Goal: Contribute content: Contribute content

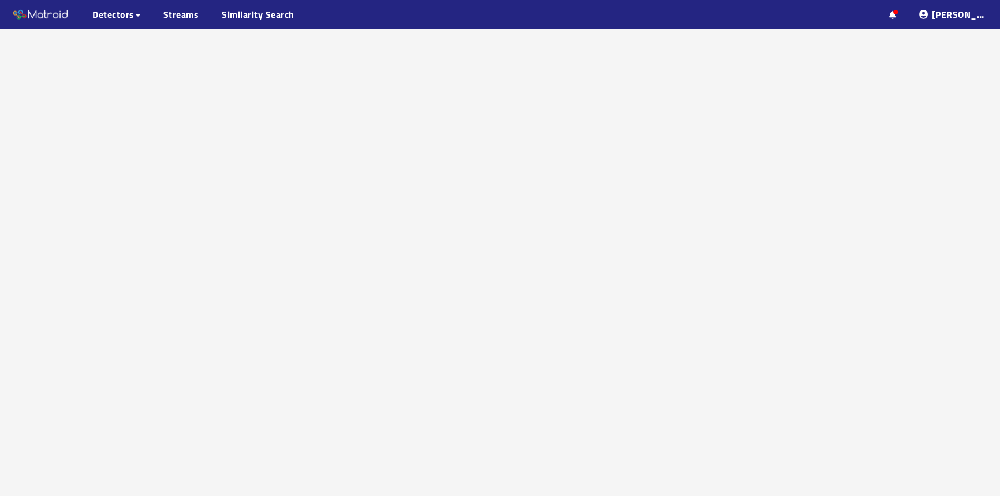
click at [819, 454] on div at bounding box center [500, 277] width 1000 height 496
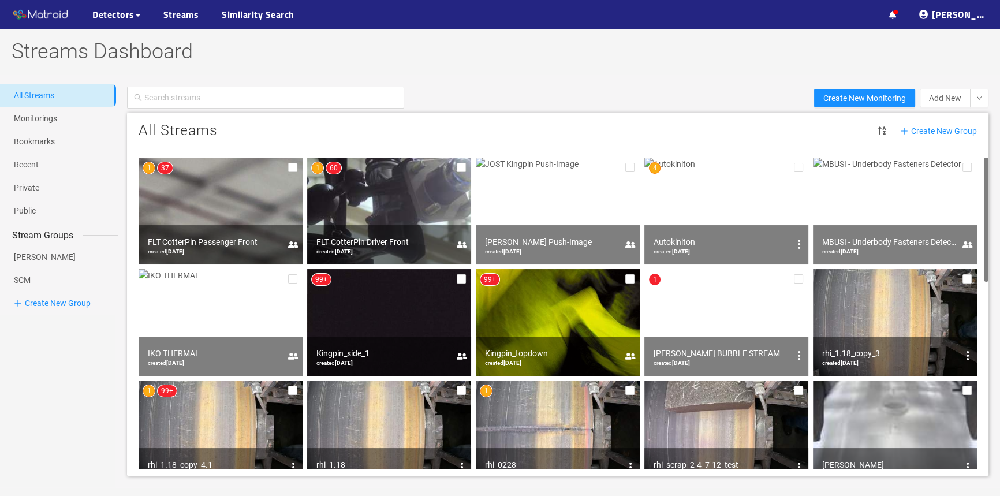
click at [819, 454] on div "Greif created 01/18/2024" at bounding box center [895, 467] width 164 height 39
drag, startPoint x: 819, startPoint y: 454, endPoint x: 552, endPoint y: 75, distance: 463.3
click at [552, 75] on div at bounding box center [500, 79] width 1000 height 9
click at [383, 203] on img at bounding box center [389, 211] width 164 height 107
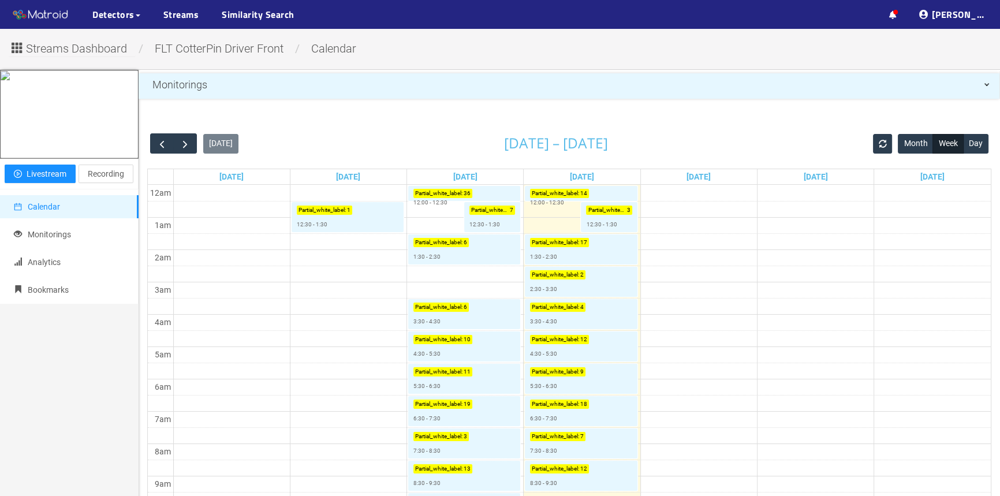
click at [328, 326] on td at bounding box center [581, 322] width 817 height 16
click at [753, 313] on td at bounding box center [581, 306] width 817 height 16
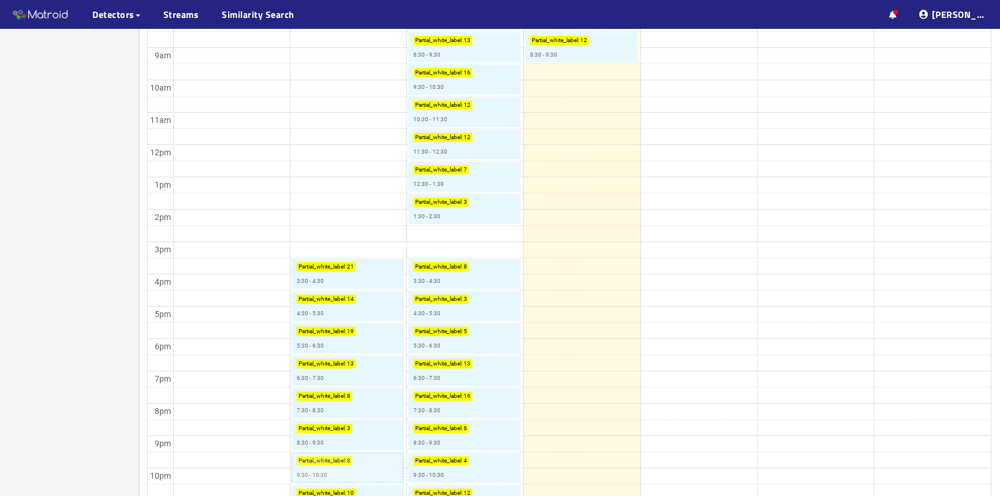
scroll to position [560, 0]
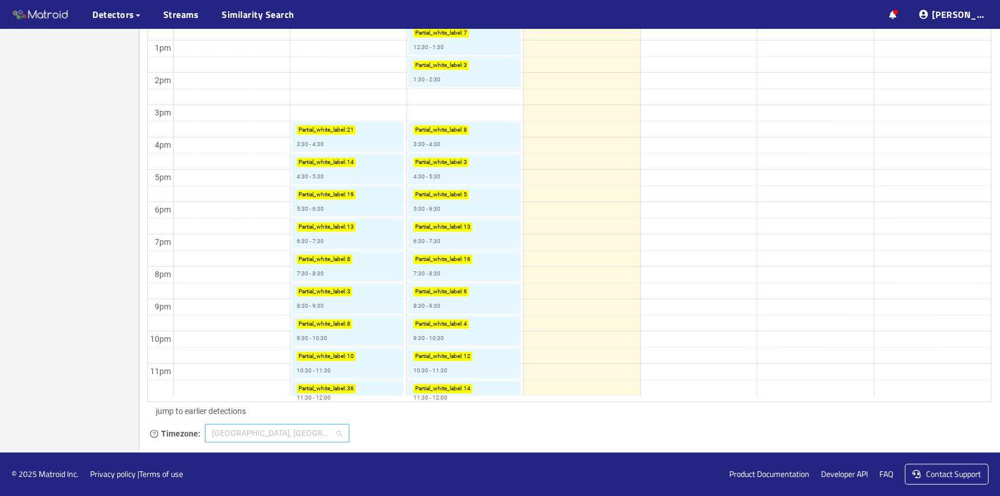
click at [248, 439] on span "Bombay, Calcutta, New Delhi" at bounding box center [277, 432] width 130 height 17
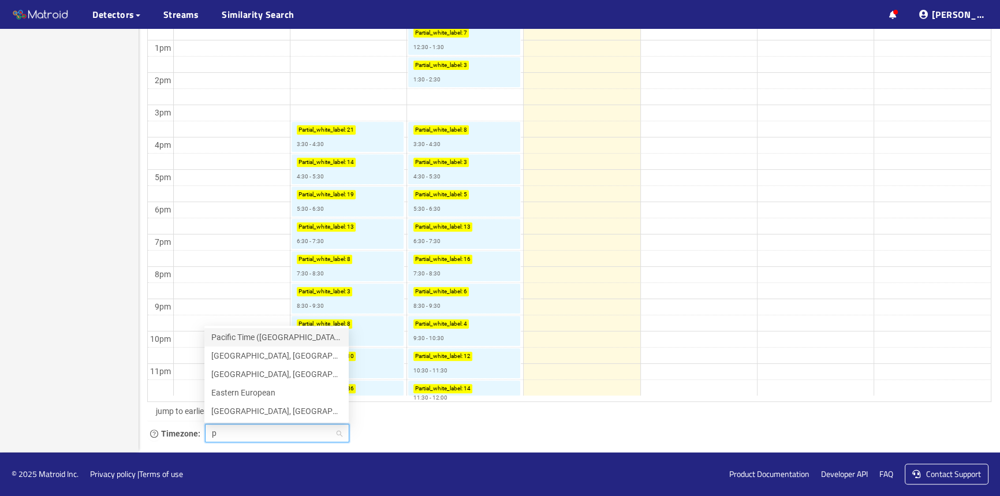
scroll to position [0, 0]
type input "pa"
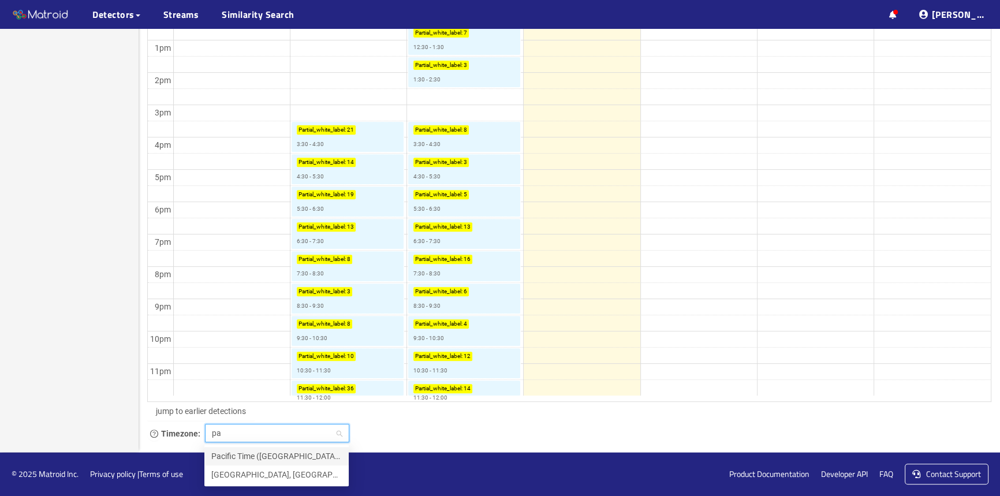
click at [248, 456] on div "Pacific Time (US & Canada)" at bounding box center [276, 456] width 130 height 13
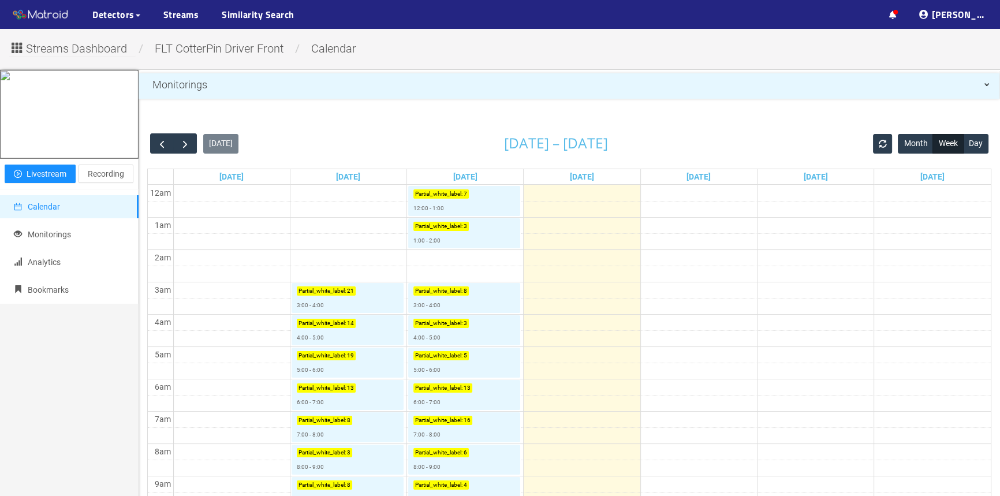
click at [699, 273] on td at bounding box center [581, 274] width 817 height 16
click at [162, 144] on span "button" at bounding box center [162, 144] width 12 height 12
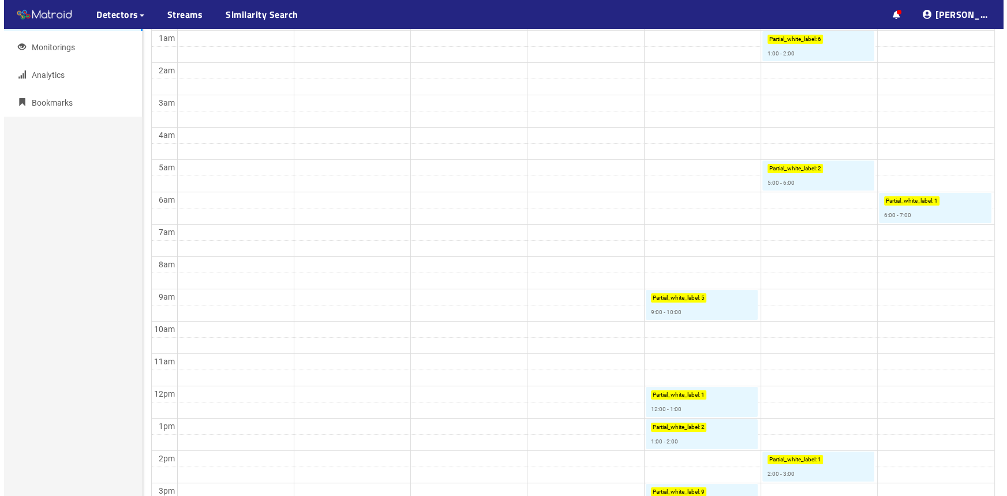
scroll to position [262, 0]
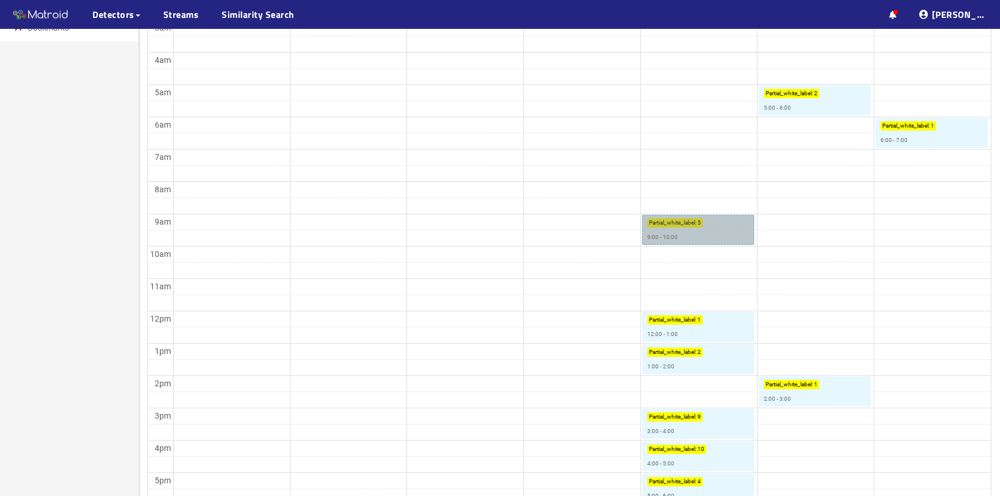
click at [729, 234] on link "Partial_white_label : 5 9:00 - 10:00" at bounding box center [698, 230] width 112 height 30
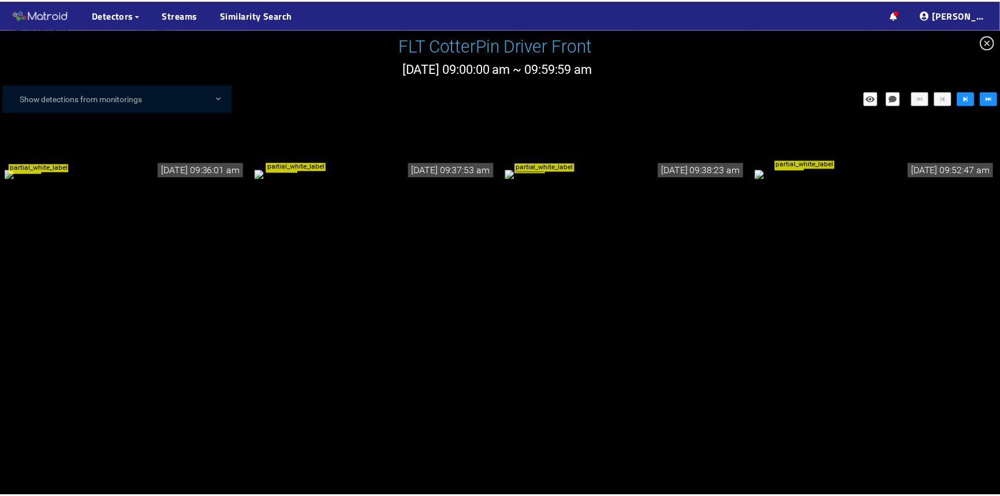
scroll to position [210, 0]
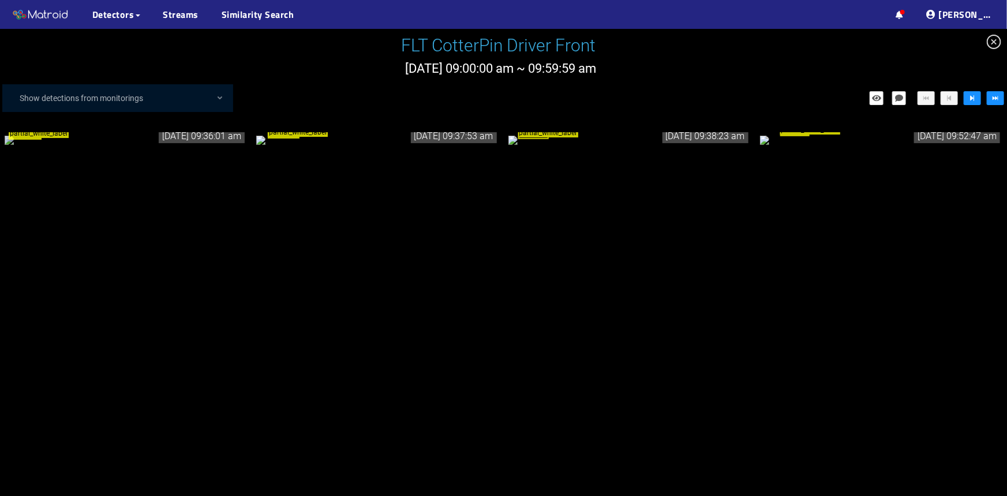
click at [138, 145] on div "partial_white_label" at bounding box center [126, 139] width 242 height 13
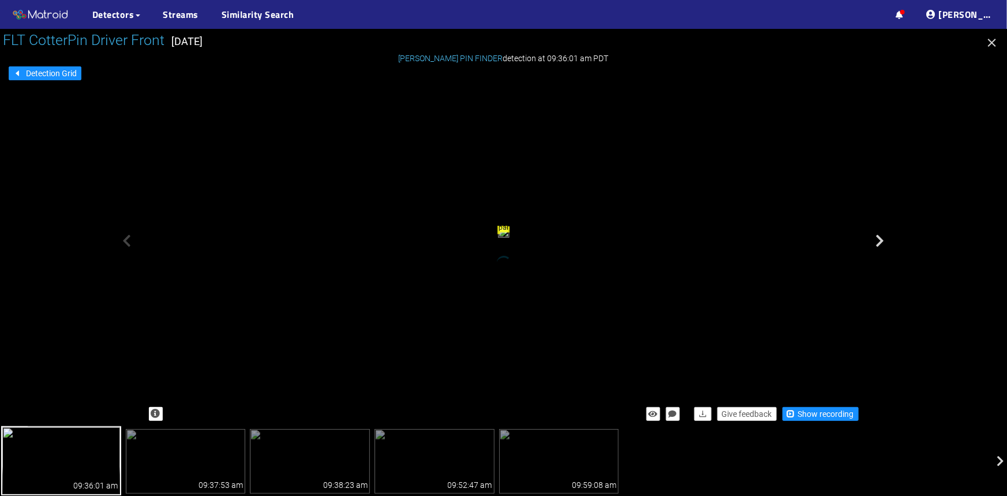
click at [991, 44] on icon "button" at bounding box center [992, 43] width 8 height 8
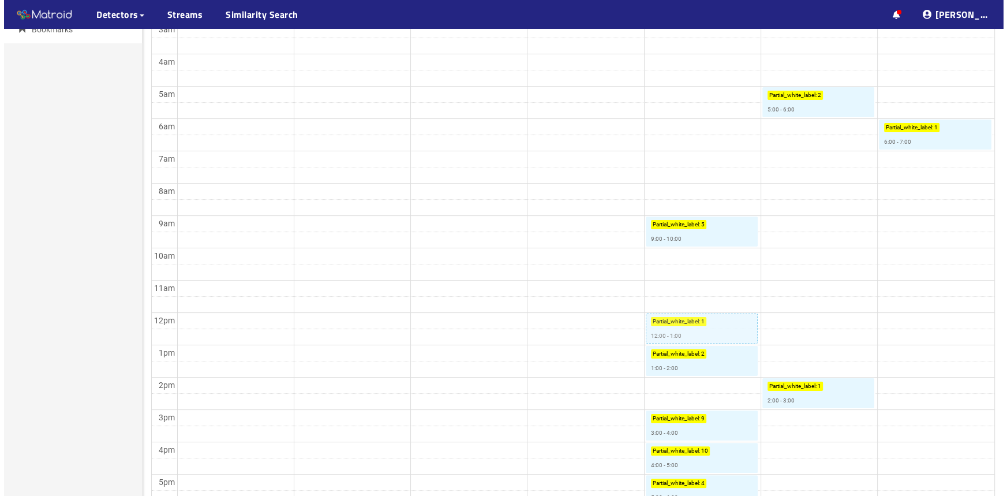
scroll to position [262, 0]
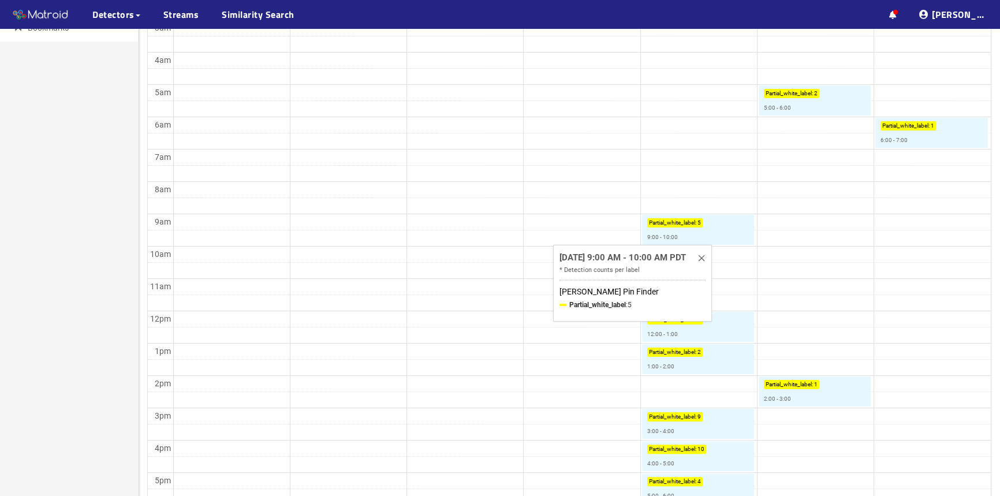
click at [823, 231] on td at bounding box center [581, 238] width 817 height 16
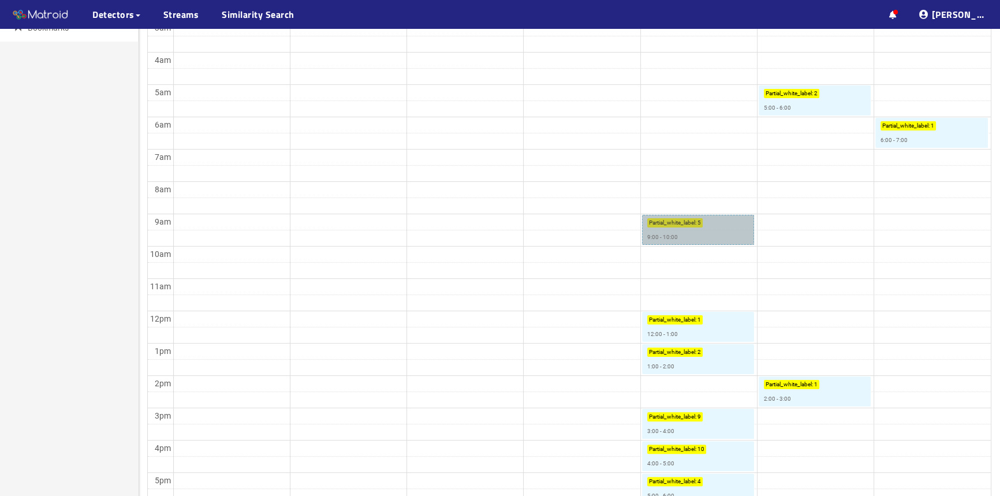
click at [721, 233] on link "Partial_white_label : 5 9:00 - 10:00" at bounding box center [698, 230] width 112 height 30
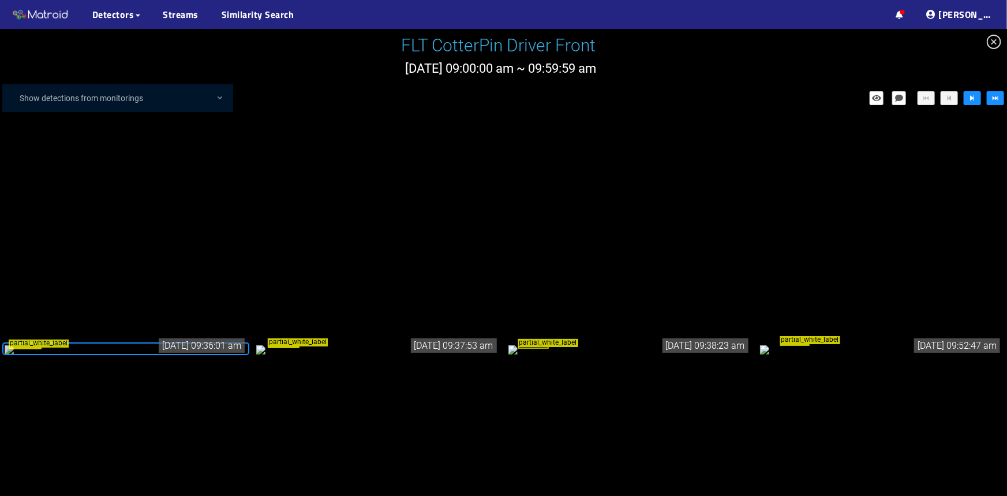
click at [989, 40] on icon "close-circle" at bounding box center [994, 42] width 14 height 14
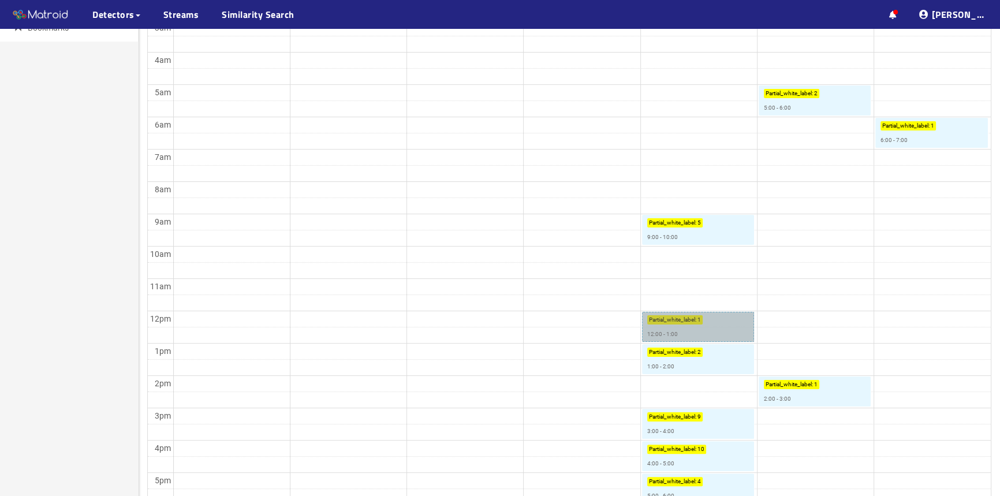
click at [741, 330] on link "Partial_white_label : 1 12:00 - 1:00" at bounding box center [698, 327] width 112 height 30
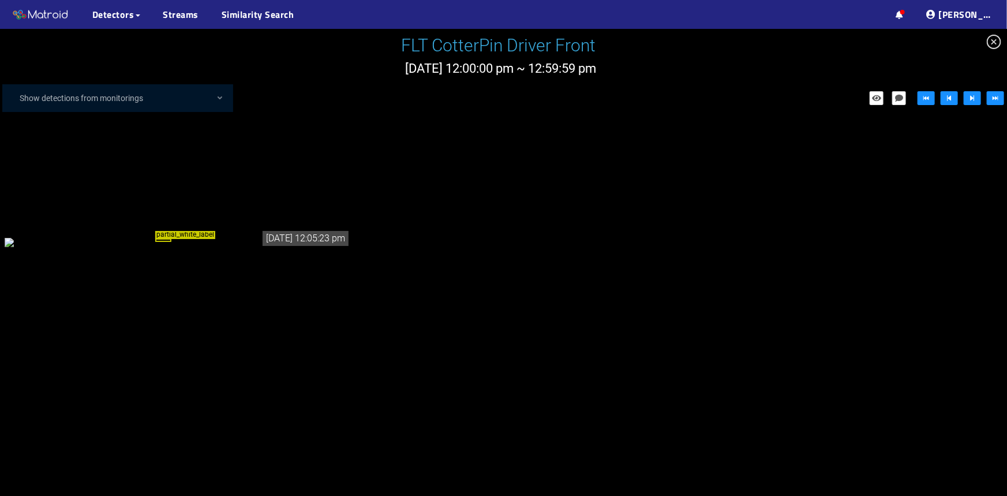
click at [989, 39] on icon "close-circle" at bounding box center [994, 42] width 14 height 14
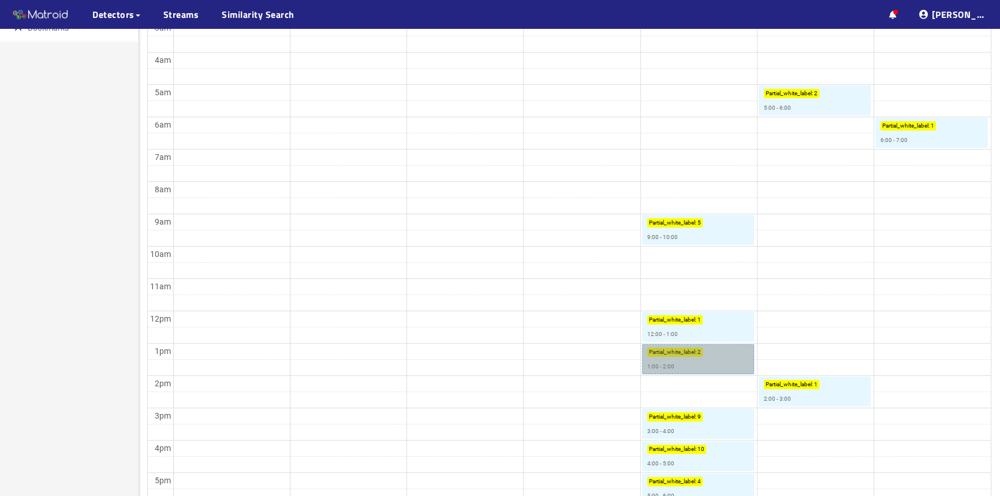
click at [712, 362] on link "Partial_white_label : 2 1:00 - 2:00" at bounding box center [698, 359] width 112 height 30
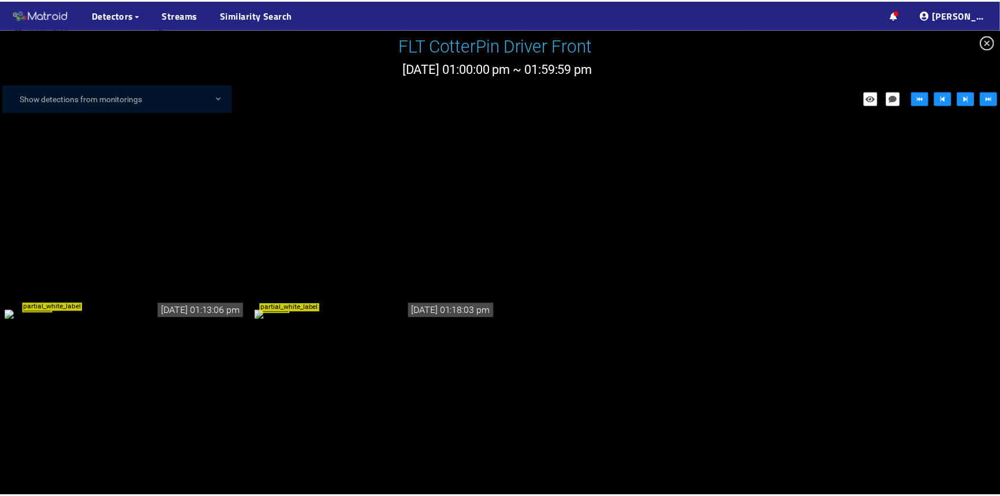
scroll to position [80, 0]
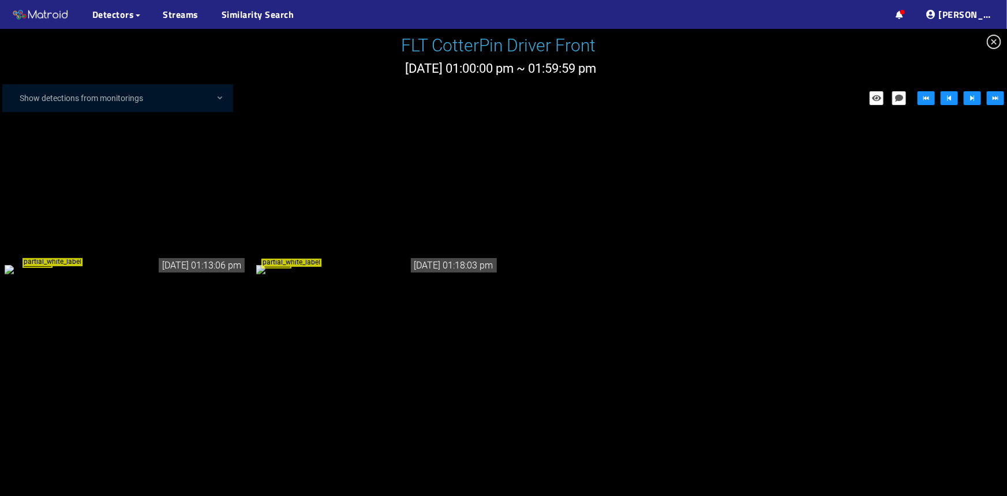
click at [989, 40] on icon "close-circle" at bounding box center [994, 42] width 14 height 14
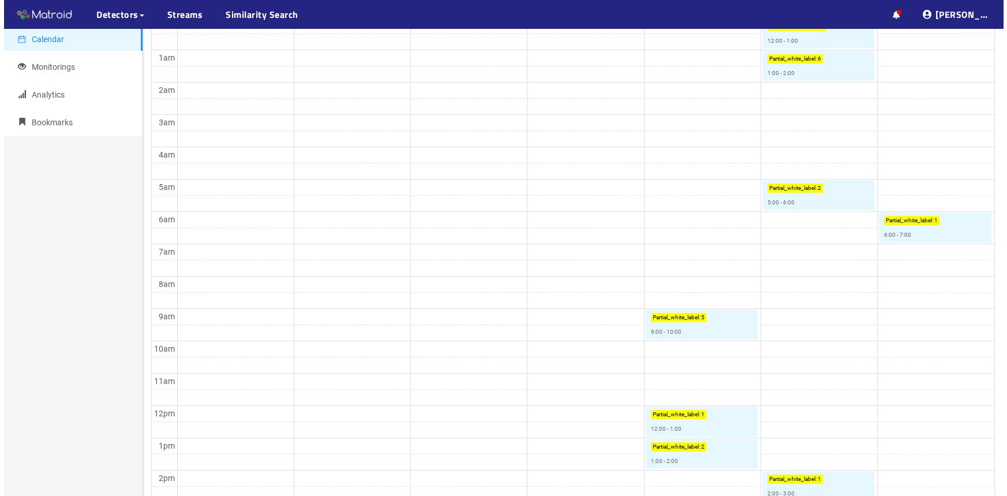
scroll to position [315, 0]
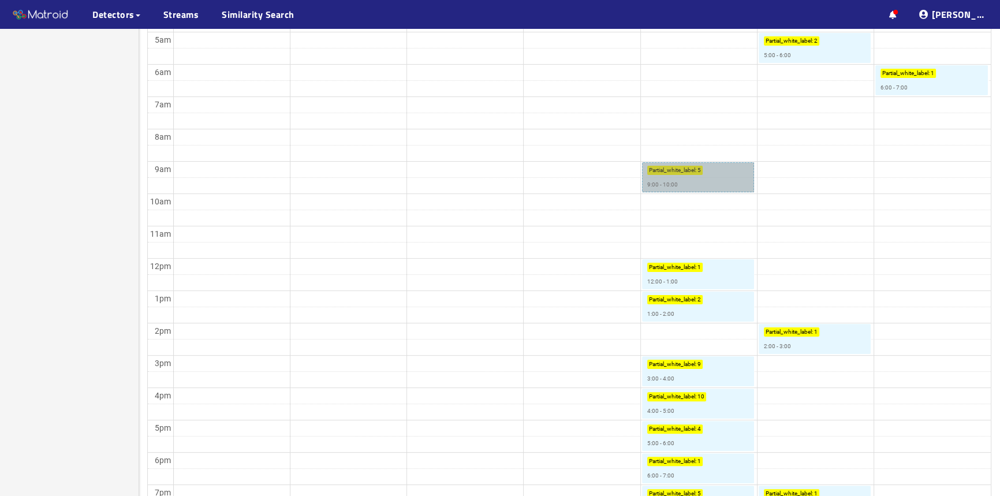
click at [694, 184] on link "Partial_white_label : 5 9:00 - 10:00" at bounding box center [698, 177] width 112 height 30
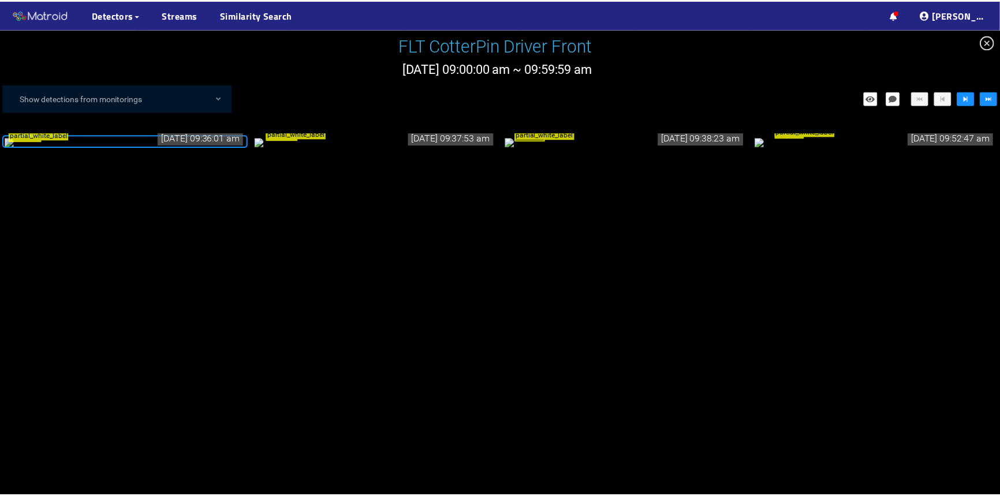
scroll to position [210, 0]
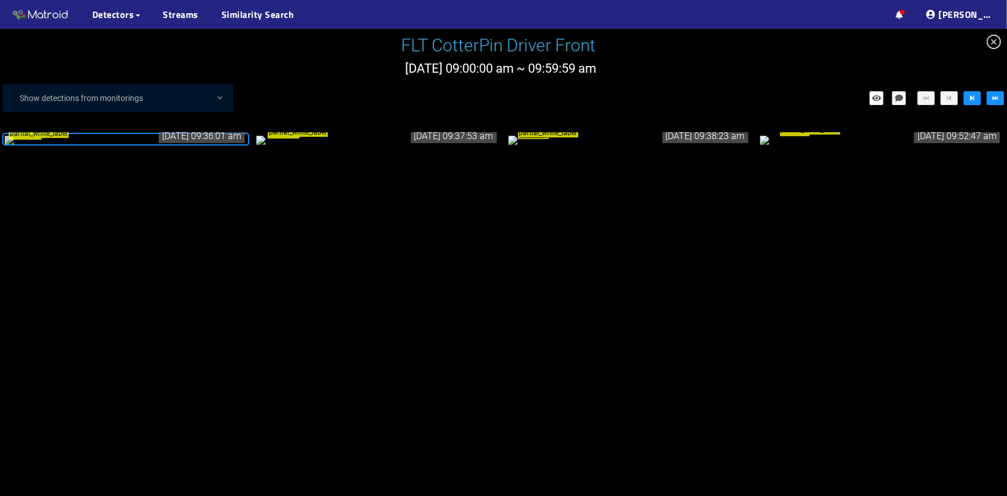
click at [997, 38] on icon "close-circle" at bounding box center [994, 42] width 14 height 14
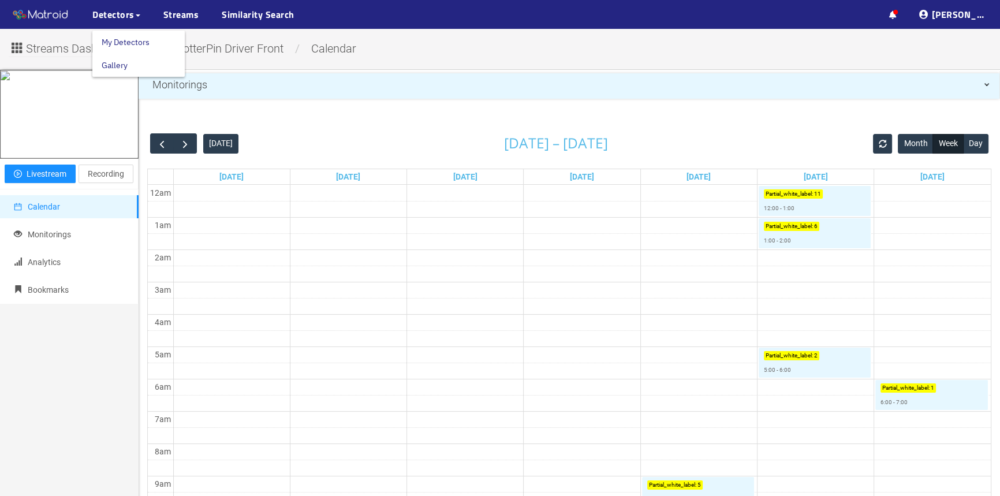
click at [121, 45] on link "My Detectors" at bounding box center [126, 42] width 48 height 23
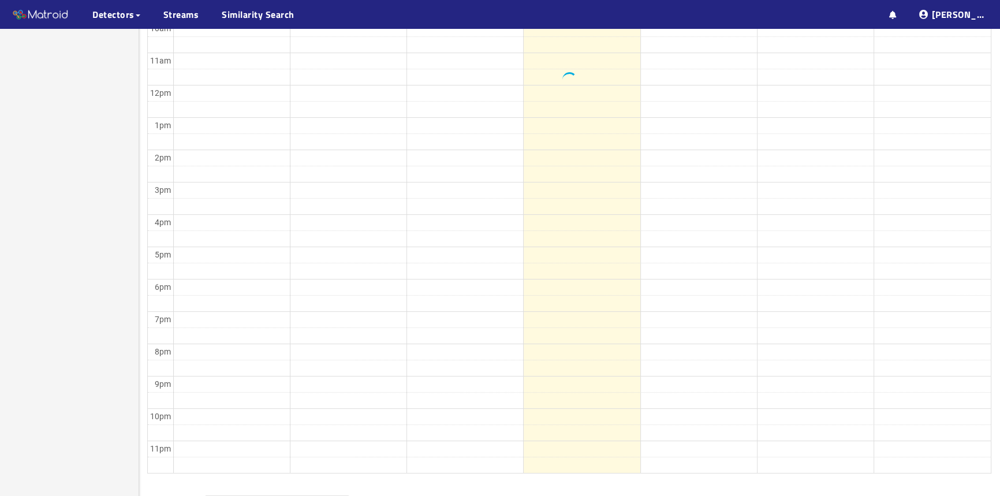
scroll to position [560, 0]
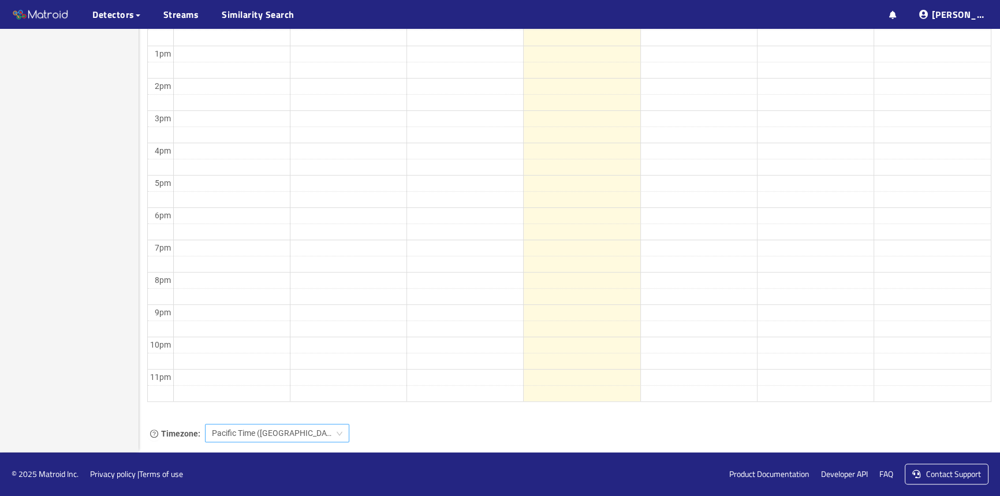
click at [249, 436] on span "Pacific Time (US & Canada)" at bounding box center [277, 432] width 130 height 17
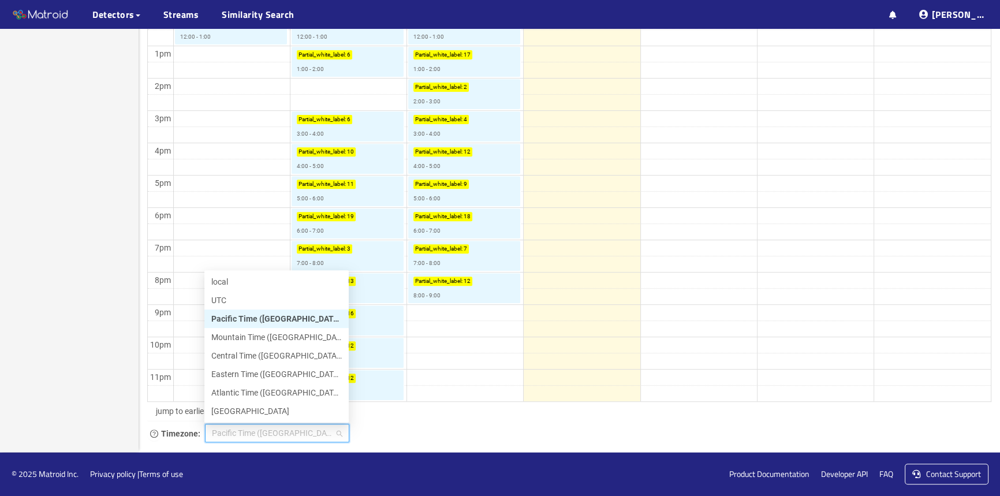
click at [258, 323] on div "Pacific Time (US & Canada)" at bounding box center [276, 318] width 130 height 13
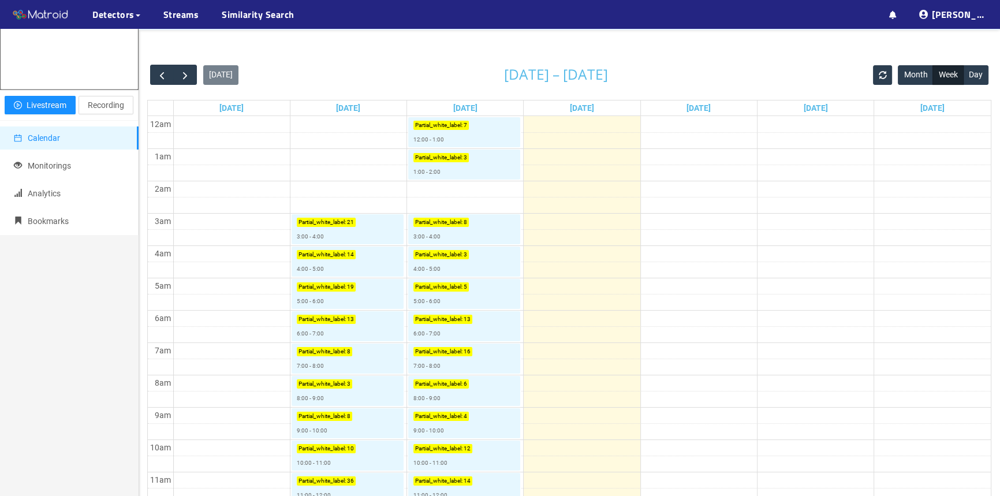
scroll to position [0, 0]
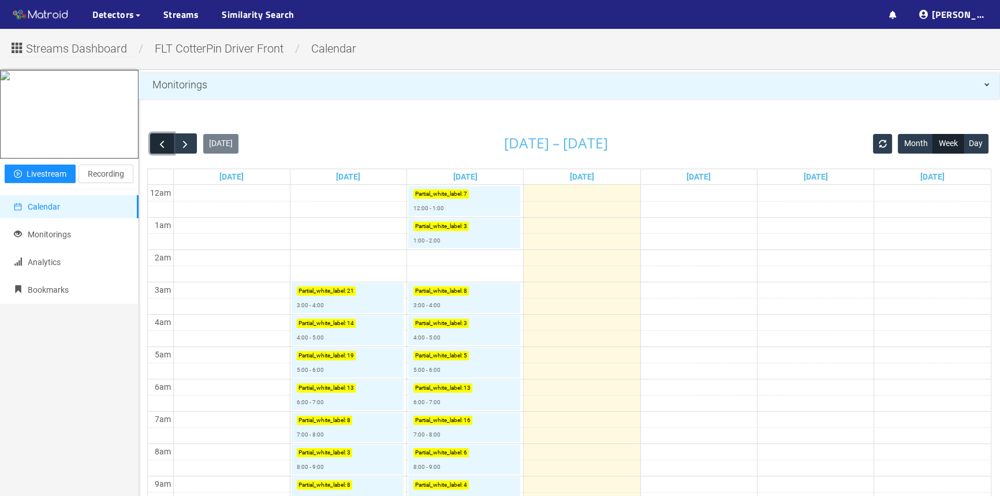
click at [165, 145] on span "button" at bounding box center [162, 144] width 12 height 12
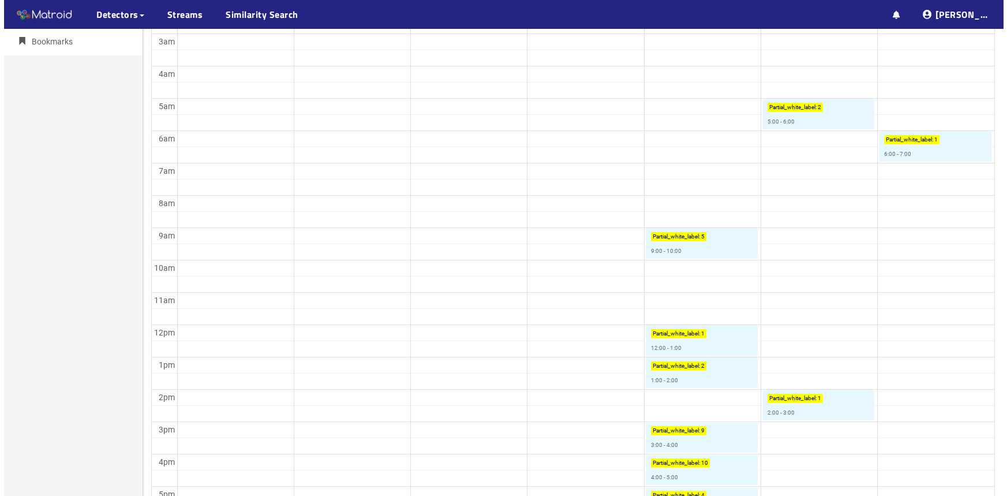
scroll to position [262, 0]
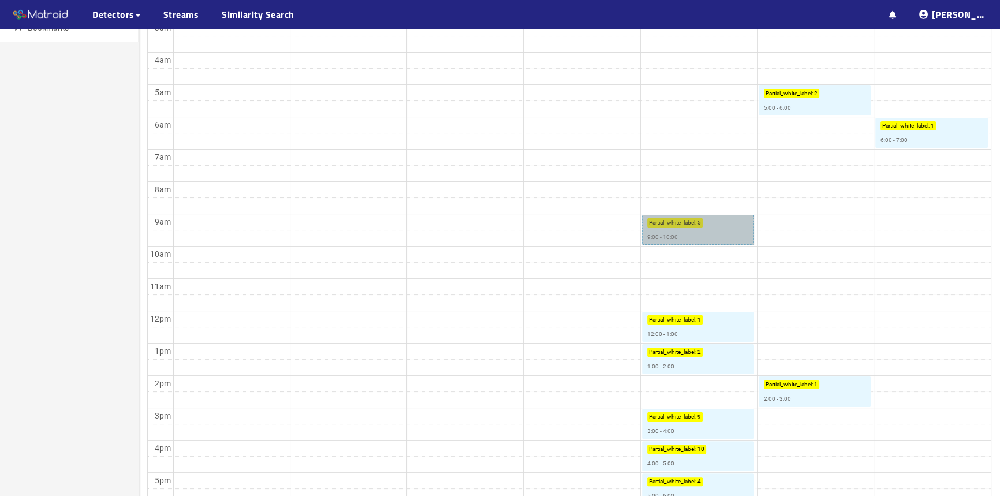
click at [723, 234] on link "Partial_white_label : 5 9:00 - 10:00" at bounding box center [698, 230] width 112 height 30
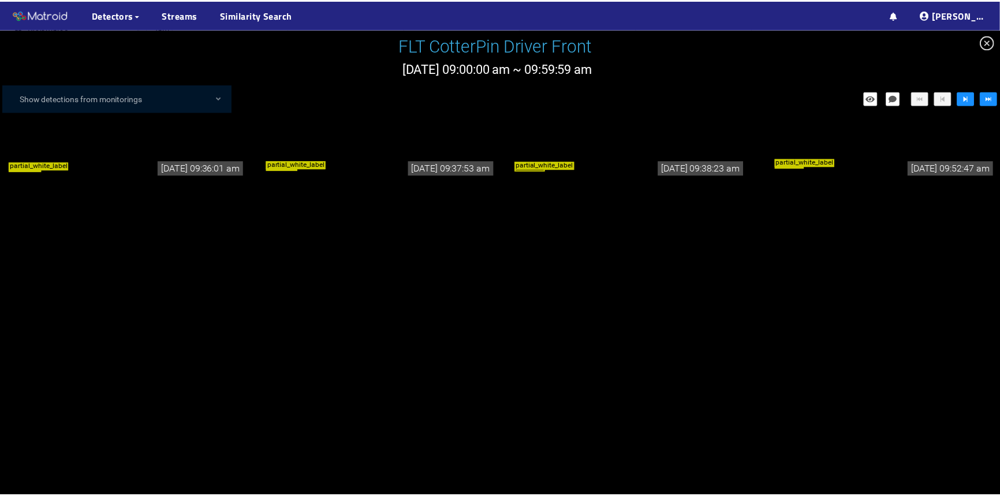
scroll to position [157, 0]
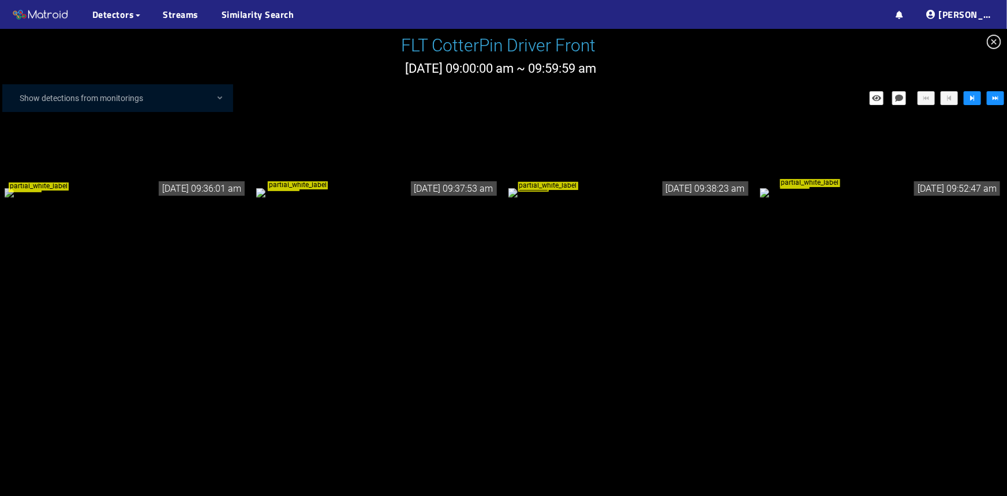
click at [93, 198] on div "partial_white_label" at bounding box center [126, 191] width 242 height 13
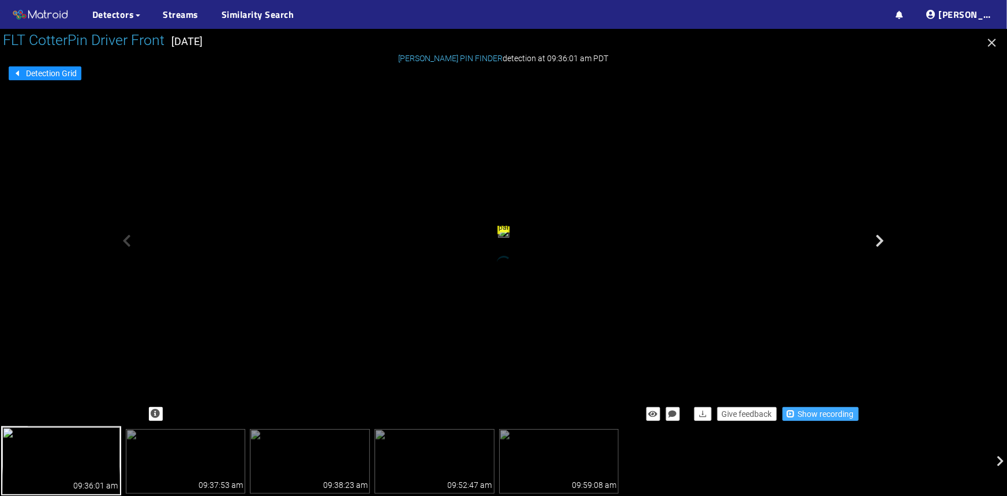
click at [808, 416] on span "Show recording" at bounding box center [826, 414] width 56 height 13
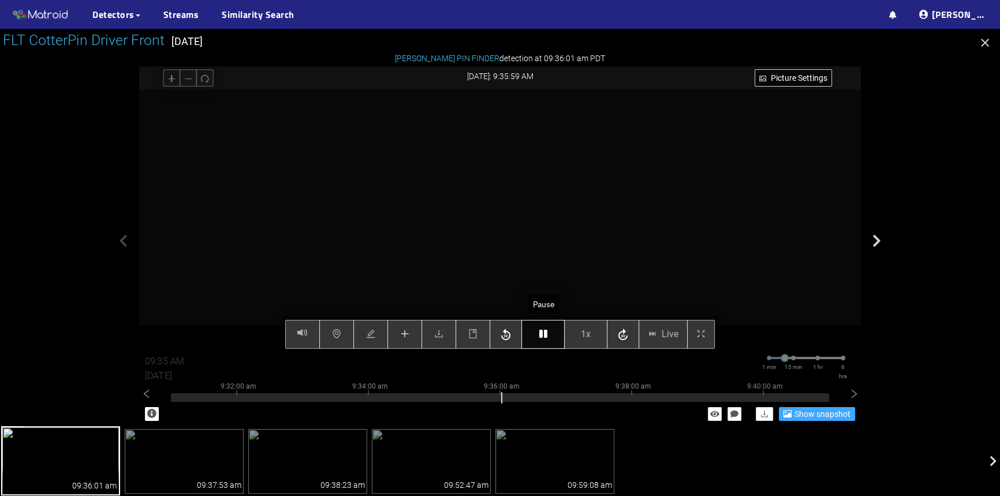
type input "09:36 AM"
click at [540, 336] on icon "button" at bounding box center [543, 333] width 8 height 9
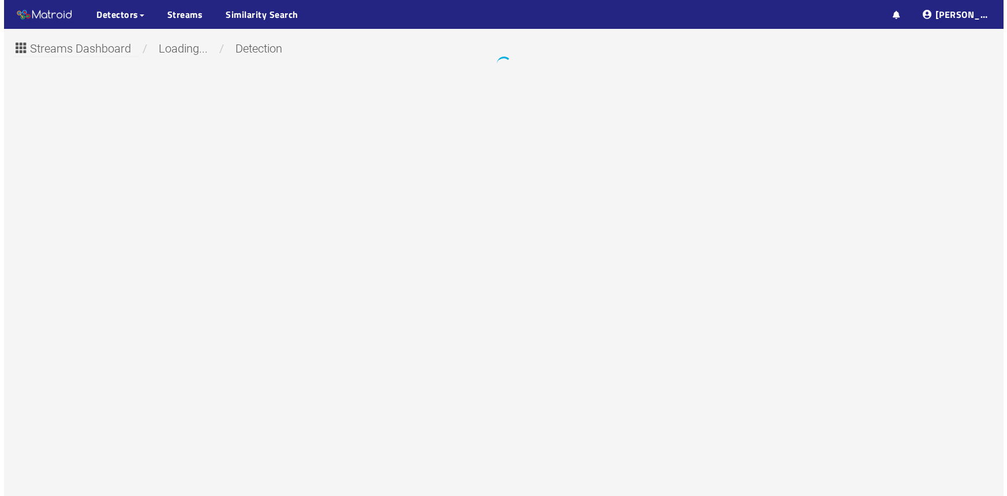
scroll to position [72, 0]
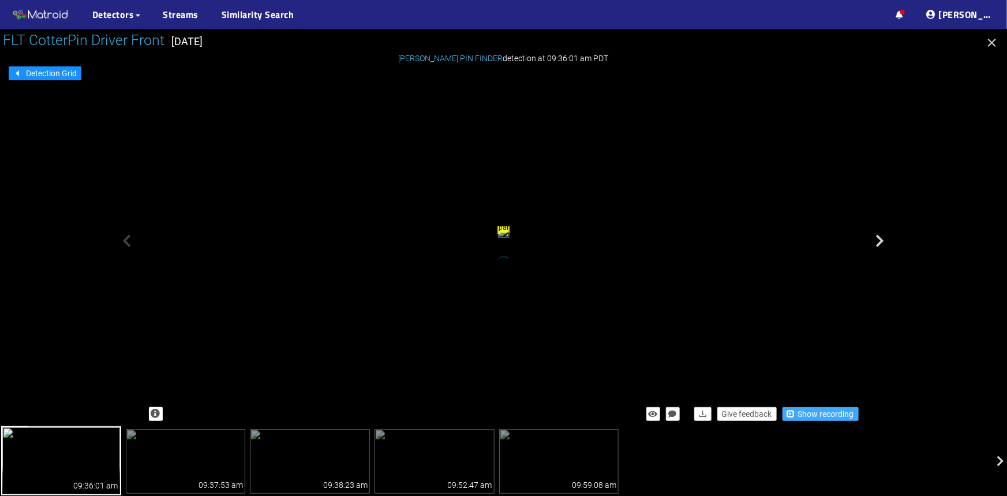
click at [811, 410] on span "Show recording" at bounding box center [826, 414] width 56 height 13
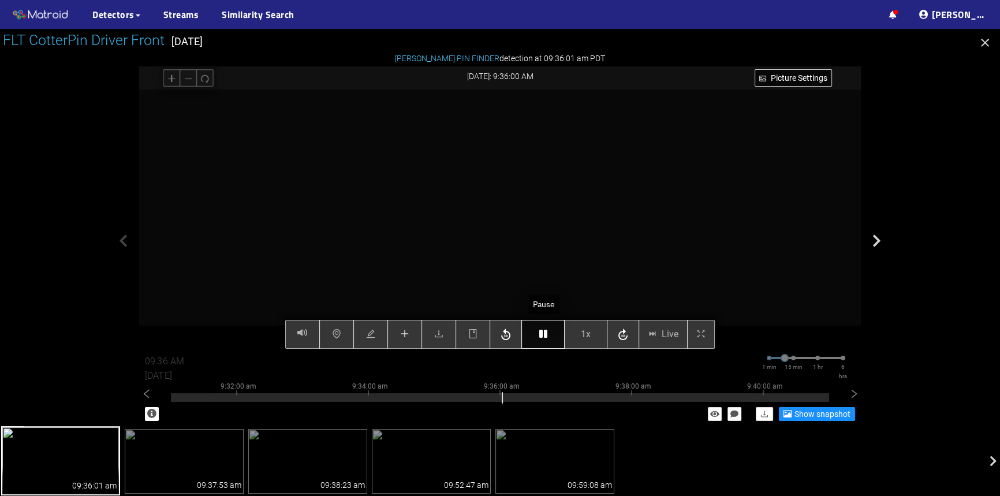
click at [539, 335] on icon "button" at bounding box center [543, 333] width 8 height 9
click at [541, 334] on icon "button" at bounding box center [543, 333] width 8 height 9
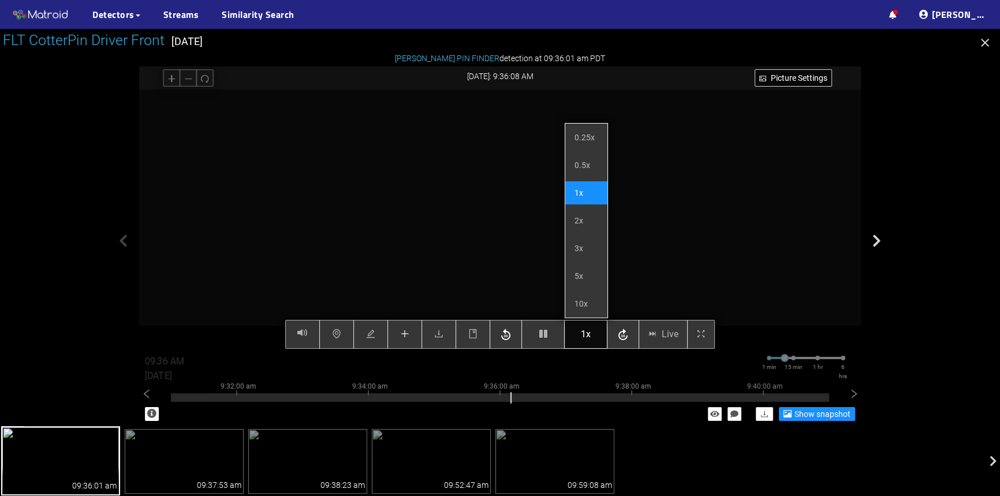
click at [582, 339] on span "1x" at bounding box center [586, 334] width 10 height 14
click at [586, 338] on span "1x" at bounding box center [586, 334] width 10 height 14
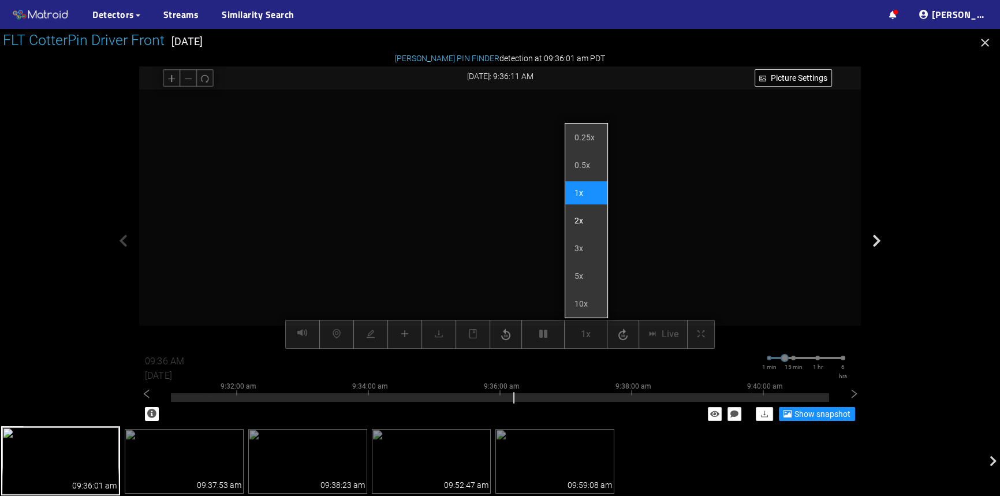
click at [580, 224] on li "2x" at bounding box center [586, 220] width 42 height 23
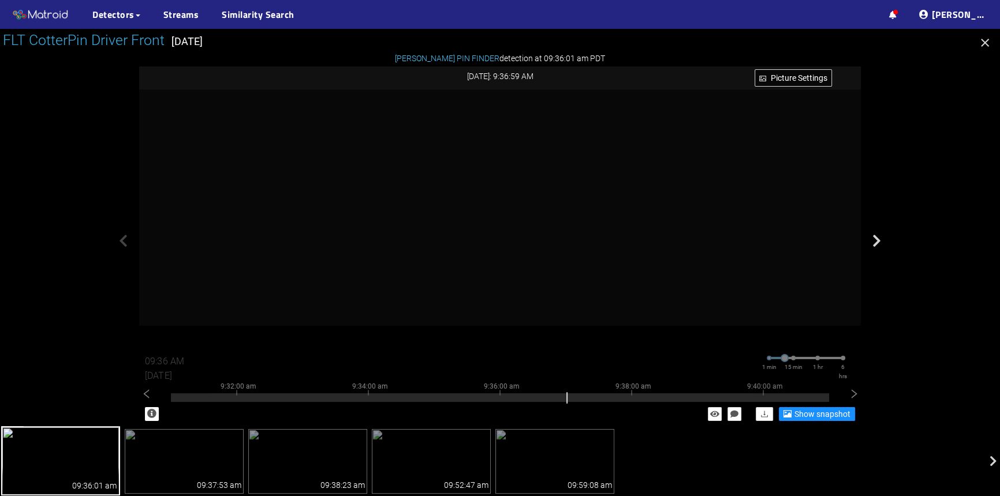
type input "09:37 AM"
click at [205, 469] on div "09:37:53 am" at bounding box center [219, 480] width 49 height 28
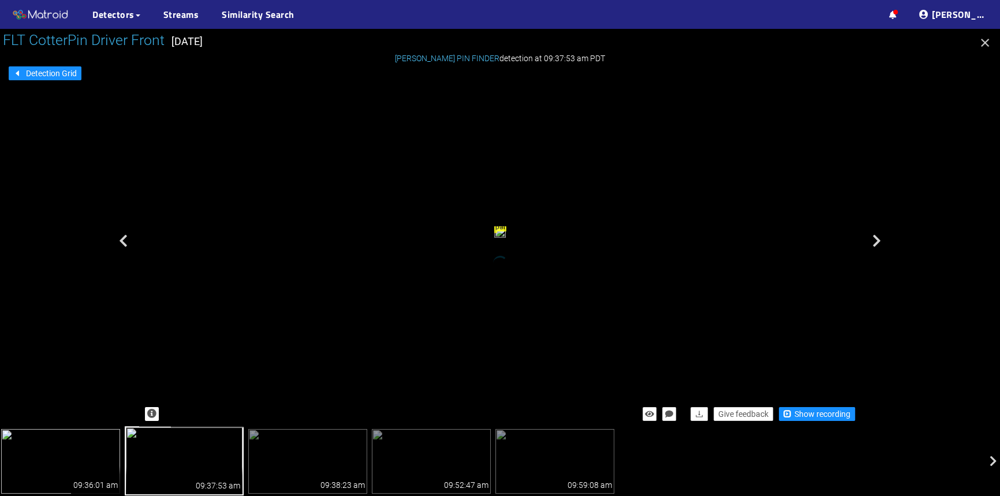
click at [69, 464] on img at bounding box center [60, 461] width 119 height 65
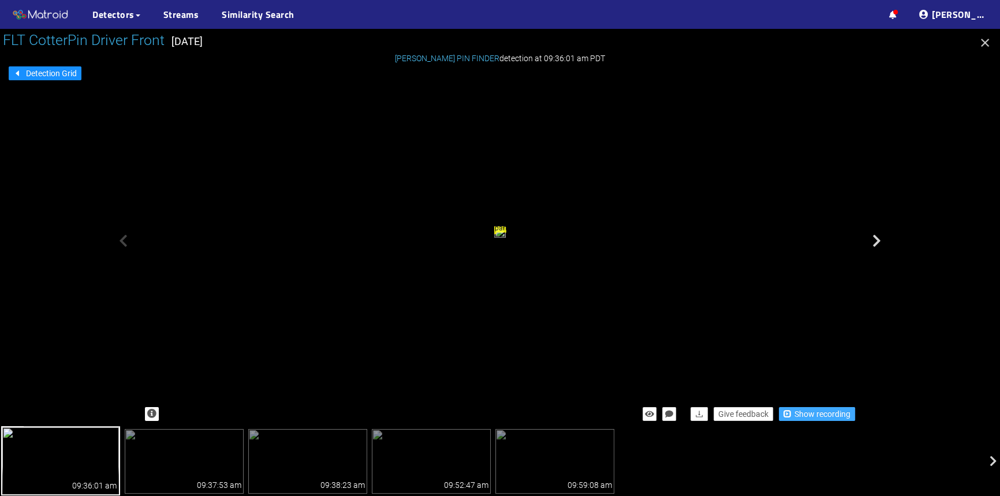
click at [825, 416] on span "Show recording" at bounding box center [822, 414] width 56 height 13
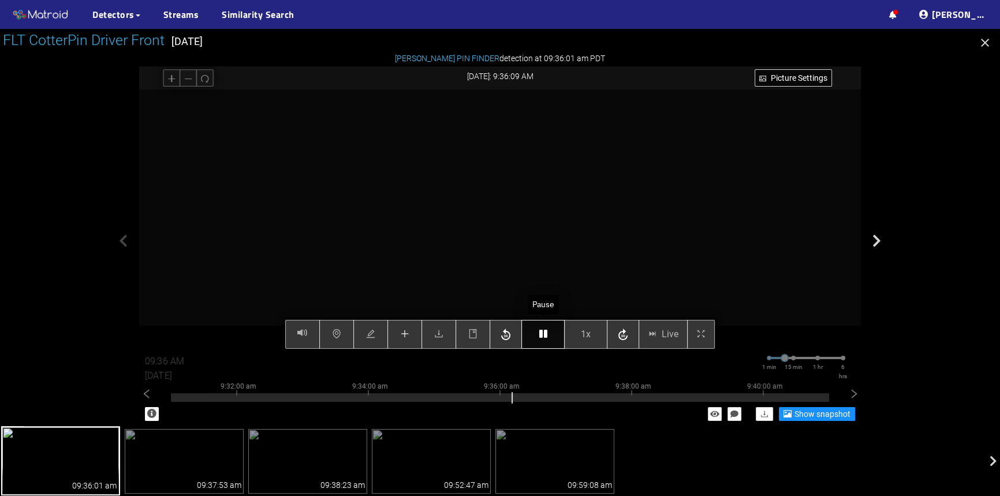
click at [551, 335] on button "button" at bounding box center [542, 334] width 43 height 29
click at [404, 330] on icon "plus" at bounding box center [404, 333] width 9 height 9
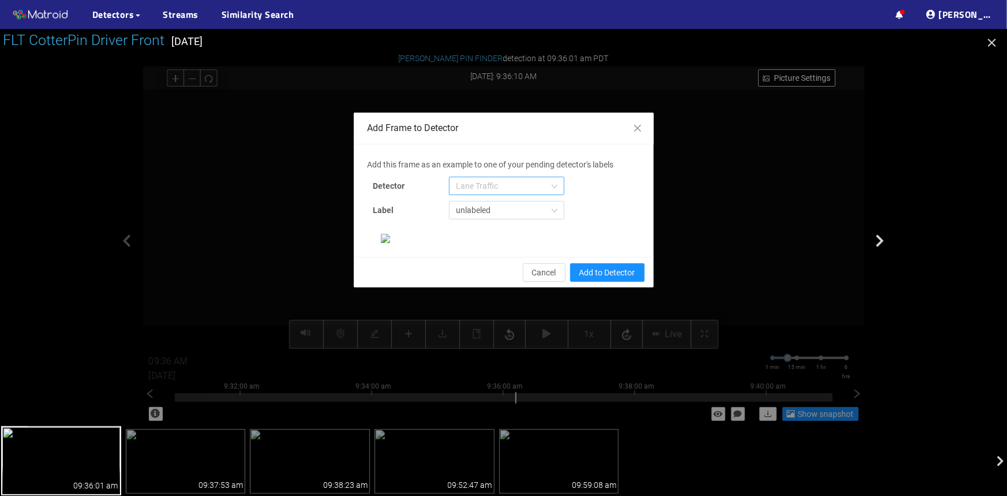
click at [500, 190] on span "Lane Traffic" at bounding box center [507, 185] width 102 height 17
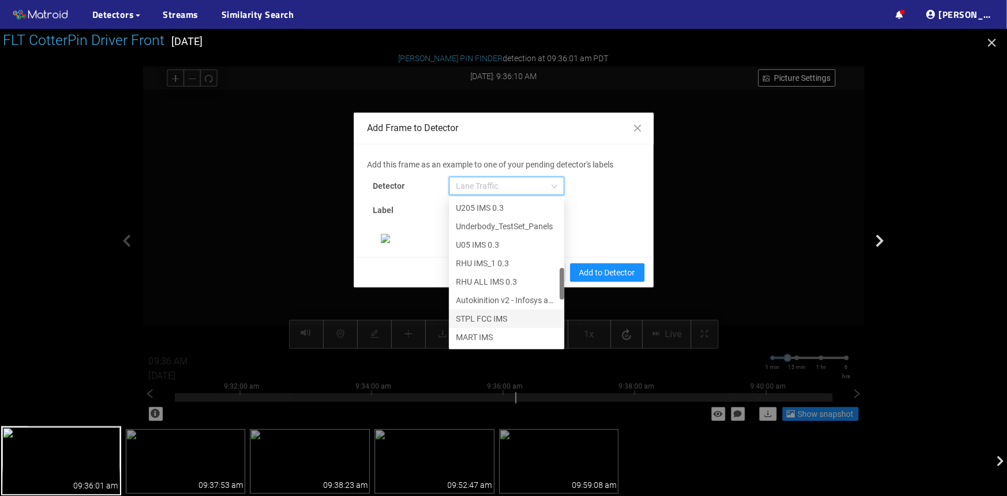
scroll to position [591, 0]
click at [480, 338] on div "[PERSON_NAME] Pin" at bounding box center [507, 338] width 102 height 13
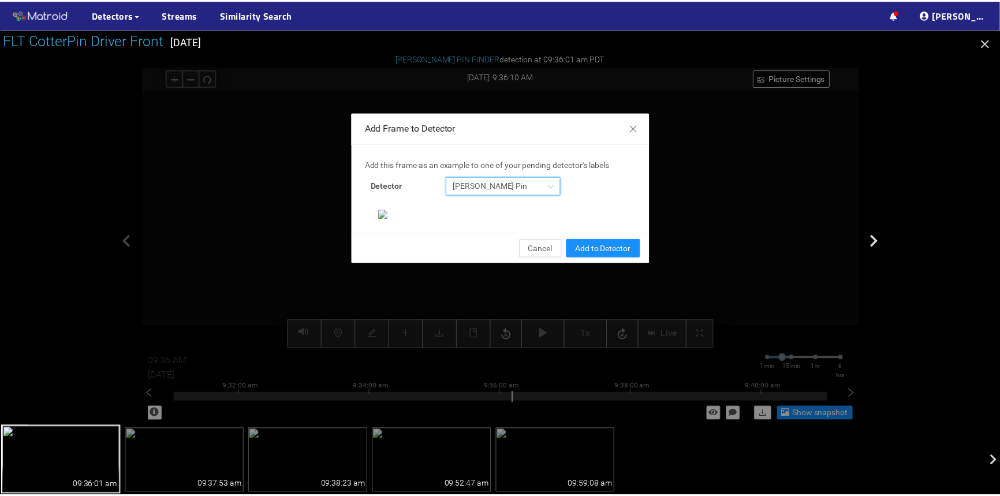
scroll to position [277, 0]
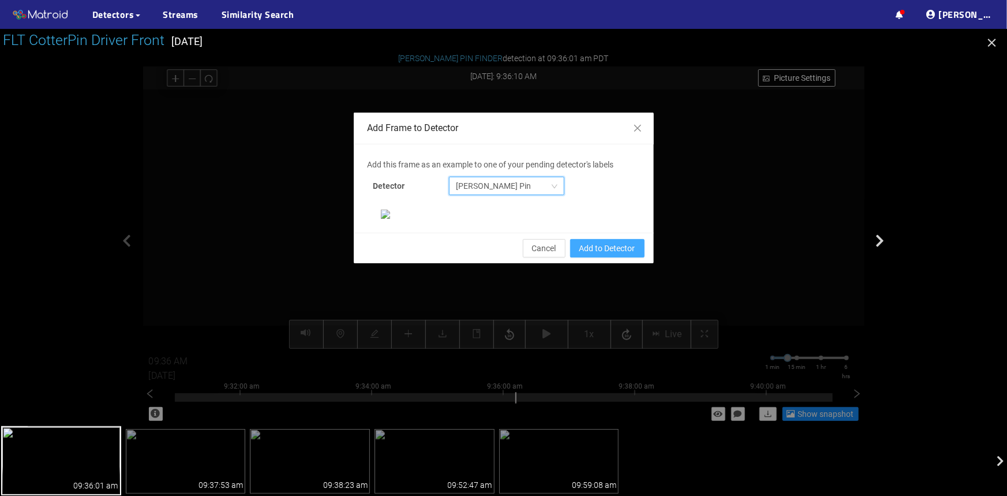
click at [607, 255] on span "Add to Detector" at bounding box center [608, 248] width 56 height 13
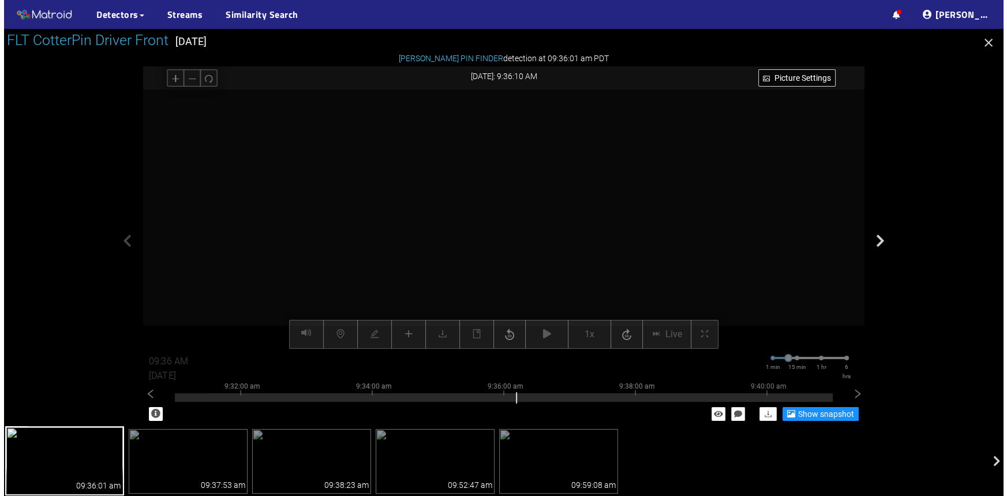
scroll to position [219, 0]
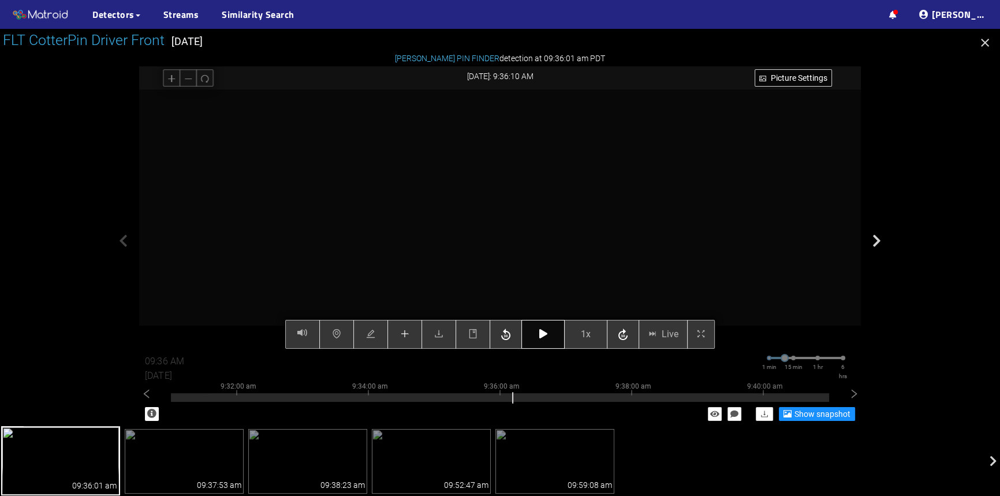
click at [540, 335] on icon "button" at bounding box center [543, 333] width 8 height 9
click at [585, 337] on span "1x" at bounding box center [586, 334] width 10 height 14
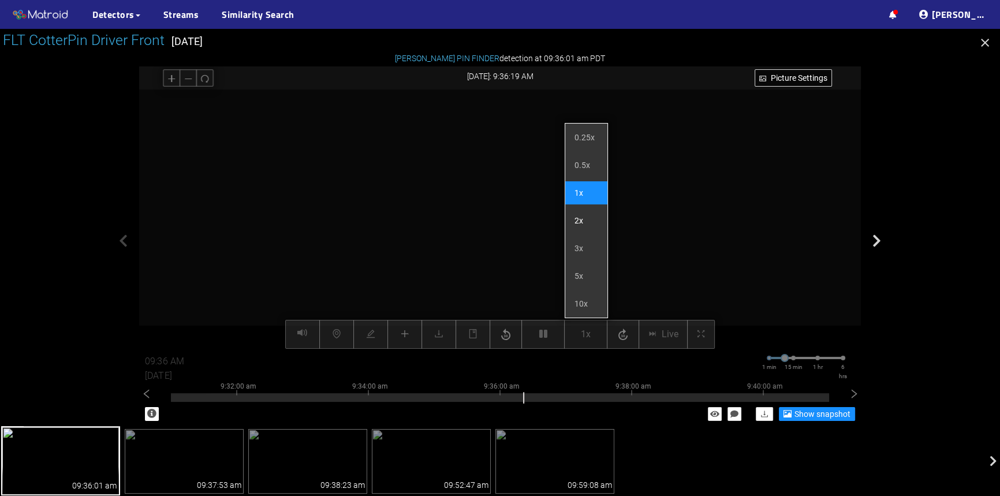
click at [577, 216] on li "2x" at bounding box center [586, 220] width 42 height 23
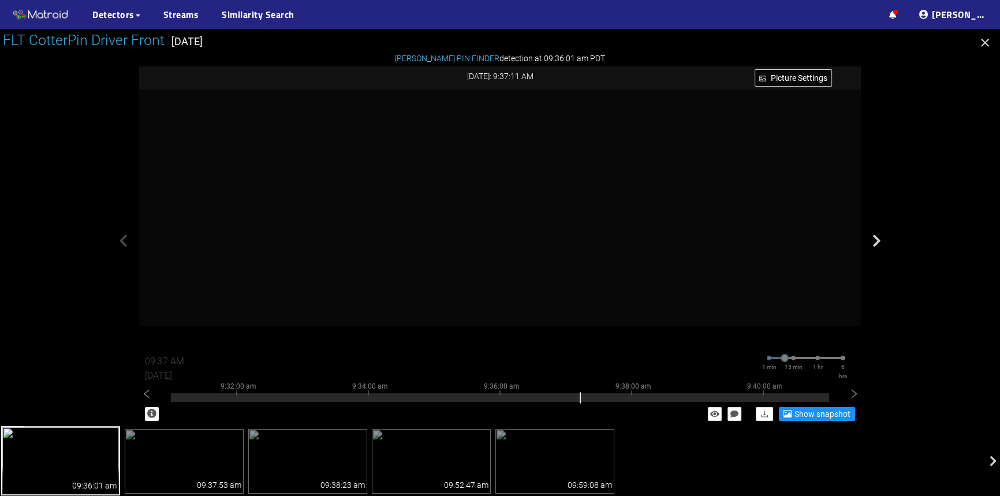
click at [565, 402] on div "Show snapshot" at bounding box center [500, 413] width 722 height 25
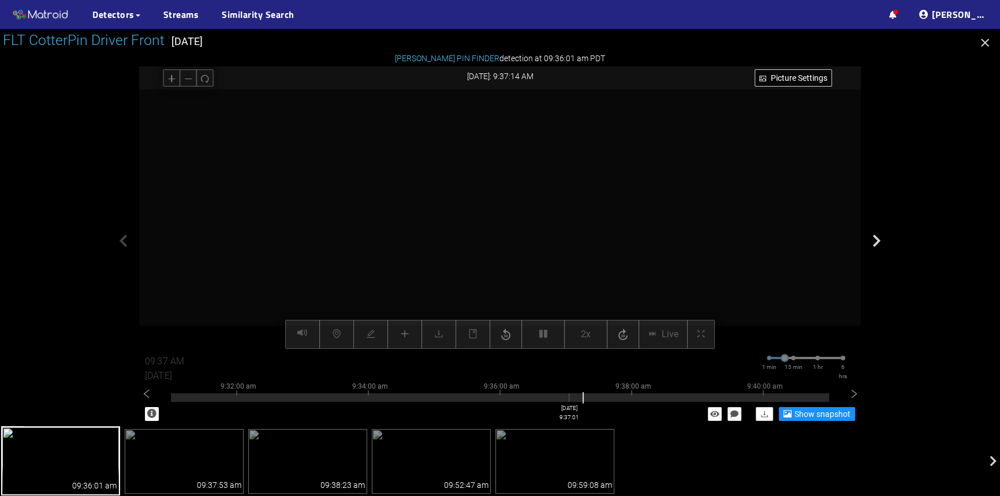
click at [569, 400] on div at bounding box center [500, 397] width 658 height 9
click at [551, 399] on div at bounding box center [500, 397] width 658 height 9
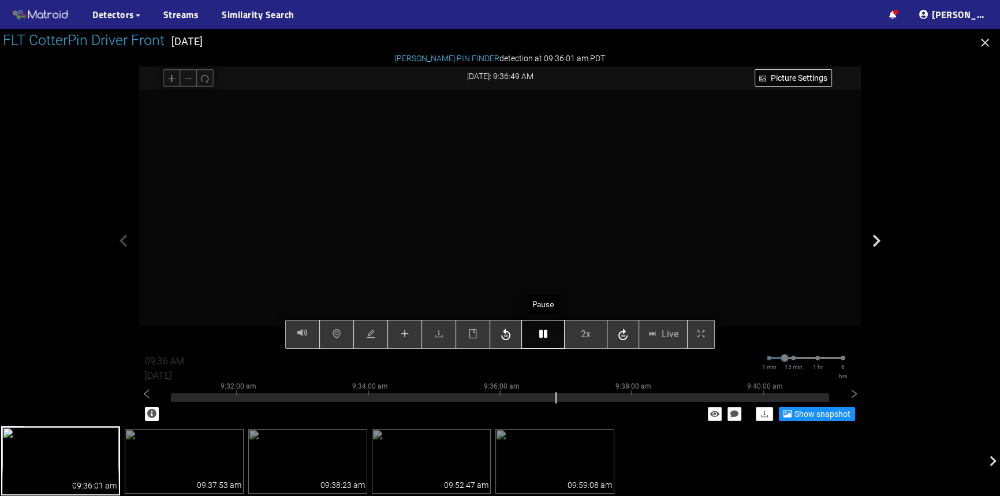
click at [548, 333] on button "button" at bounding box center [542, 334] width 43 height 29
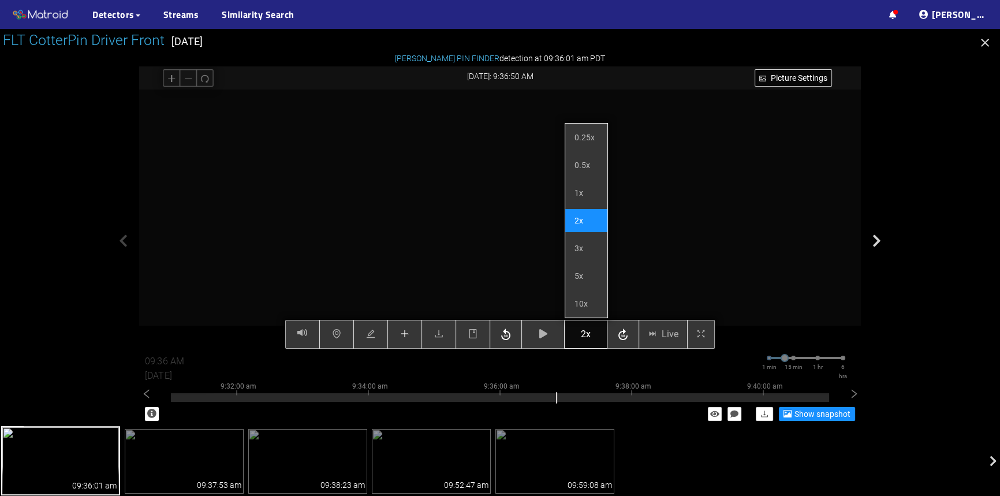
click at [581, 334] on span "2x" at bounding box center [586, 334] width 10 height 14
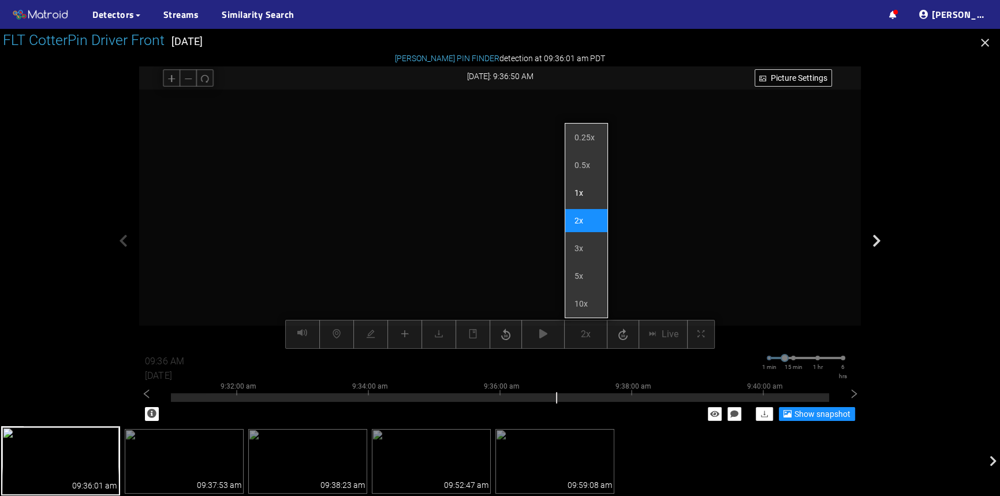
click at [577, 199] on li "1x" at bounding box center [586, 192] width 42 height 23
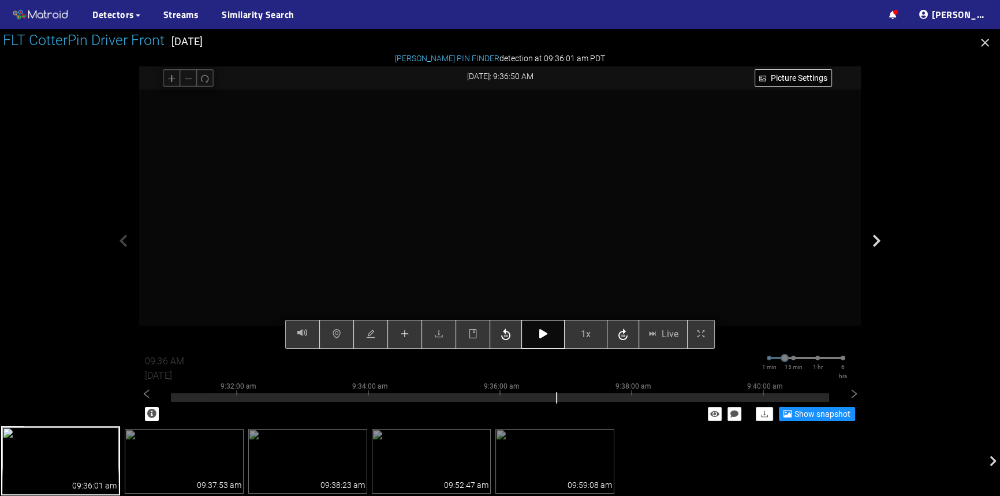
click at [543, 330] on icon "button" at bounding box center [543, 333] width 8 height 9
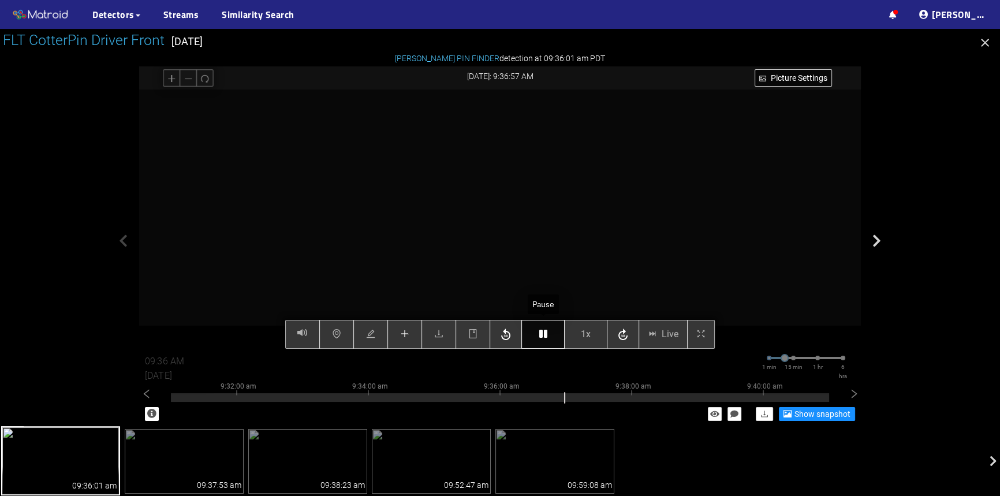
click at [543, 331] on icon "button" at bounding box center [543, 333] width 8 height 9
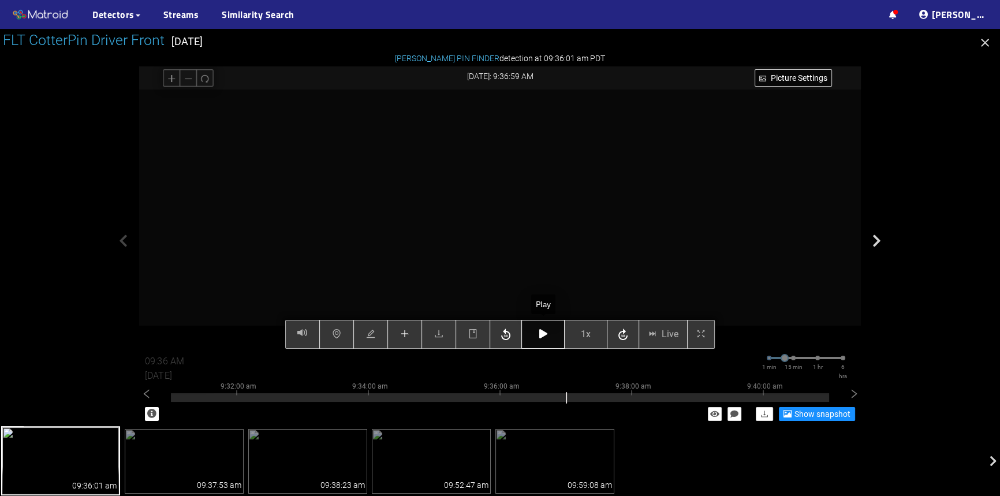
click at [543, 331] on icon "button" at bounding box center [543, 333] width 8 height 9
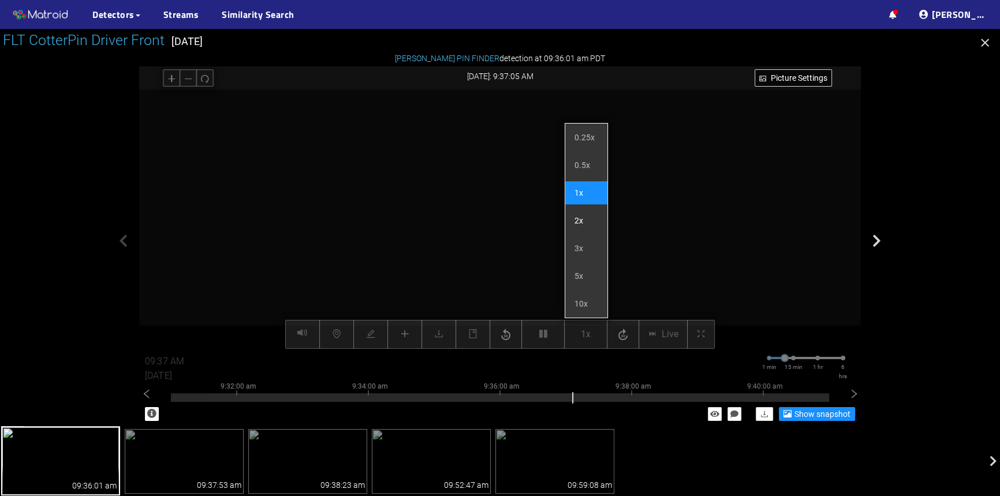
click at [574, 229] on li "2x" at bounding box center [586, 220] width 42 height 23
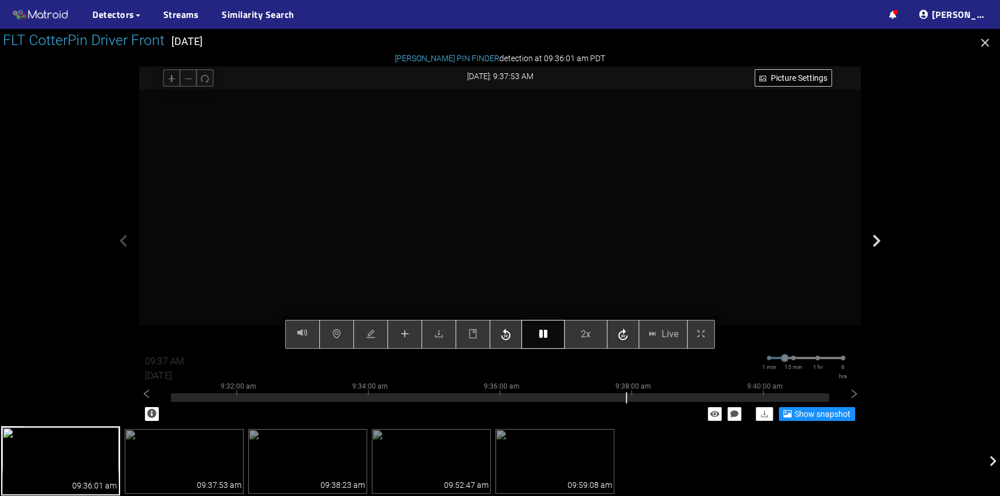
click at [539, 340] on button "button" at bounding box center [542, 334] width 43 height 29
click at [539, 339] on button "button" at bounding box center [542, 334] width 43 height 29
click at [536, 334] on button "button" at bounding box center [542, 334] width 43 height 29
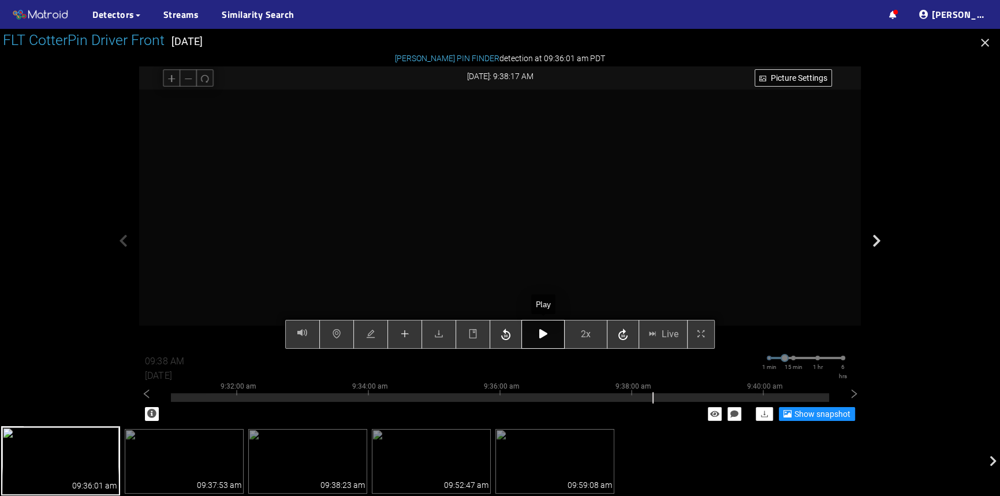
click at [536, 334] on button "button" at bounding box center [542, 334] width 43 height 29
click at [544, 337] on icon "button" at bounding box center [543, 333] width 8 height 9
click at [544, 336] on icon "button" at bounding box center [543, 333] width 8 height 9
click at [544, 334] on icon "button" at bounding box center [543, 333] width 8 height 9
click at [509, 334] on icon "button" at bounding box center [506, 334] width 14 height 17
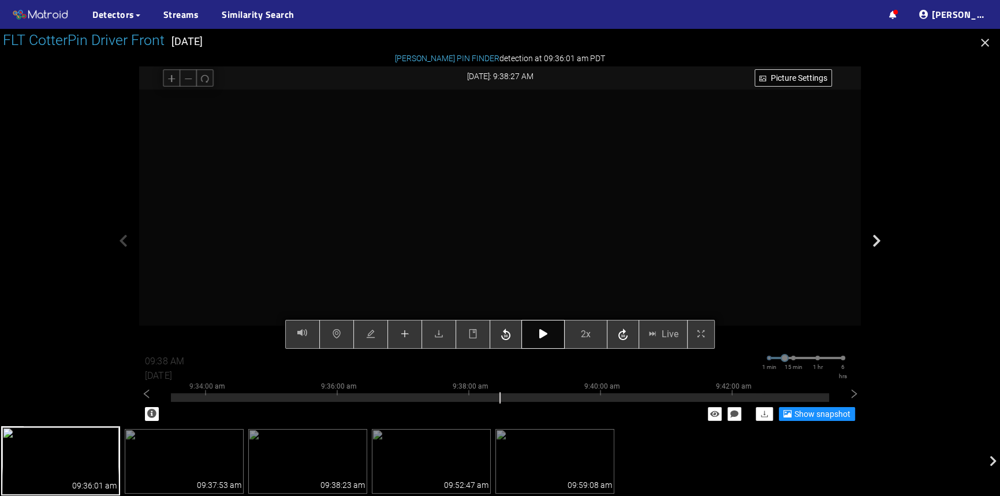
click at [540, 334] on icon "button" at bounding box center [543, 333] width 8 height 9
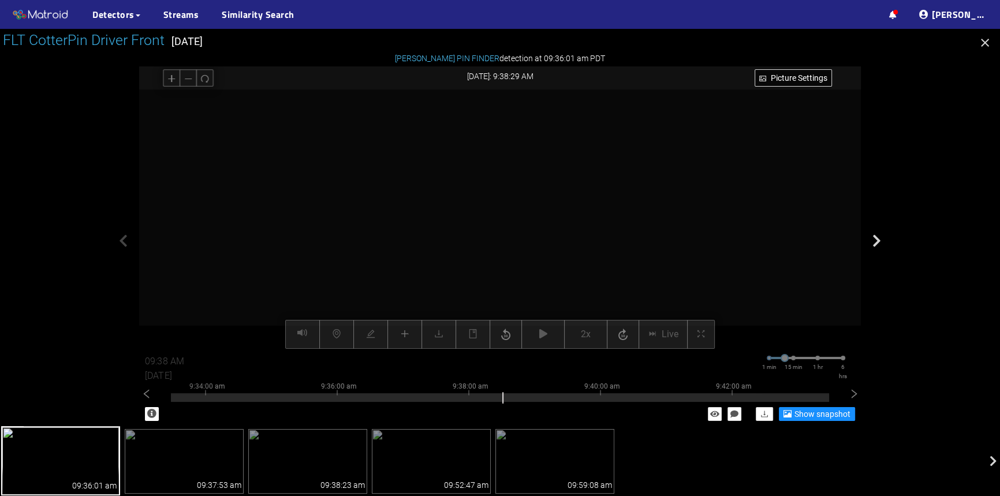
click at [405, 335] on div "Picture Settings 2x Live 09:38 AM 08/07/2025 1 min 15 min 1 hr 6 hrs 9:24:00 am…" at bounding box center [500, 218] width 722 height 259
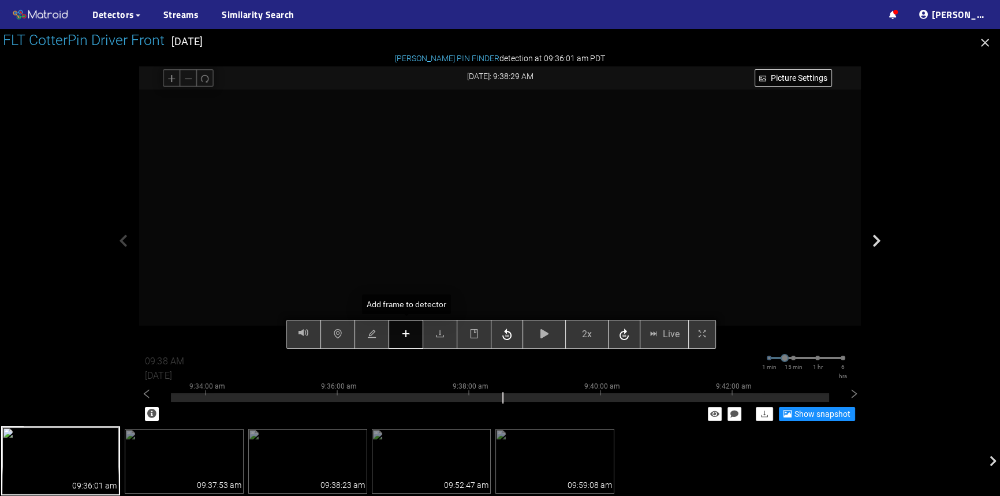
click at [405, 340] on button "button" at bounding box center [405, 334] width 35 height 29
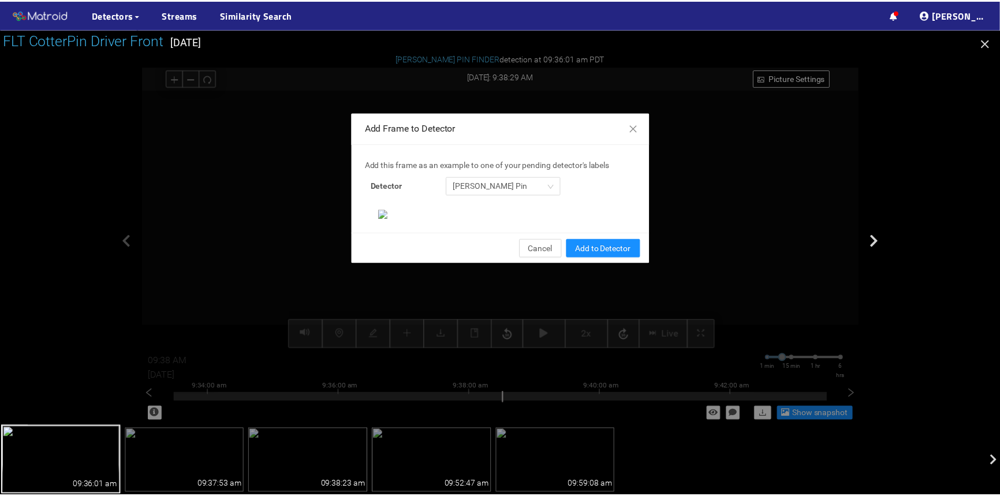
scroll to position [277, 0]
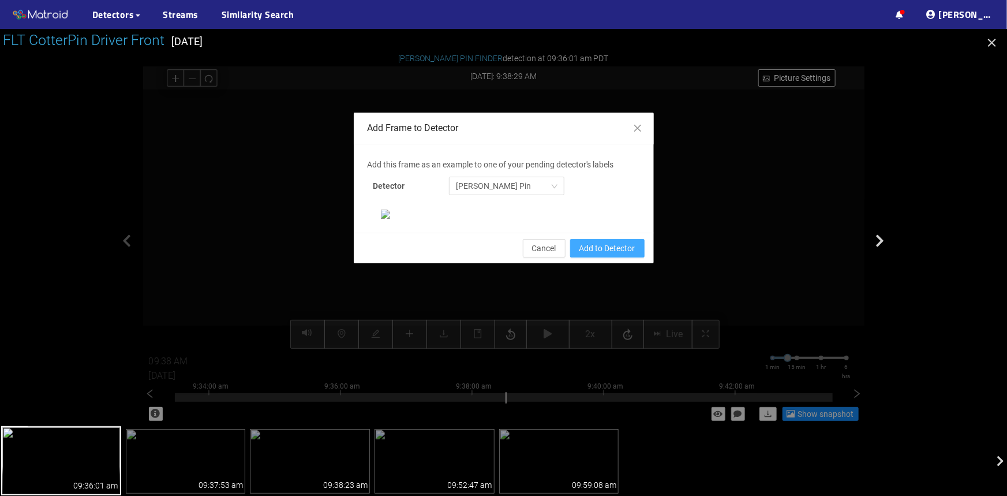
click at [600, 255] on span "Add to Detector" at bounding box center [608, 248] width 56 height 13
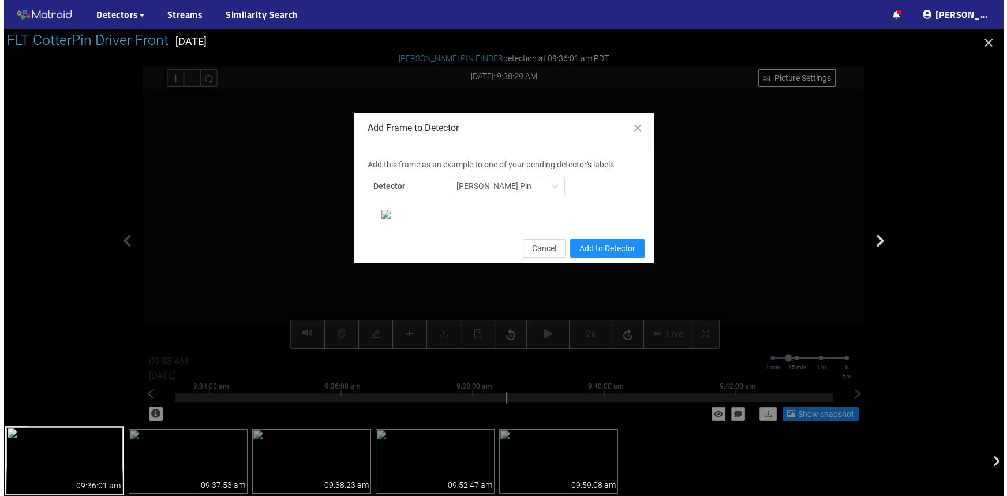
scroll to position [219, 0]
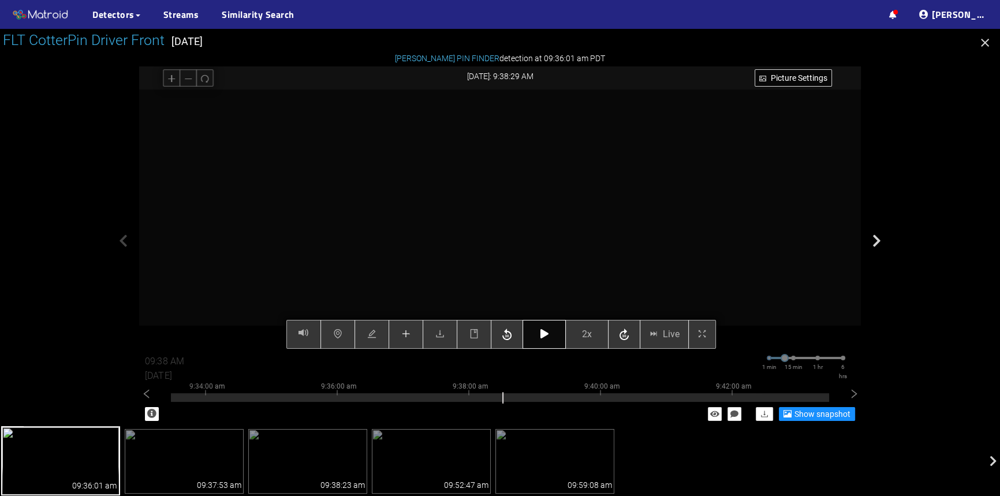
click at [541, 335] on icon "button" at bounding box center [544, 333] width 8 height 9
click at [549, 327] on button "button" at bounding box center [543, 334] width 43 height 29
click at [544, 333] on icon "button" at bounding box center [544, 333] width 8 height 9
click at [539, 330] on button "button" at bounding box center [543, 334] width 43 height 29
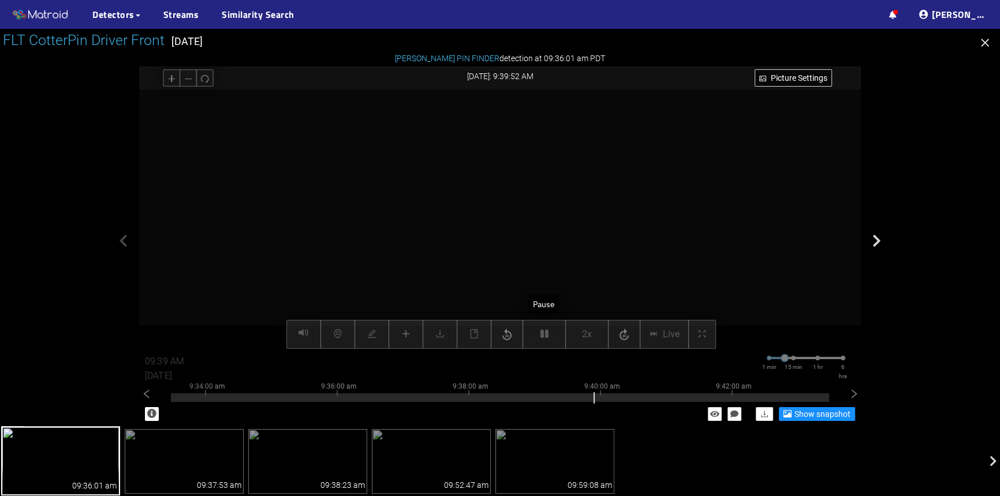
click at [539, 335] on div "Picture Settings 2x Live 09:39 AM 08/07/2025 1 min 15 min 1 hr 6 hrs 9:24:00 am…" at bounding box center [500, 218] width 722 height 259
click at [539, 335] on button "button" at bounding box center [544, 334] width 43 height 29
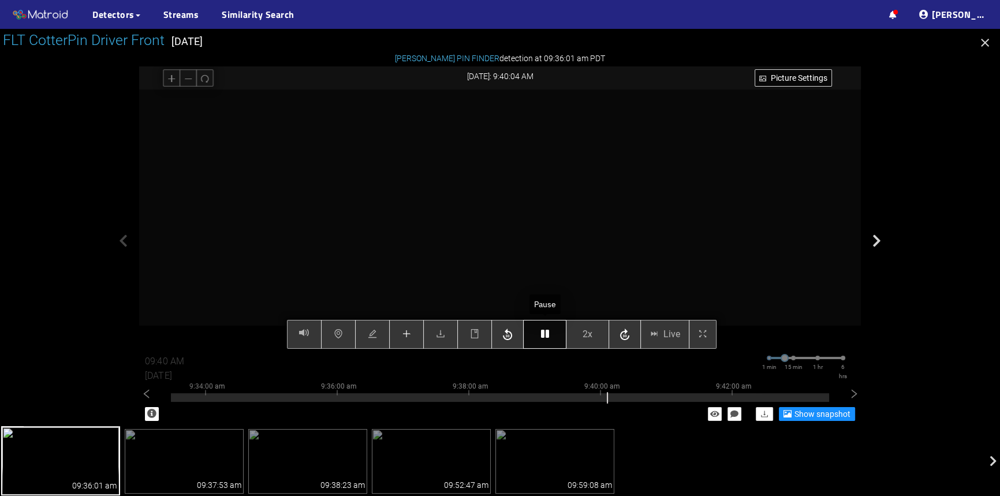
click at [536, 333] on button "button" at bounding box center [544, 334] width 43 height 29
click at [509, 335] on icon "button" at bounding box center [507, 334] width 9 height 12
click at [541, 337] on icon "button" at bounding box center [545, 333] width 8 height 9
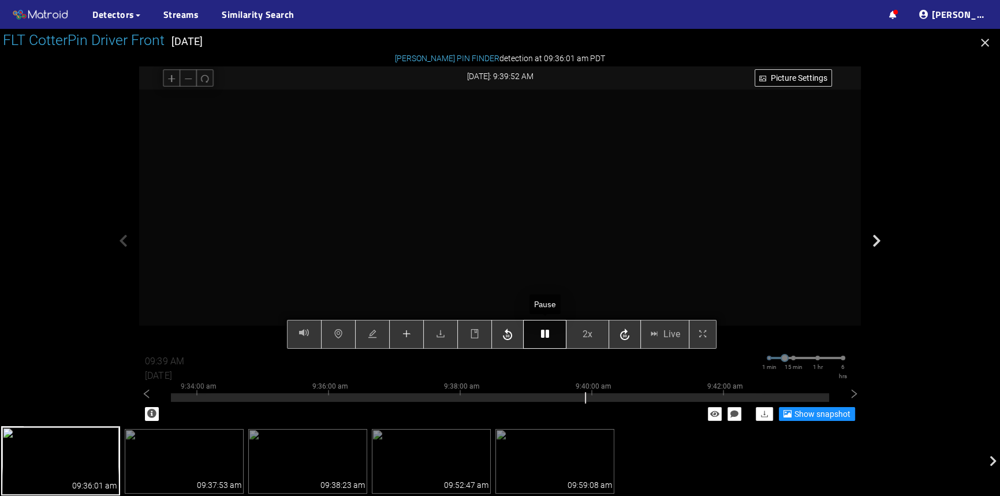
click at [544, 334] on icon "button" at bounding box center [545, 333] width 8 height 9
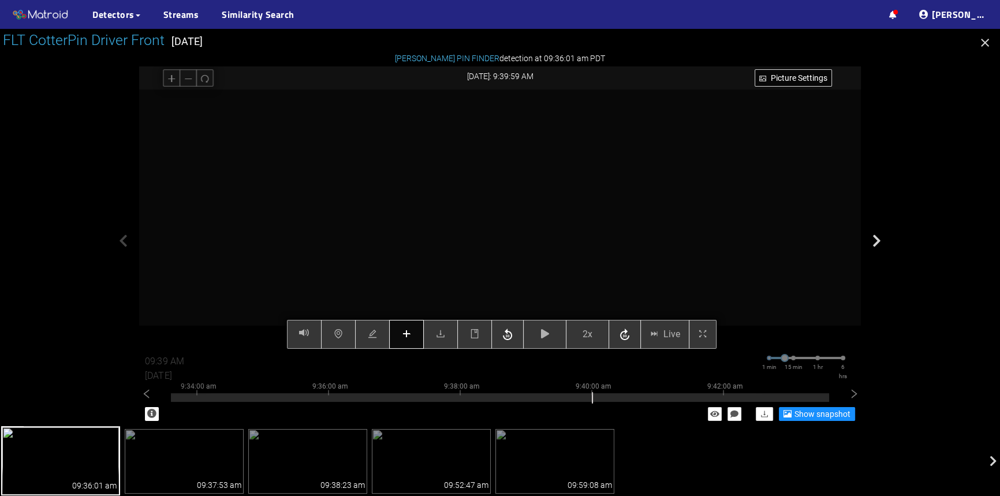
click at [410, 338] on icon "plus" at bounding box center [406, 333] width 9 height 9
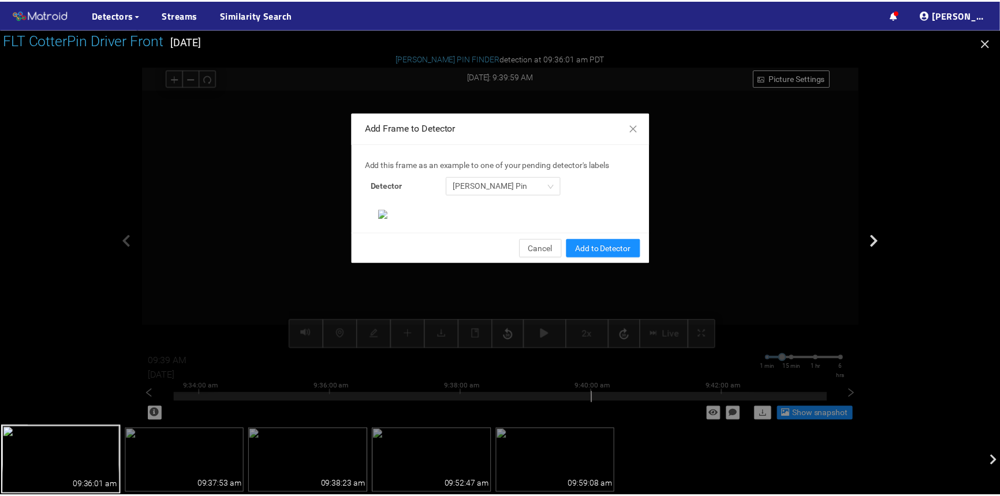
scroll to position [277, 0]
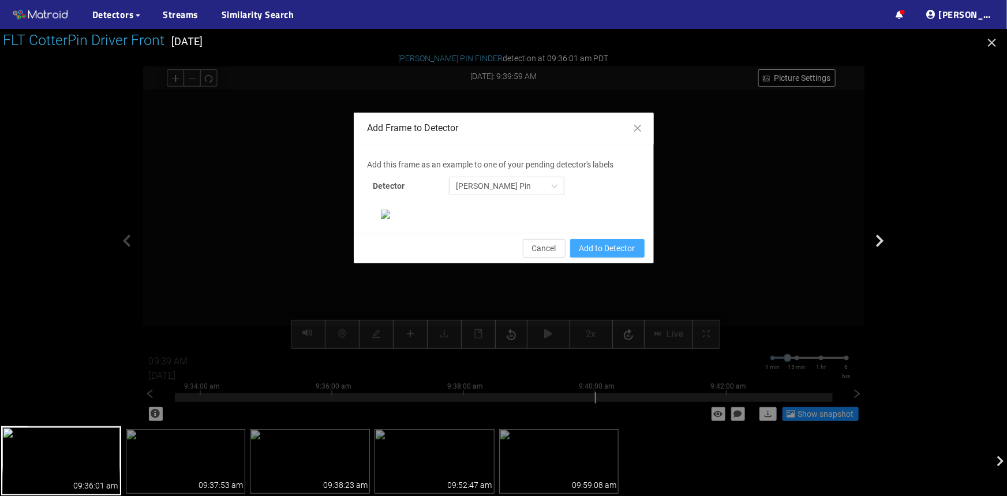
click at [606, 255] on span "Add to Detector" at bounding box center [608, 248] width 56 height 13
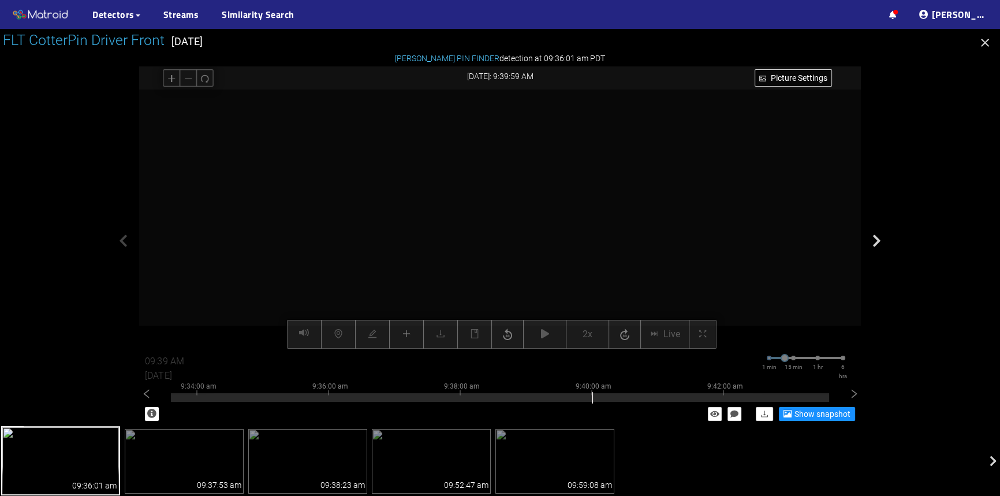
scroll to position [219, 0]
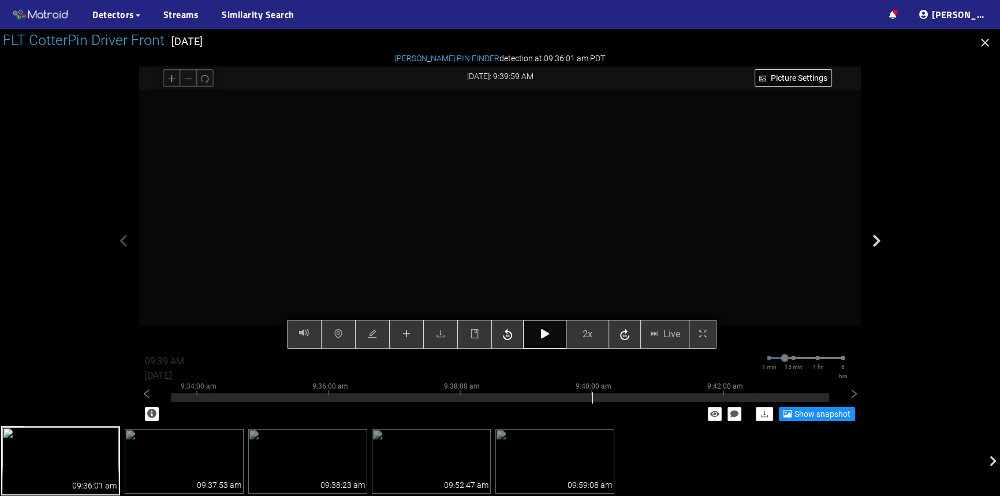
click at [546, 332] on icon "button" at bounding box center [545, 333] width 8 height 9
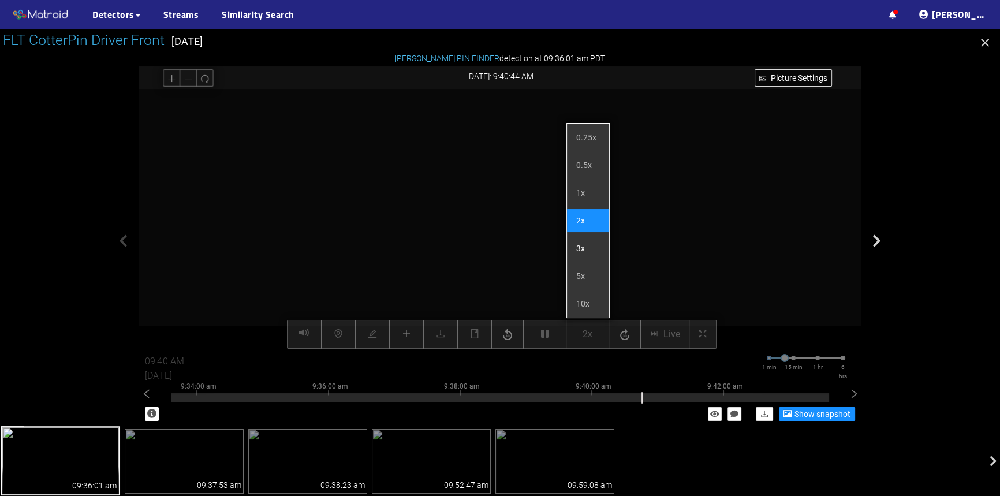
click at [595, 247] on li "3x" at bounding box center [588, 248] width 42 height 23
click at [582, 195] on li "1x" at bounding box center [588, 192] width 42 height 23
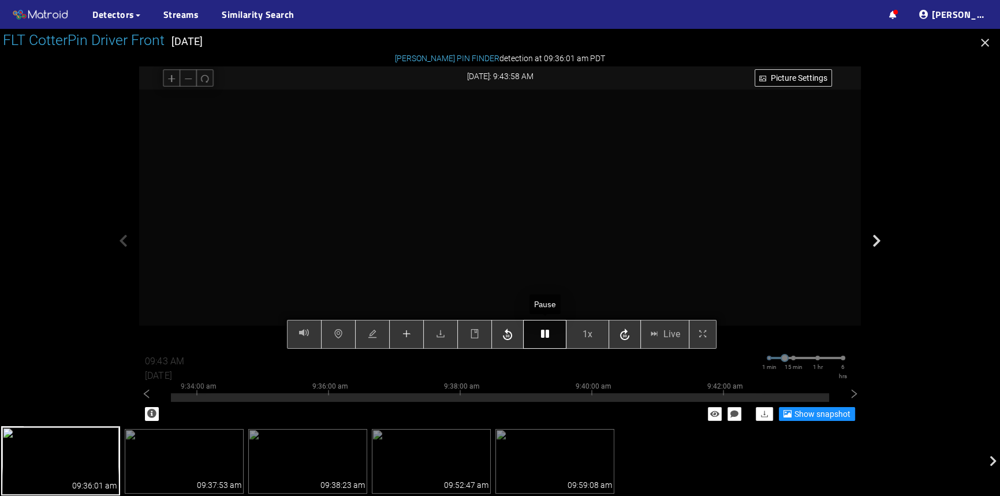
click at [543, 338] on icon "button" at bounding box center [545, 333] width 8 height 9
type input "09:44 AM"
click at [542, 330] on icon "button" at bounding box center [545, 333] width 8 height 9
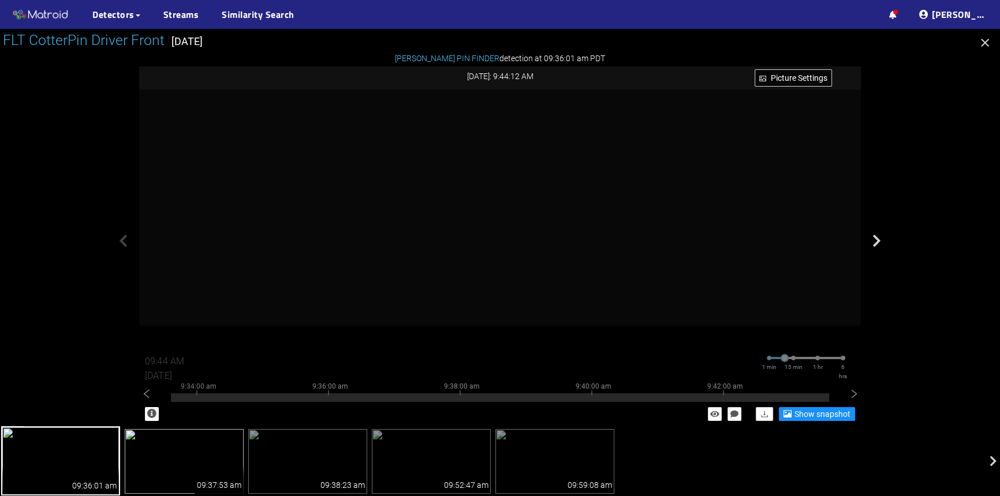
click at [190, 466] on img at bounding box center [184, 461] width 119 height 65
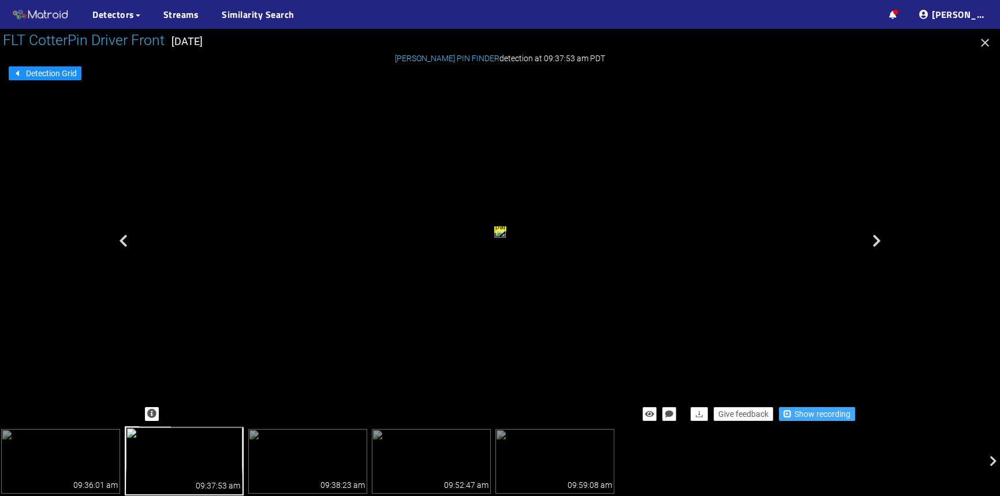
click at [808, 417] on span "Show recording" at bounding box center [822, 414] width 56 height 13
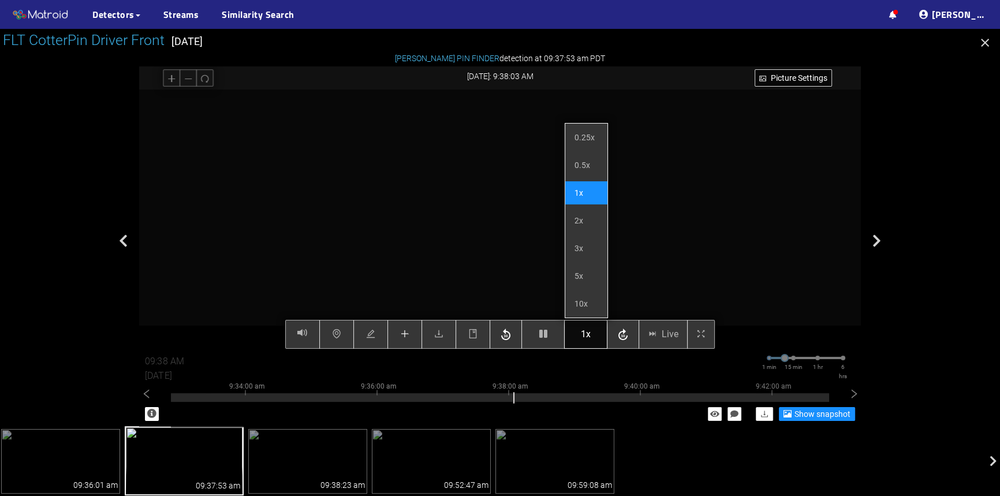
click at [589, 333] on span "1x" at bounding box center [586, 334] width 10 height 14
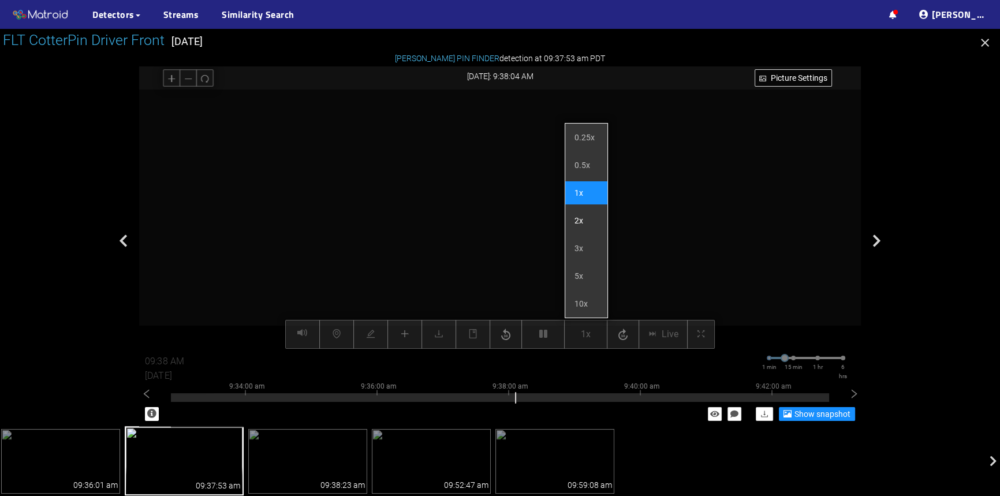
click at [577, 222] on li "2x" at bounding box center [586, 220] width 42 height 23
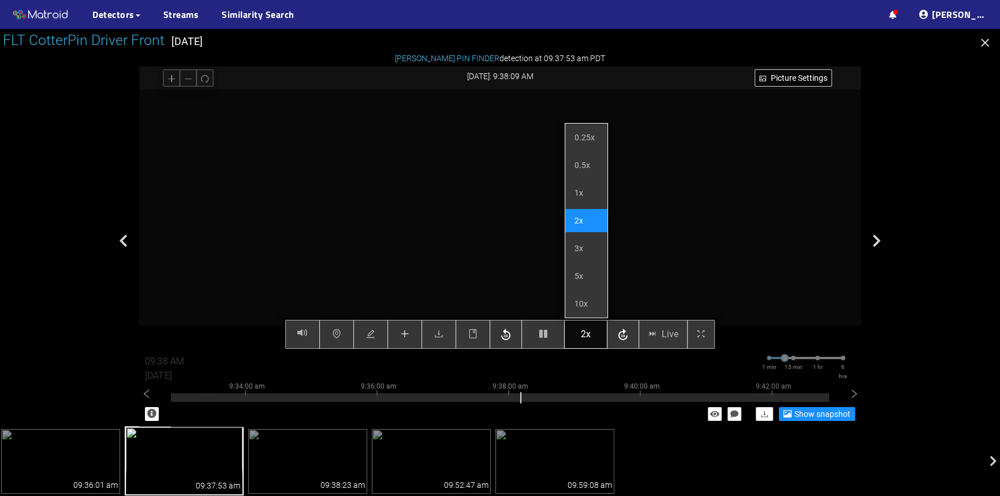
click at [582, 335] on span "2x" at bounding box center [586, 334] width 10 height 14
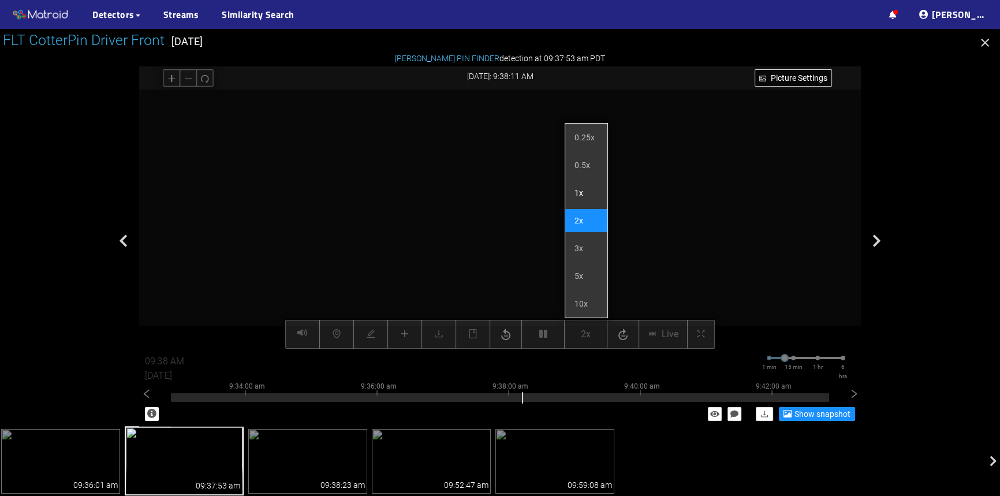
click at [577, 196] on li "1x" at bounding box center [586, 192] width 42 height 23
click at [576, 196] on li "1x" at bounding box center [586, 192] width 42 height 23
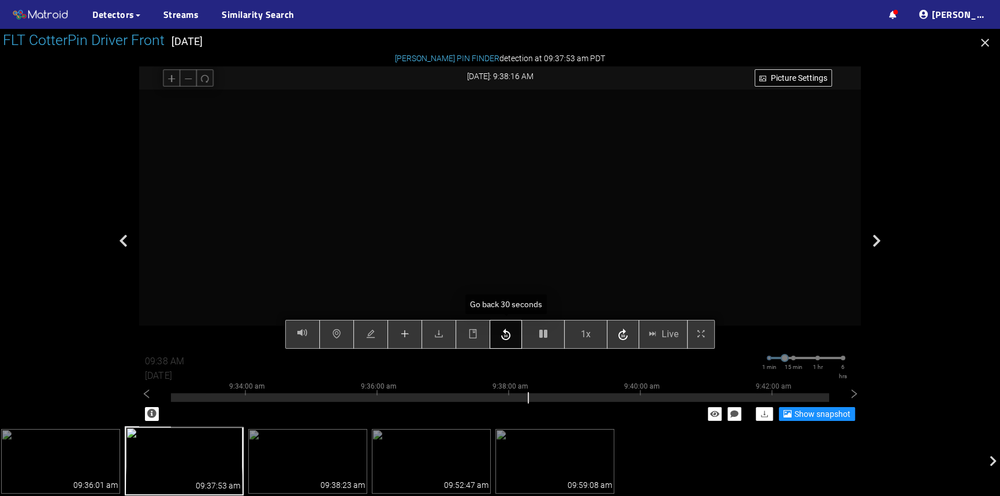
click at [511, 336] on icon "button" at bounding box center [506, 334] width 14 height 17
click at [548, 337] on button "button" at bounding box center [542, 334] width 43 height 29
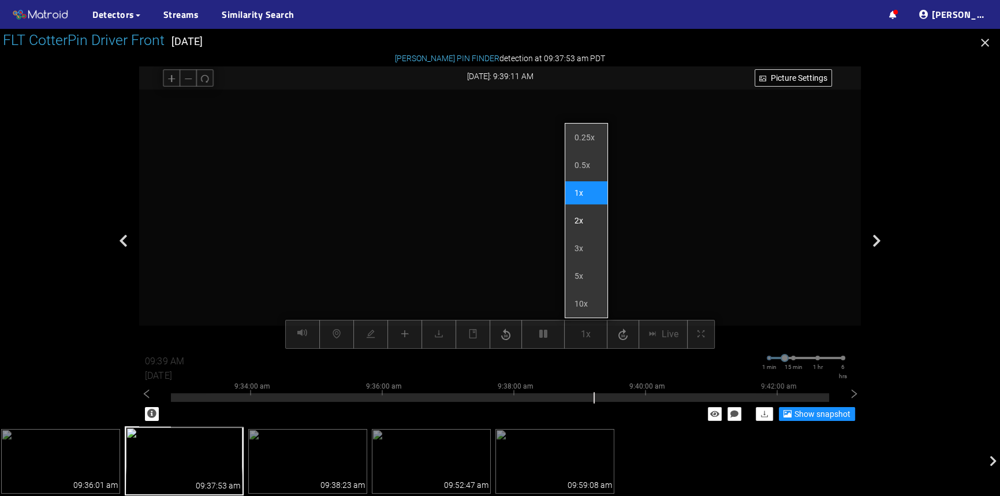
click at [589, 221] on li "2x" at bounding box center [586, 220] width 42 height 23
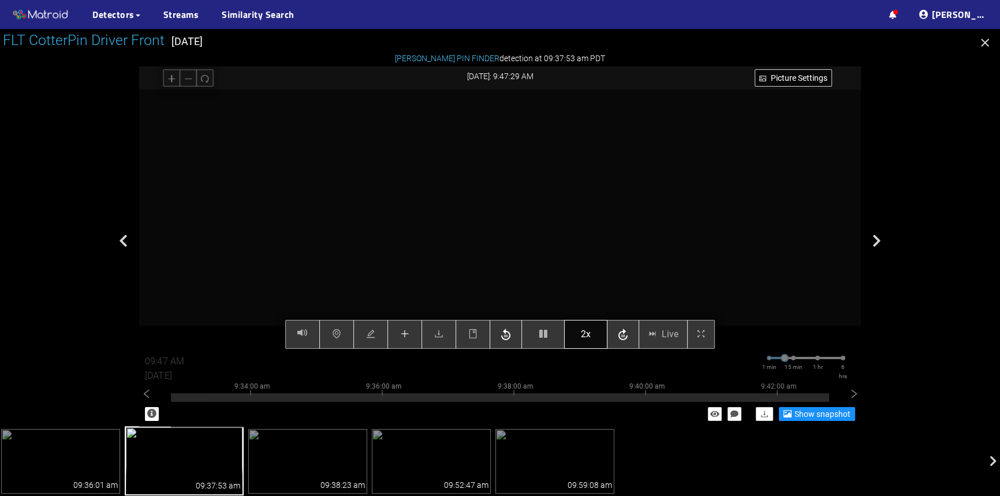
click at [588, 335] on span "2x" at bounding box center [586, 334] width 10 height 14
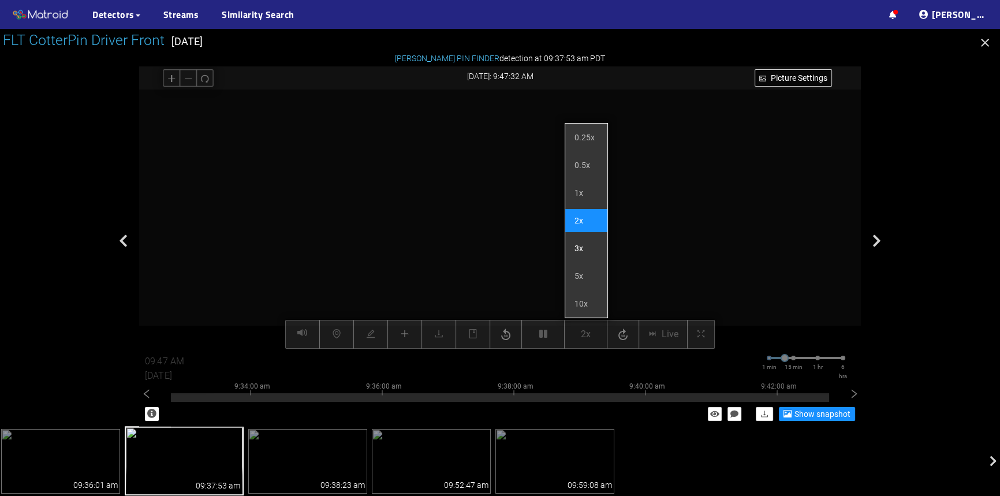
click at [576, 246] on li "3x" at bounding box center [586, 248] width 42 height 23
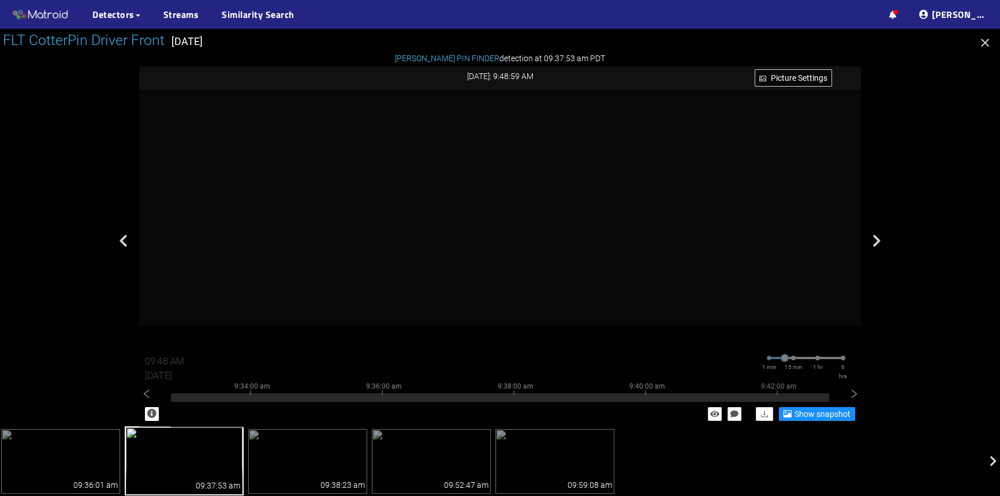
type input "09:49 AM"
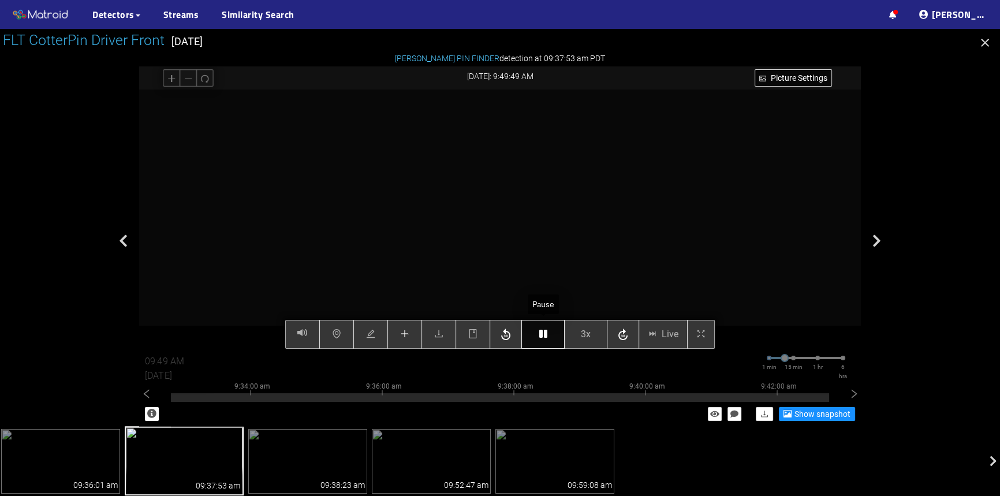
click at [541, 333] on icon "button" at bounding box center [543, 333] width 8 height 9
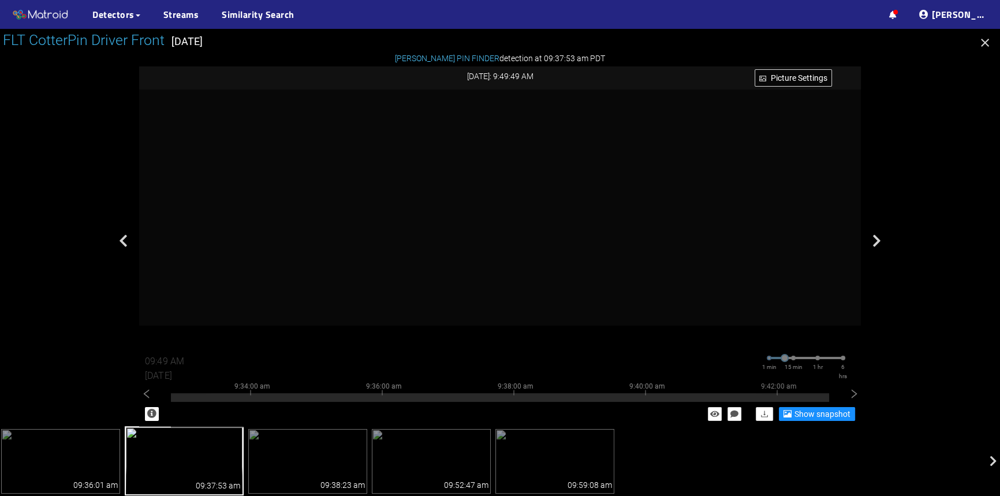
click at [984, 43] on icon "button" at bounding box center [985, 43] width 8 height 8
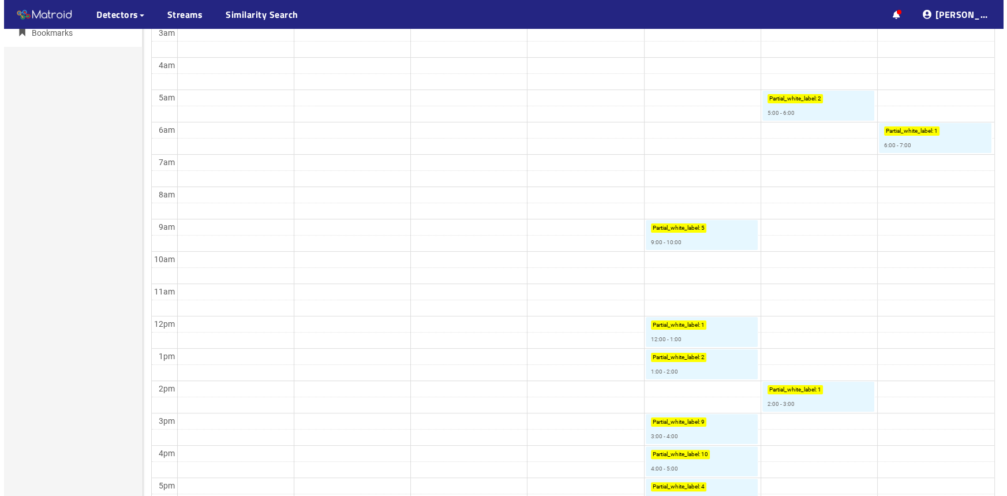
scroll to position [262, 0]
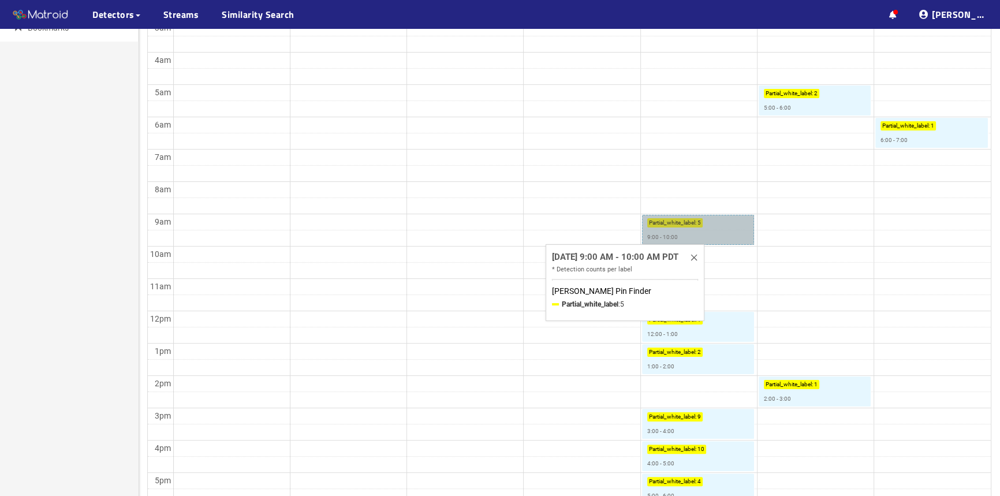
click at [718, 237] on link "Partial_white_label : 5 9:00 - 10:00" at bounding box center [698, 230] width 112 height 30
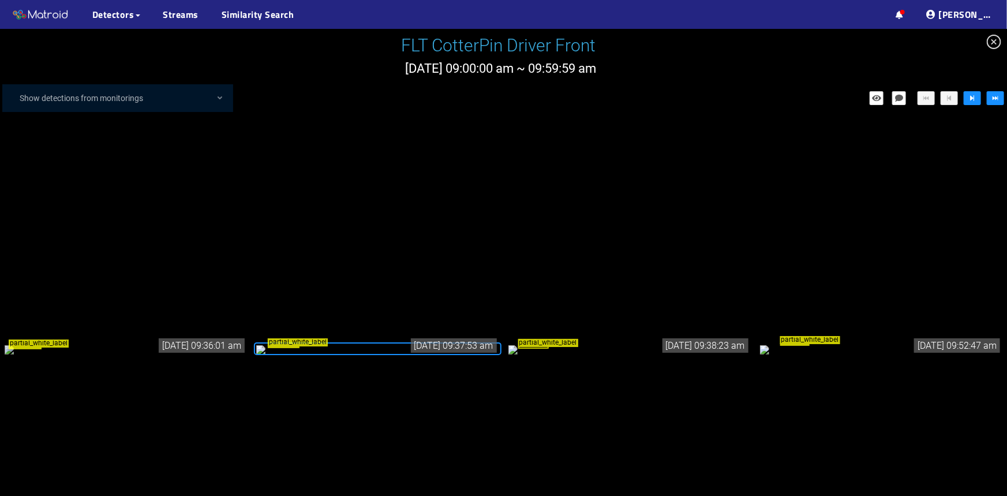
click at [998, 38] on icon "close-circle" at bounding box center [994, 42] width 14 height 14
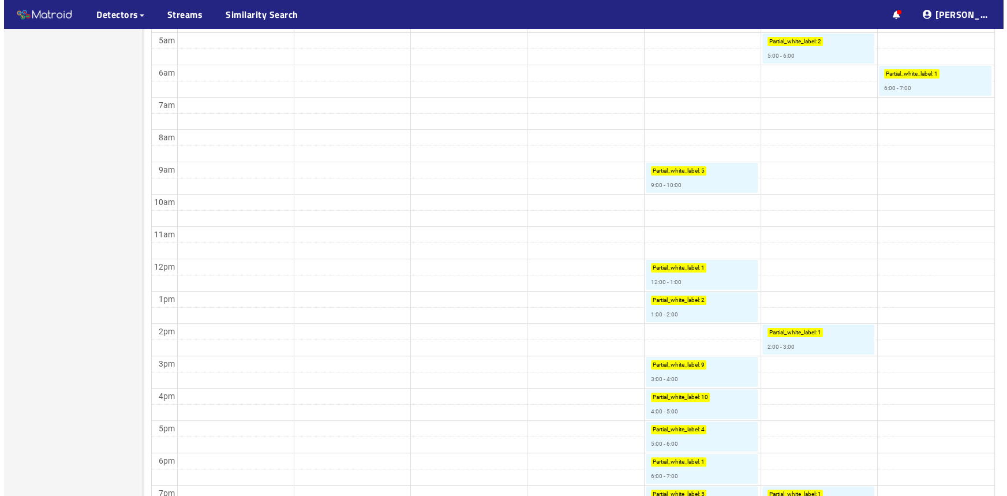
scroll to position [315, 0]
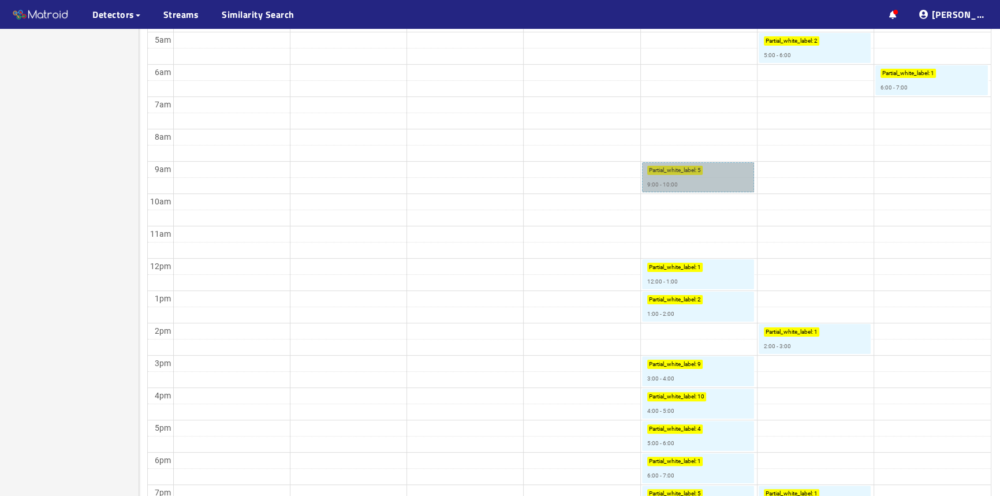
click at [690, 190] on link "Partial_white_label : 5 9:00 - 10:00" at bounding box center [698, 177] width 112 height 30
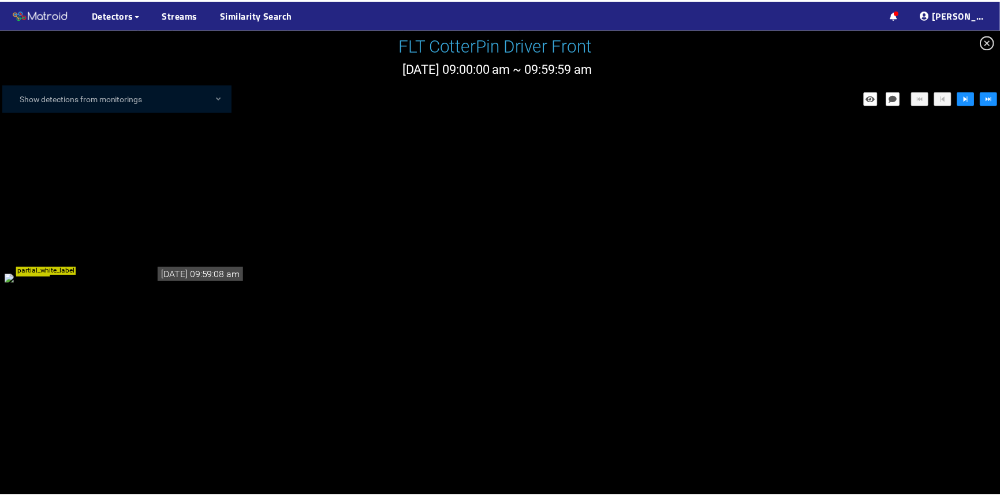
scroll to position [521, 0]
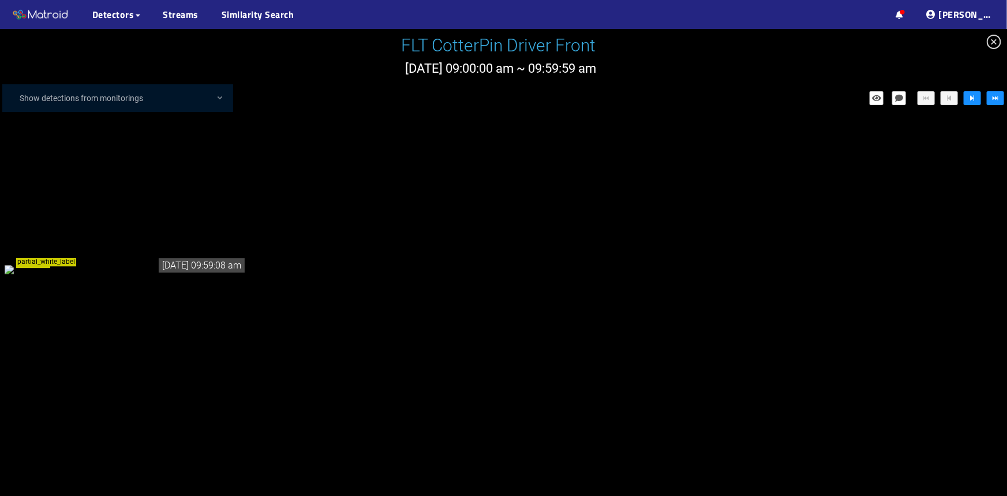
click at [164, 265] on div "partial_white_label" at bounding box center [126, 269] width 242 height 13
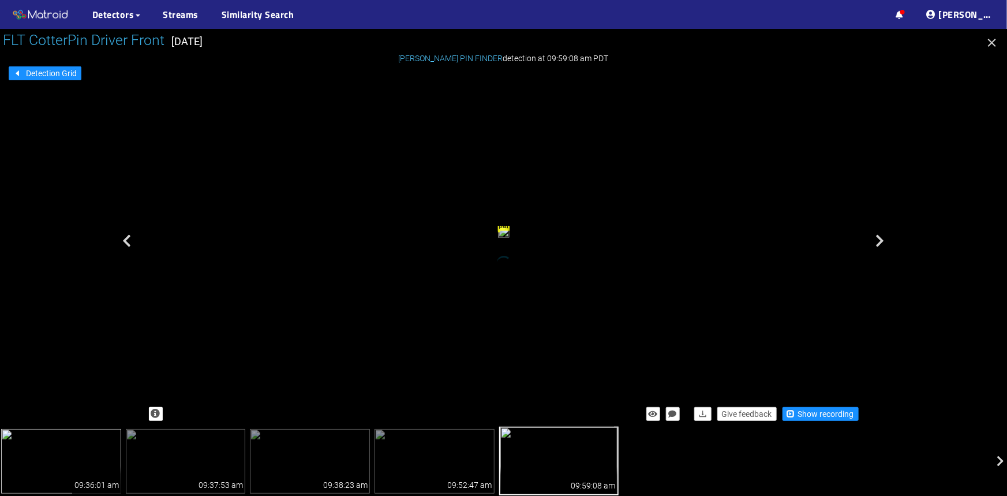
click at [78, 456] on img at bounding box center [61, 461] width 120 height 65
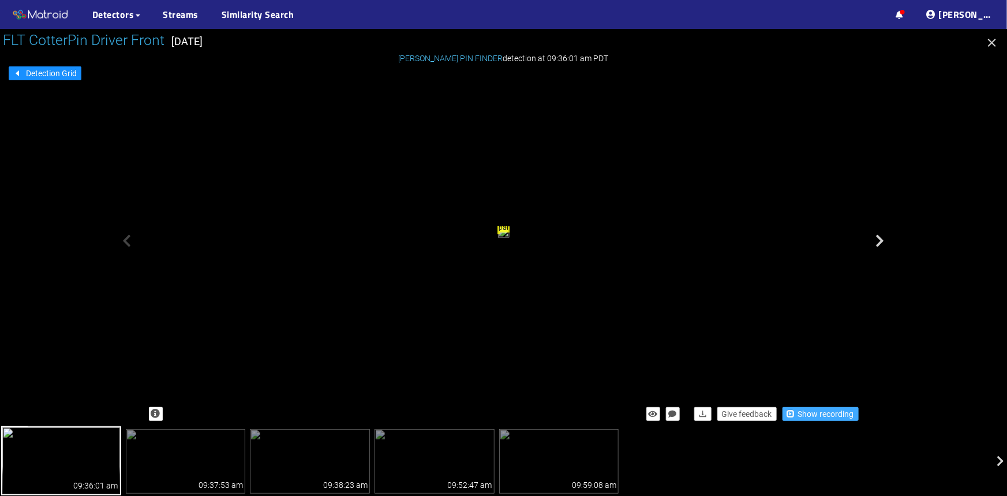
click at [839, 414] on span "Show recording" at bounding box center [826, 414] width 56 height 13
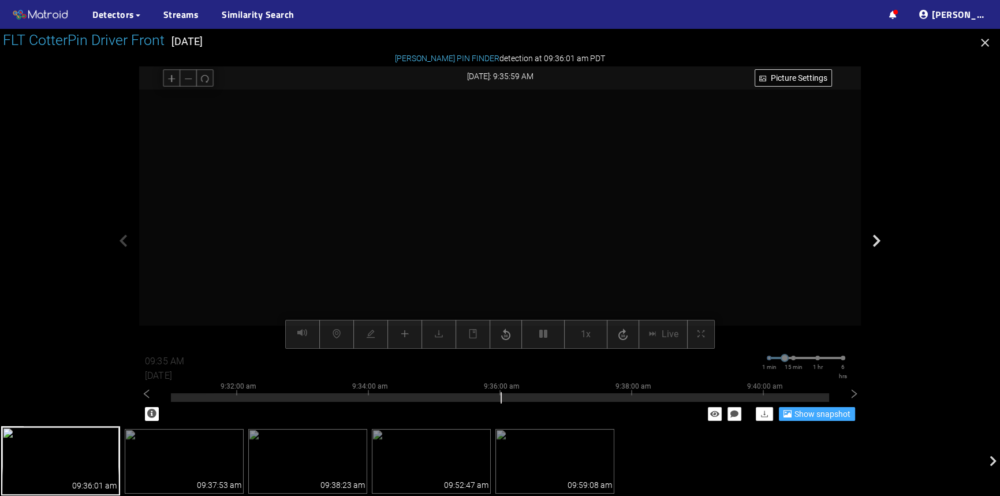
type input "09:36 AM"
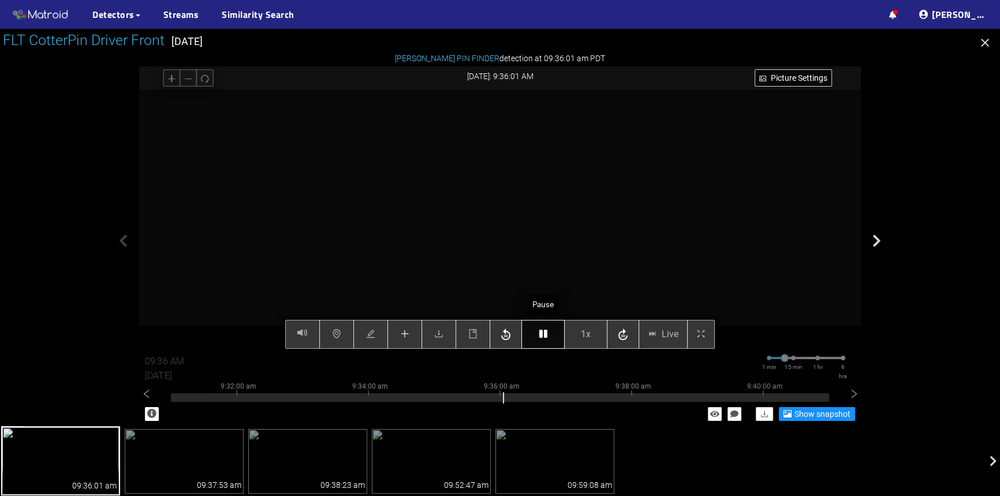
click at [547, 335] on icon "button" at bounding box center [543, 333] width 8 height 9
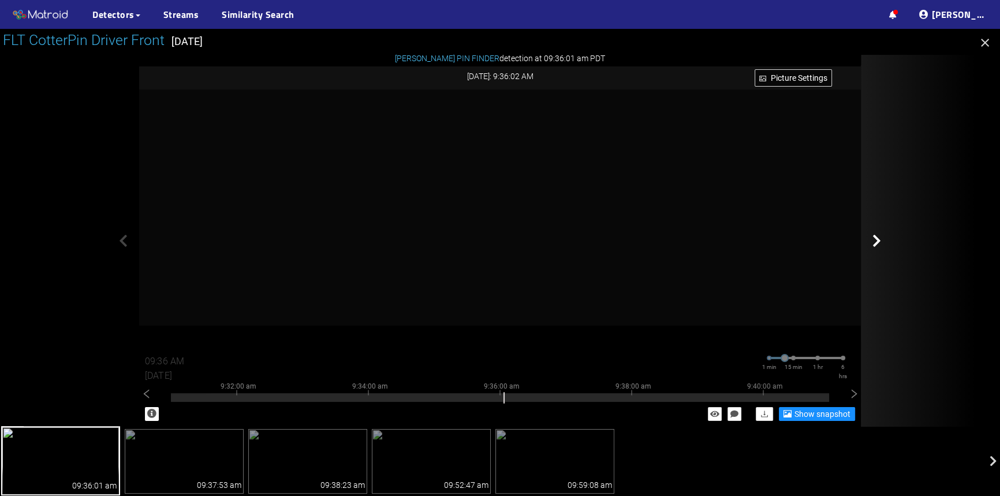
click at [865, 175] on div at bounding box center [918, 241] width 115 height 372
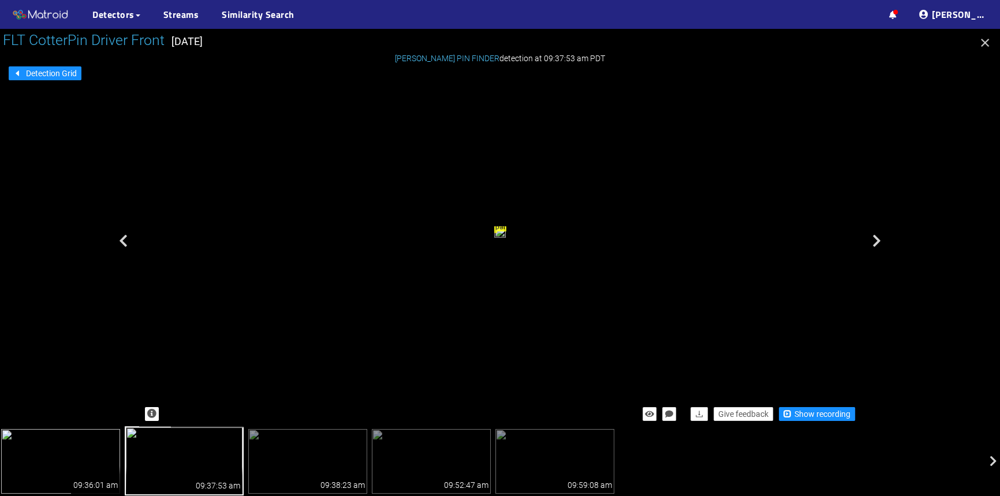
click at [81, 455] on img at bounding box center [60, 461] width 119 height 65
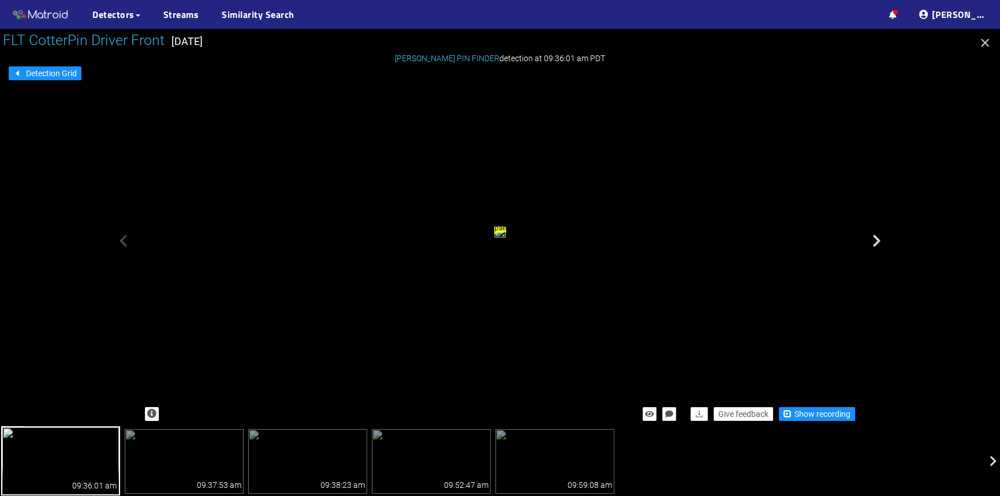
click at [983, 45] on icon "button" at bounding box center [985, 43] width 14 height 14
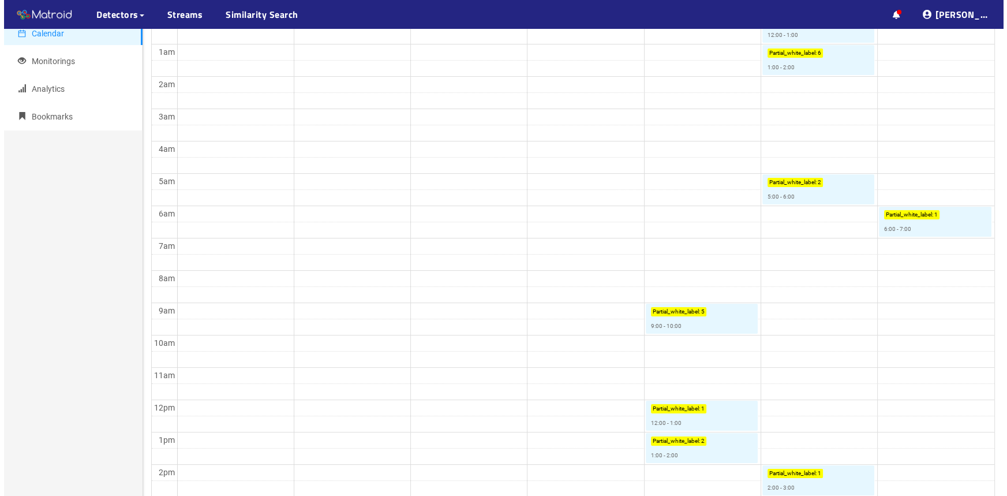
scroll to position [262, 0]
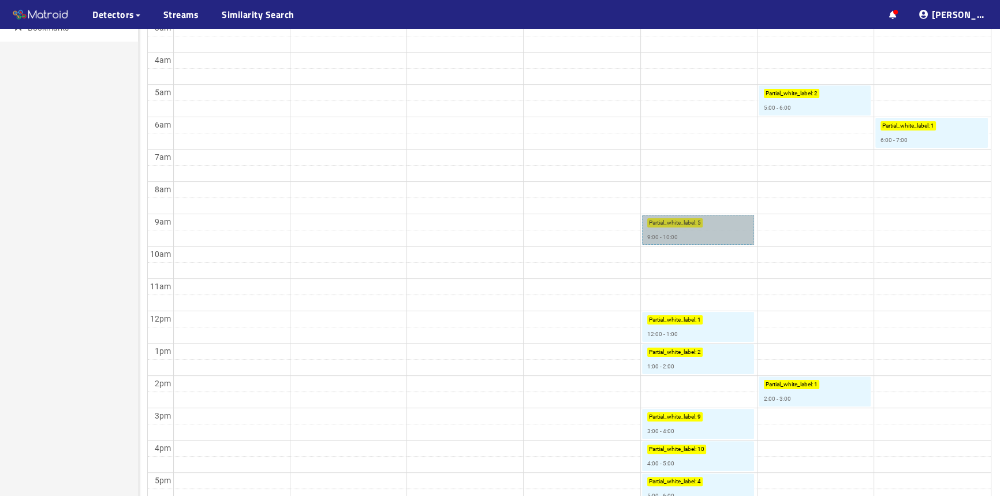
click at [693, 240] on link "Partial_white_label : 5 9:00 - 10:00" at bounding box center [698, 230] width 112 height 30
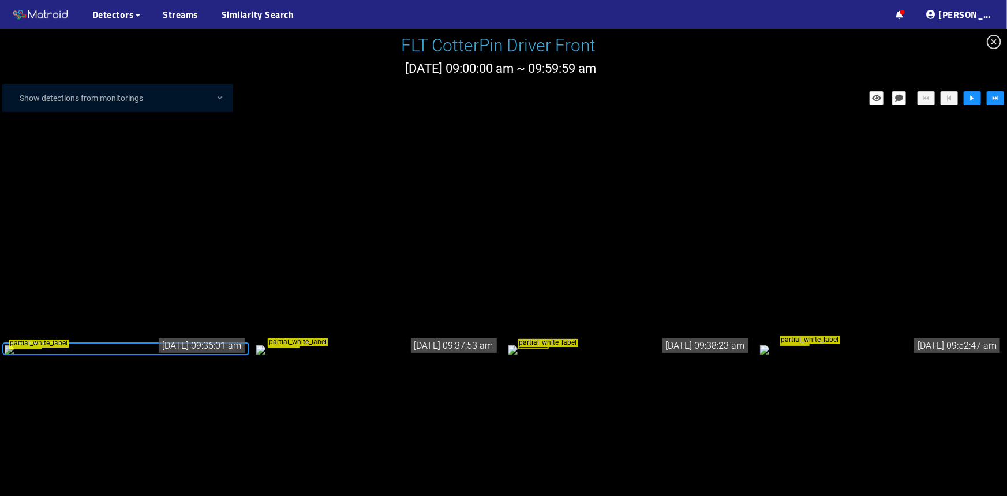
click at [122, 353] on div "partial_white_label" at bounding box center [126, 348] width 242 height 13
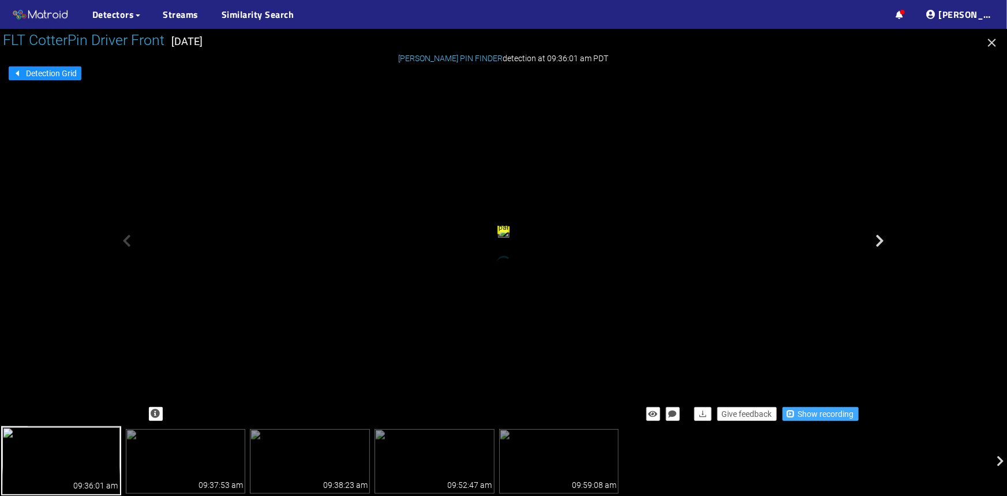
click at [835, 416] on span "Show recording" at bounding box center [826, 414] width 56 height 13
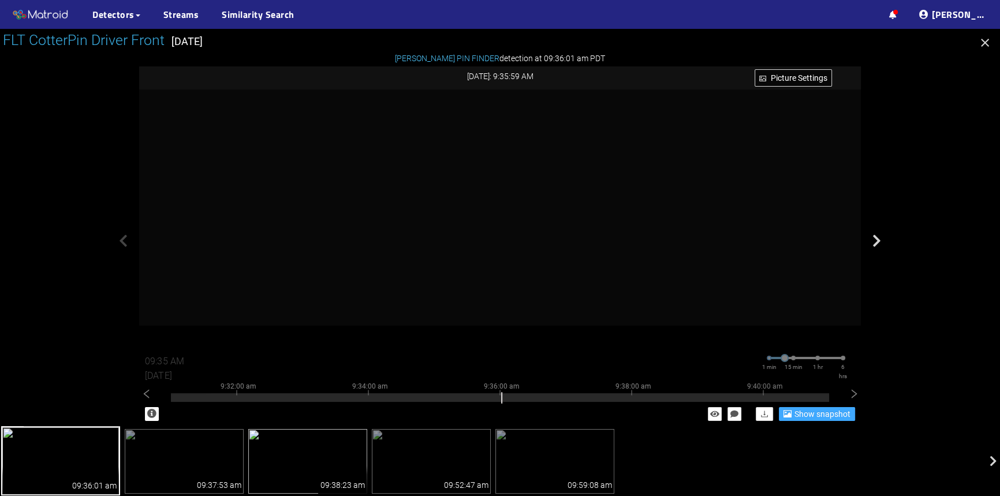
type input "09:36 AM"
click at [182, 464] on img at bounding box center [184, 461] width 119 height 65
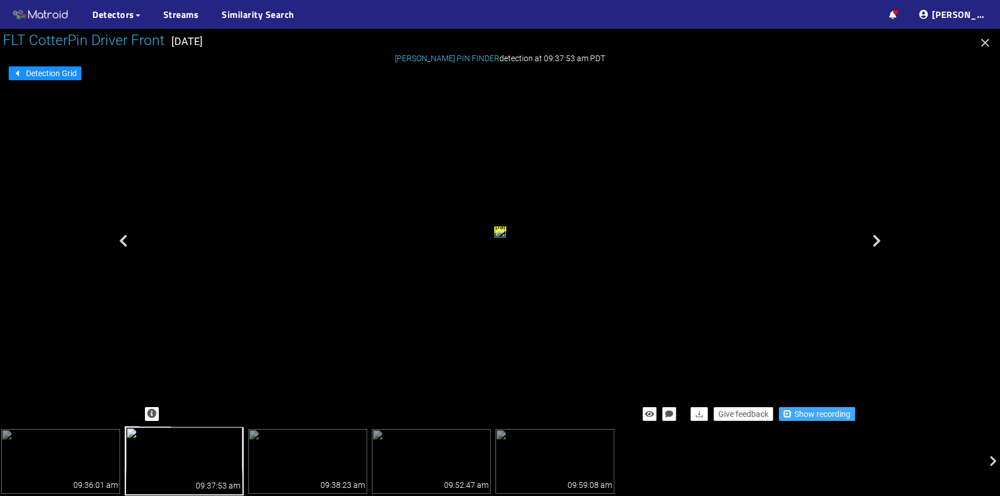
click at [811, 416] on span "Show recording" at bounding box center [822, 414] width 56 height 13
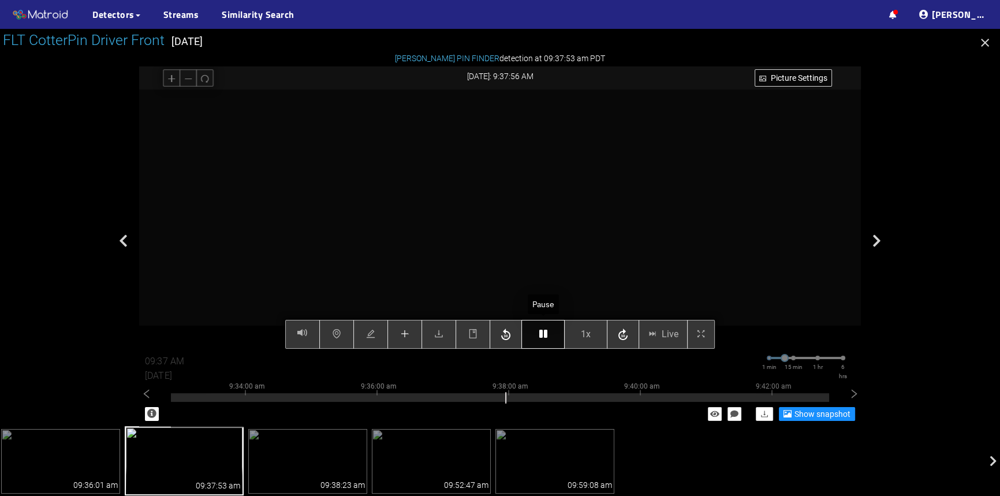
click at [543, 338] on icon "button" at bounding box center [543, 333] width 8 height 9
click at [538, 335] on button "button" at bounding box center [542, 334] width 43 height 29
click at [543, 332] on icon "button" at bounding box center [543, 333] width 8 height 9
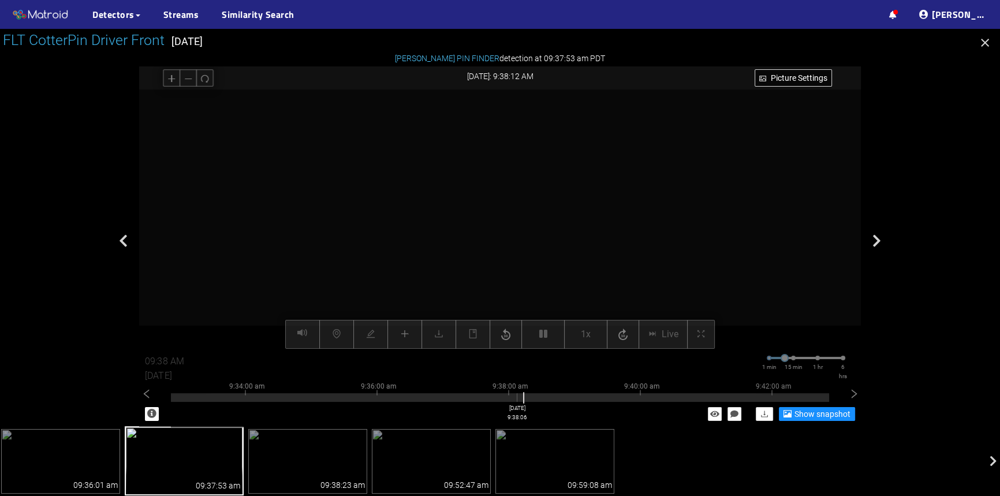
click at [517, 398] on div at bounding box center [500, 397] width 658 height 9
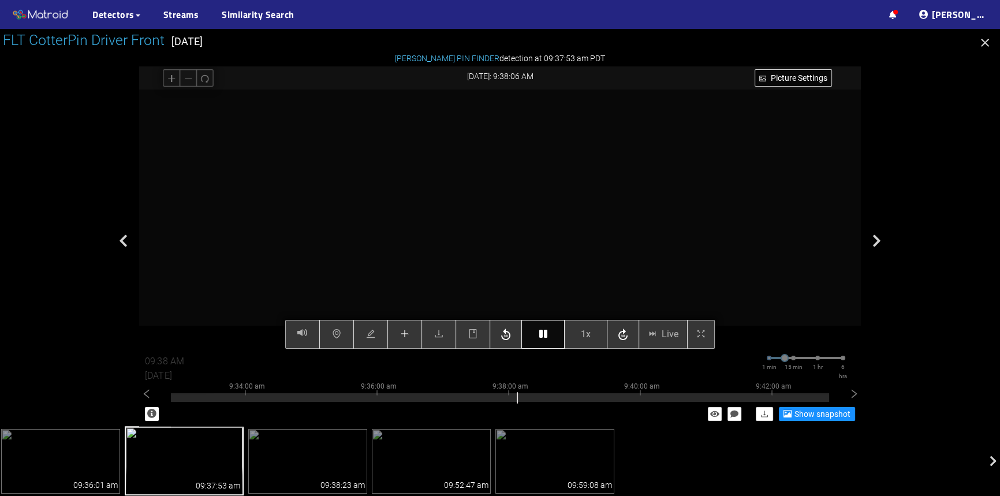
click at [536, 342] on button "button" at bounding box center [542, 334] width 43 height 29
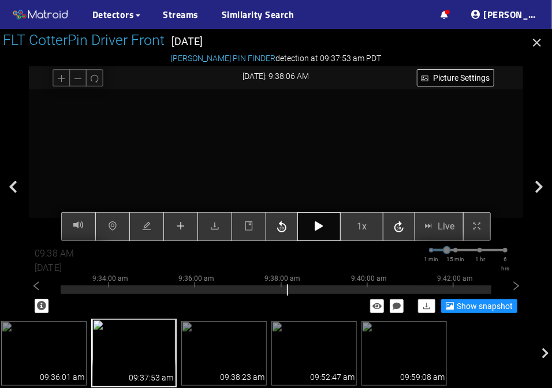
click at [309, 229] on button "button" at bounding box center [318, 226] width 43 height 29
click at [359, 227] on span "1x" at bounding box center [362, 226] width 10 height 14
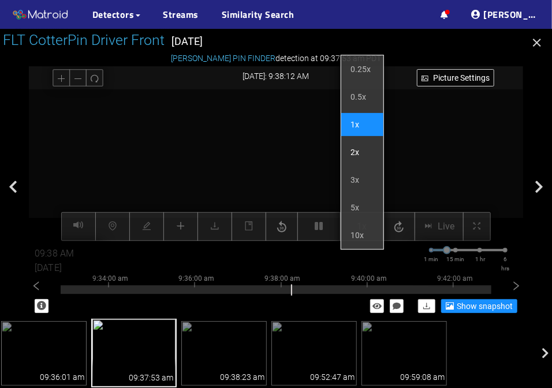
click at [352, 151] on li "2x" at bounding box center [362, 152] width 42 height 23
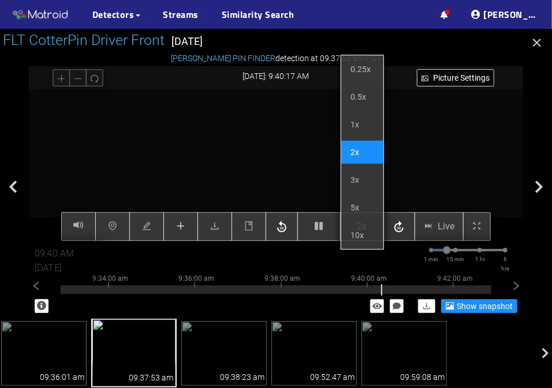
click at [369, 229] on div "Picture Settings 2x Live 09:40 AM 08/07/2025 1 min 15 min 1 hr 6 hrs 9:24:00 am…" at bounding box center [276, 165] width 494 height 152
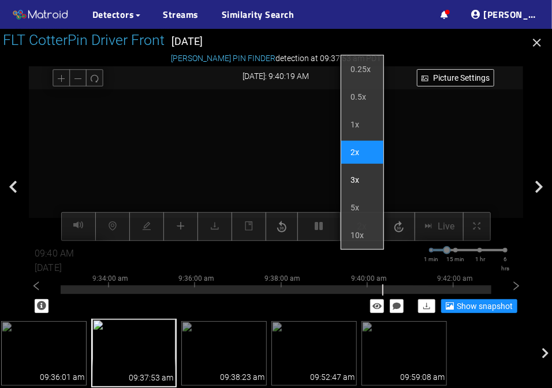
click at [353, 179] on li "3x" at bounding box center [362, 180] width 42 height 23
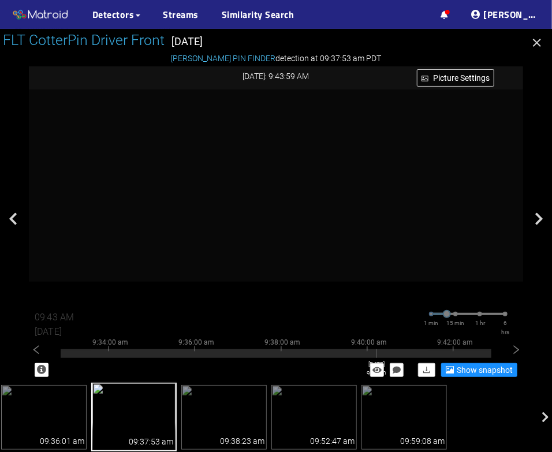
type input "09:44 AM"
click at [231, 409] on img at bounding box center [223, 417] width 85 height 65
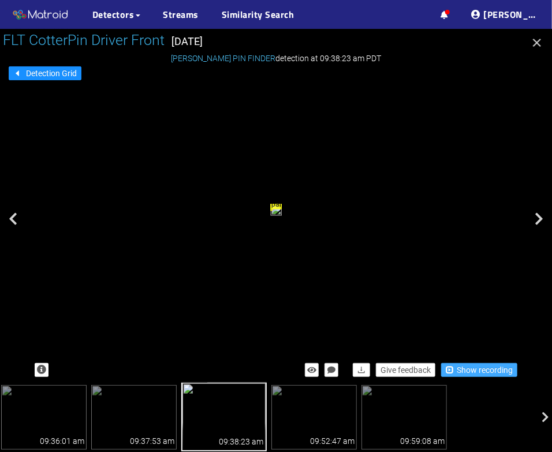
click at [464, 370] on span "Show recording" at bounding box center [485, 370] width 56 height 13
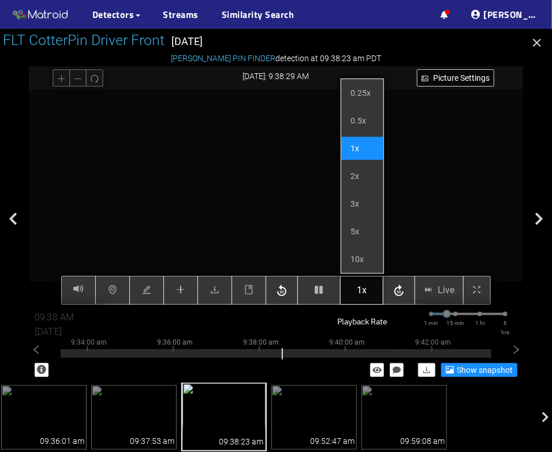
click at [361, 294] on span "1x" at bounding box center [362, 290] width 10 height 14
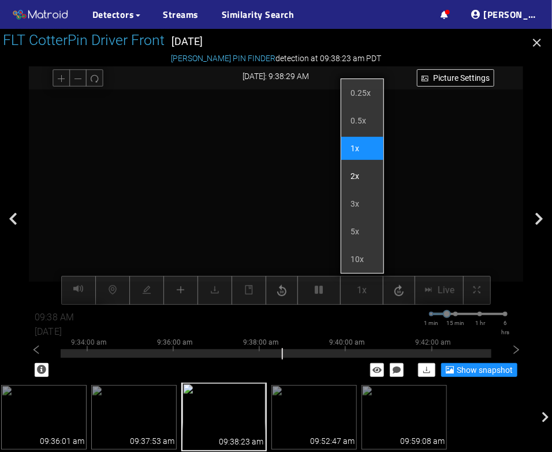
click at [350, 173] on li "2x" at bounding box center [362, 176] width 42 height 23
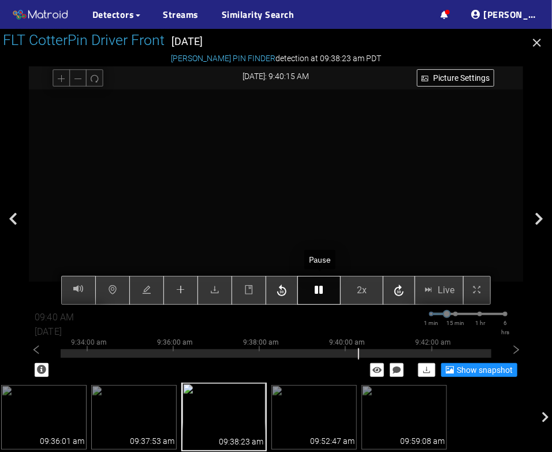
click at [324, 294] on button "button" at bounding box center [318, 290] width 43 height 29
click at [316, 292] on icon "button" at bounding box center [319, 289] width 8 height 9
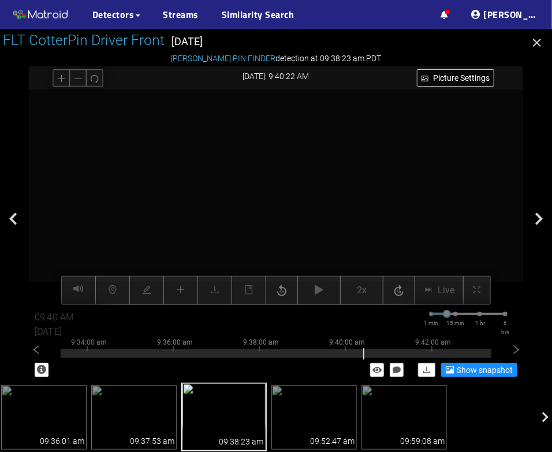
click at [184, 296] on div "Picture Settings 2x Live 09:40 AM 08/07/2025 1 min 15 min 1 hr 6 hrs 9:24:00 am…" at bounding box center [276, 196] width 494 height 215
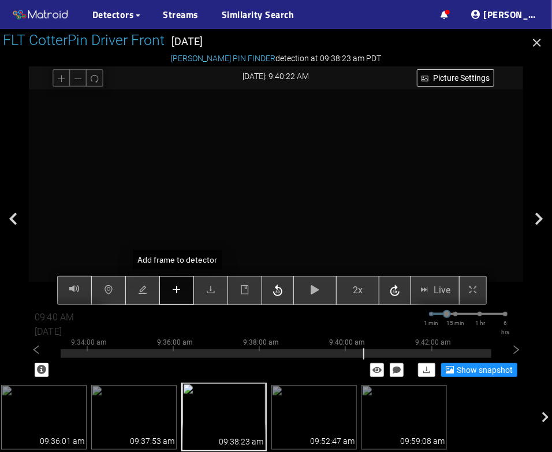
click at [180, 290] on icon "plus" at bounding box center [177, 290] width 8 height 1
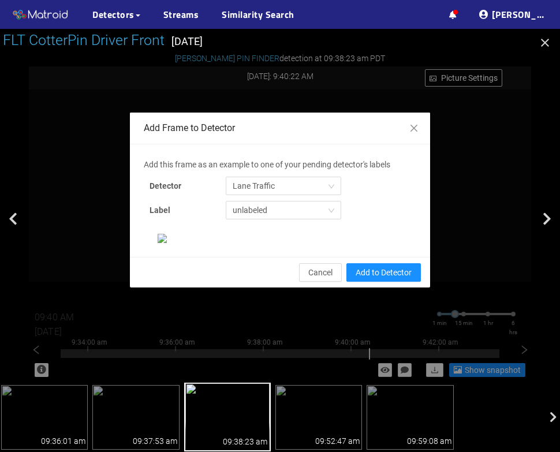
drag, startPoint x: 248, startPoint y: 124, endPoint x: 236, endPoint y: 31, distance: 94.4
click at [236, 31] on div "FLT CotterPin Driver Front Thursday Aug 7th COTTER PIN FINDER detection at 09:3…" at bounding box center [280, 240] width 560 height 423
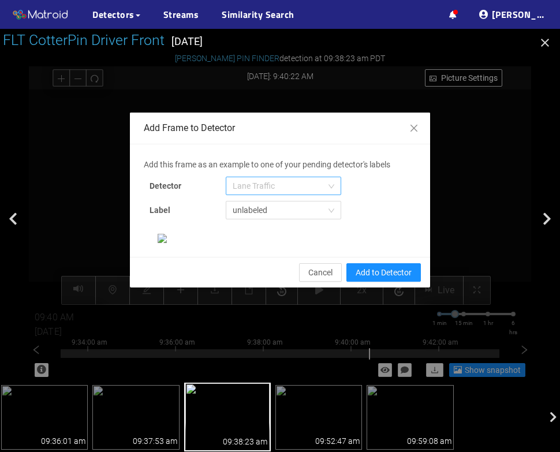
click at [255, 182] on span "Lane Traffic" at bounding box center [284, 185] width 102 height 17
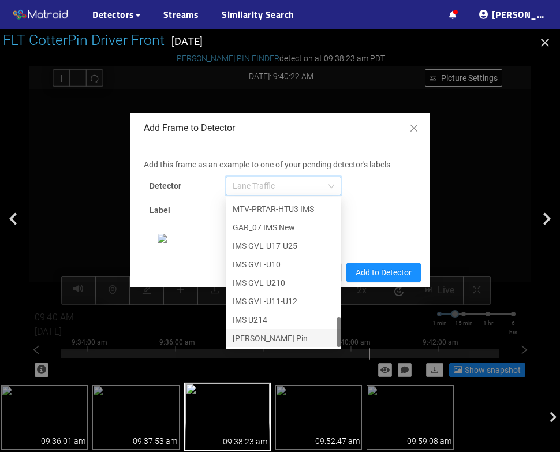
scroll to position [52, 0]
click at [248, 332] on div "[PERSON_NAME] Pin" at bounding box center [284, 338] width 102 height 13
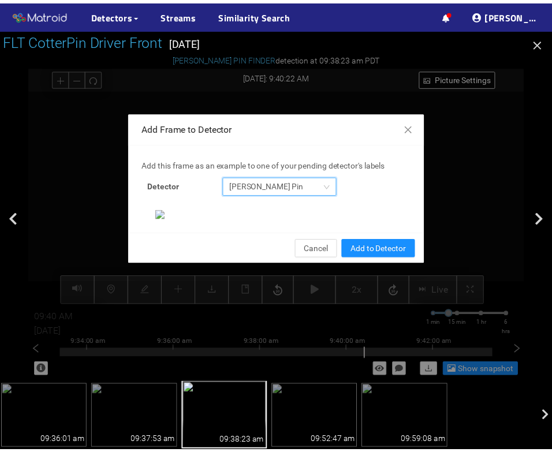
scroll to position [321, 0]
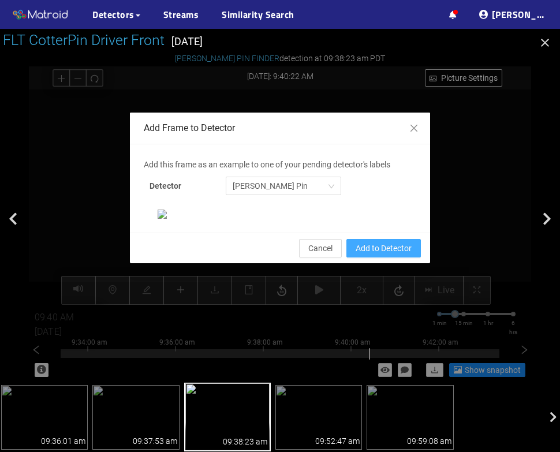
click at [373, 255] on span "Add to Detector" at bounding box center [384, 248] width 56 height 13
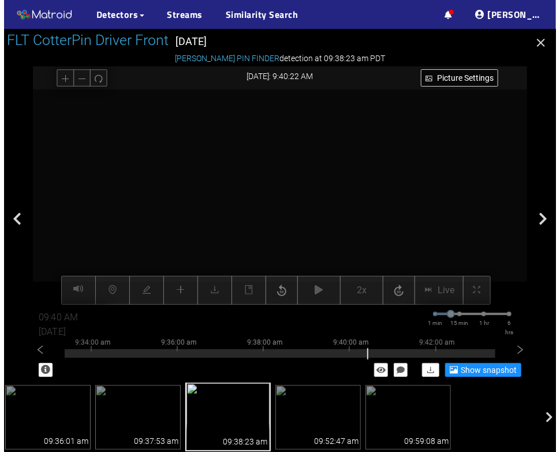
scroll to position [0, 0]
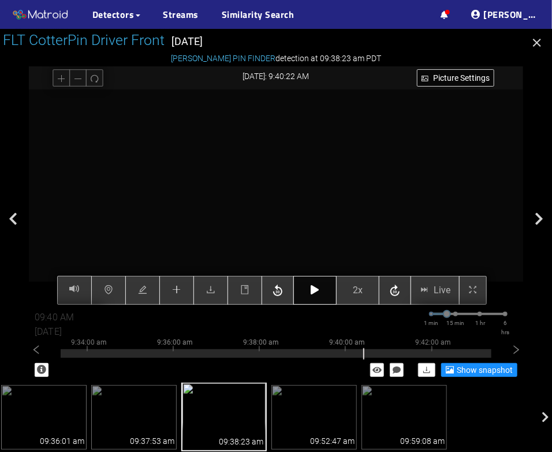
click at [308, 295] on button "button" at bounding box center [314, 290] width 43 height 29
click at [365, 291] on button "2x" at bounding box center [357, 290] width 43 height 29
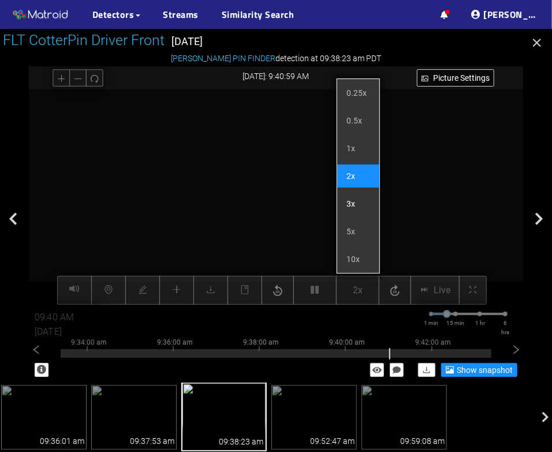
click at [350, 205] on li "3x" at bounding box center [358, 203] width 42 height 23
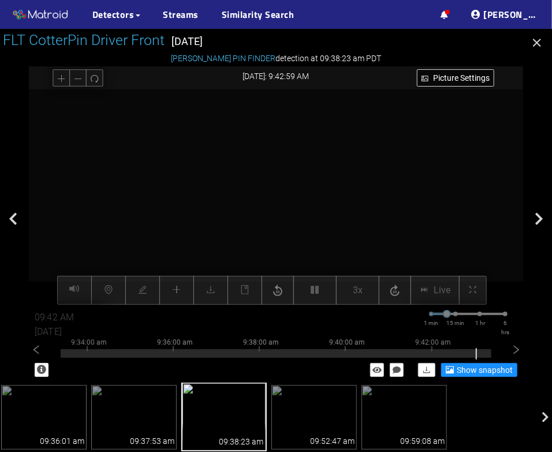
type input "09:43 AM"
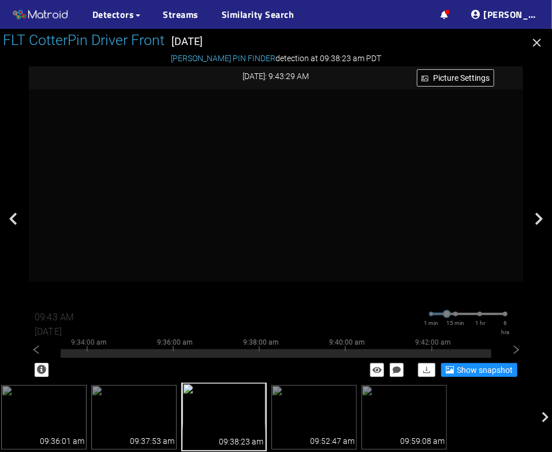
click at [541, 41] on icon "button" at bounding box center [537, 43] width 14 height 14
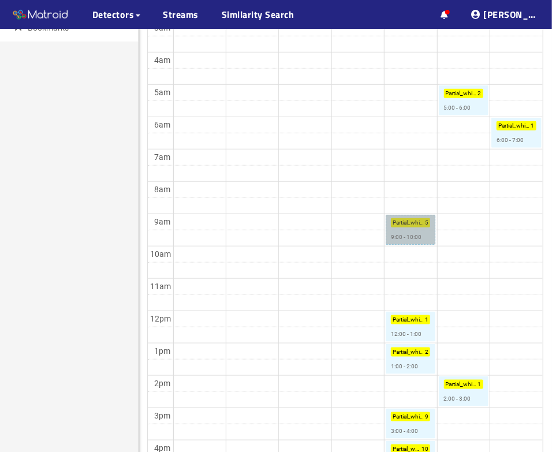
click at [393, 237] on link "Partial_white_label : 5 9:00 - 10:00" at bounding box center [411, 230] width 50 height 30
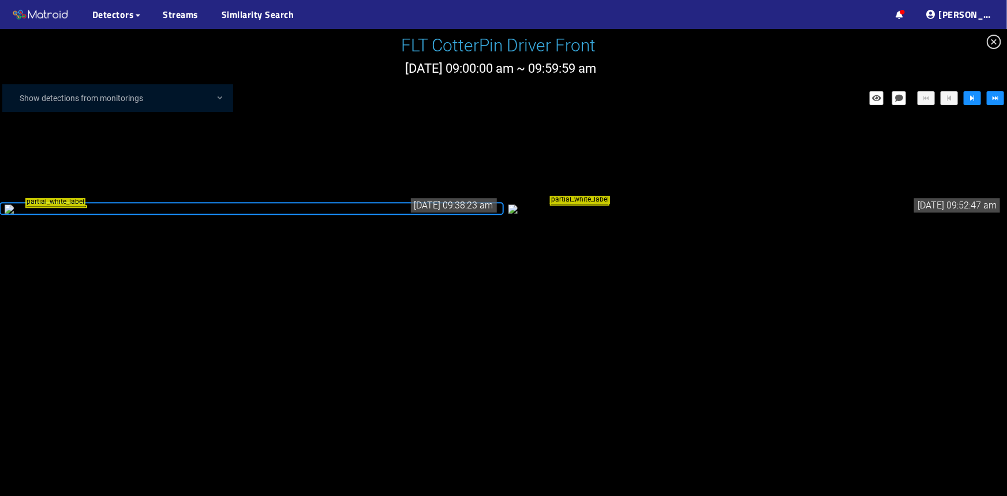
scroll to position [528, 0]
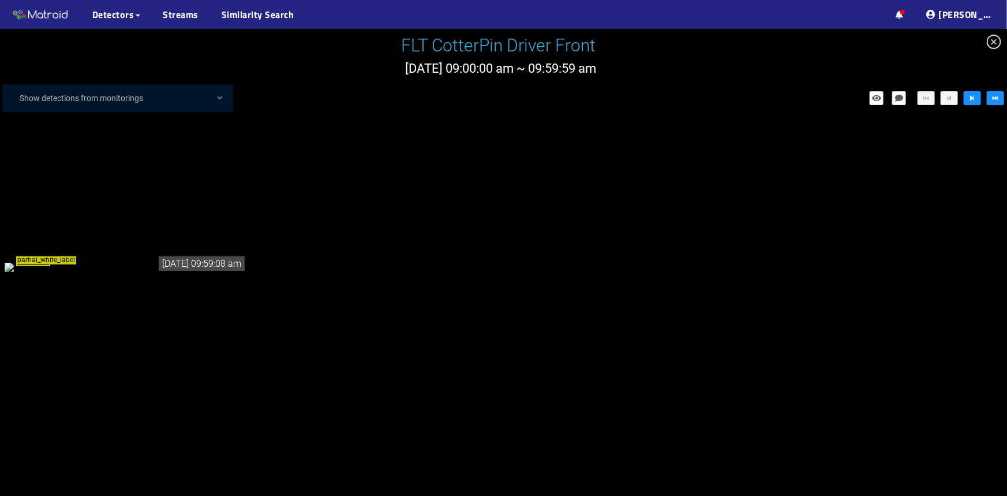
click at [156, 273] on div "partial_white_label" at bounding box center [126, 266] width 242 height 13
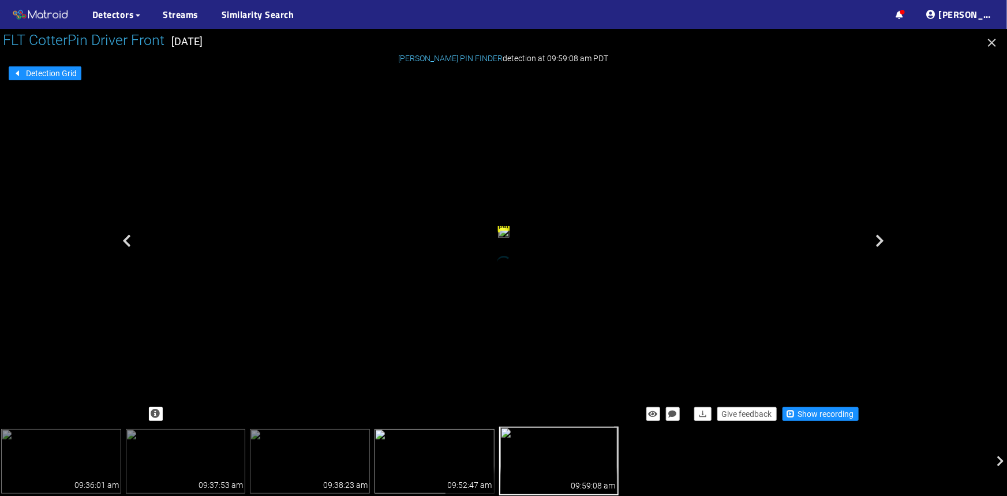
click at [425, 472] on img at bounding box center [435, 461] width 120 height 65
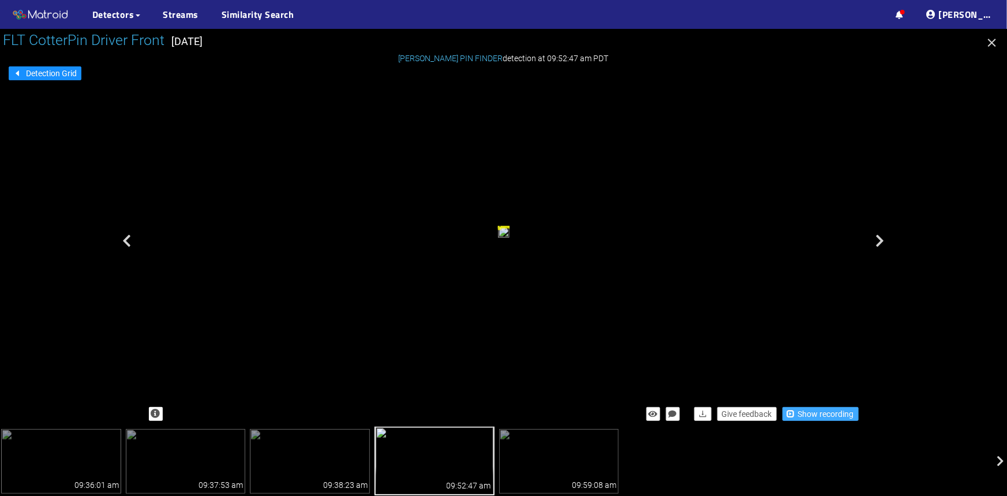
click at [818, 416] on span "Show recording" at bounding box center [826, 414] width 56 height 13
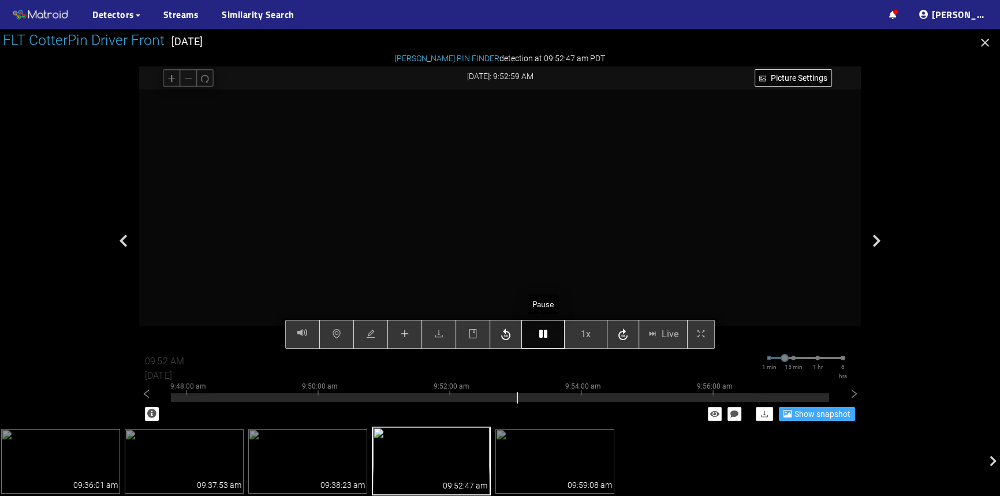
type input "09:53 AM"
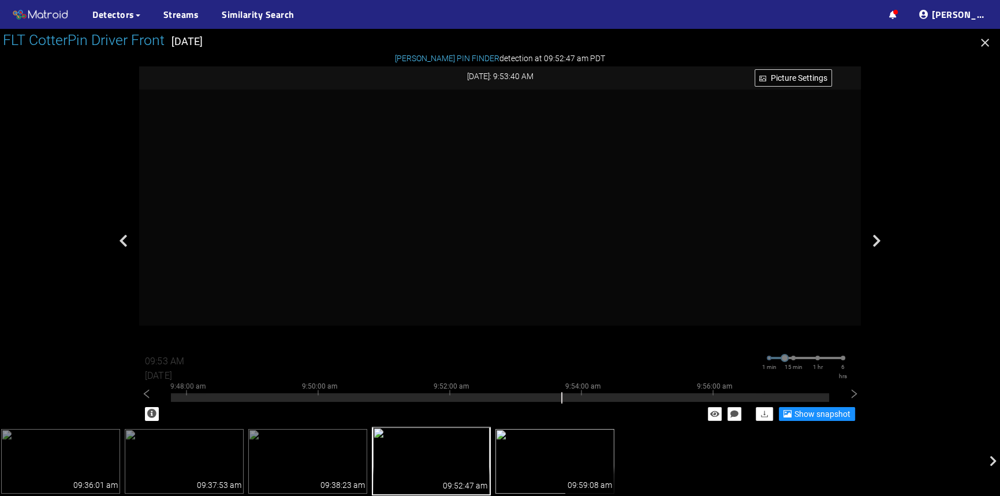
click at [519, 458] on img at bounding box center [554, 461] width 119 height 65
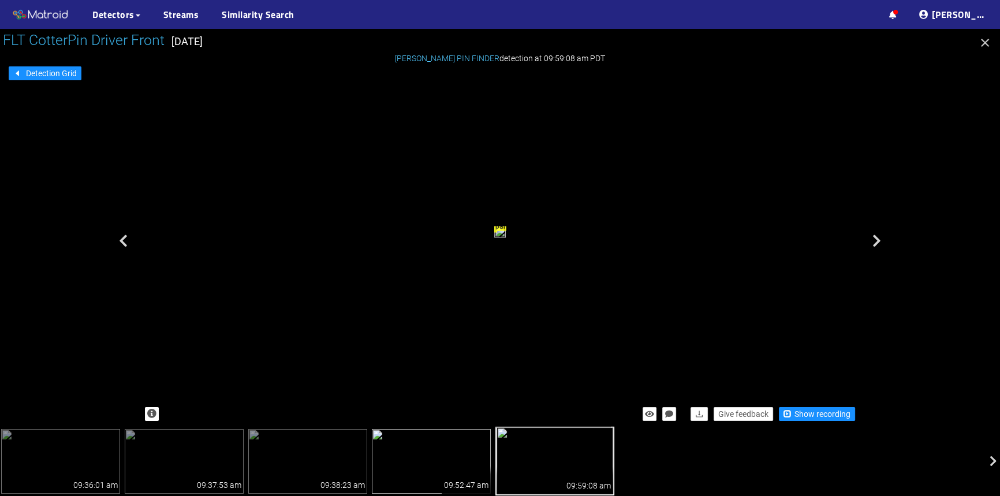
click at [427, 467] on img at bounding box center [431, 461] width 119 height 65
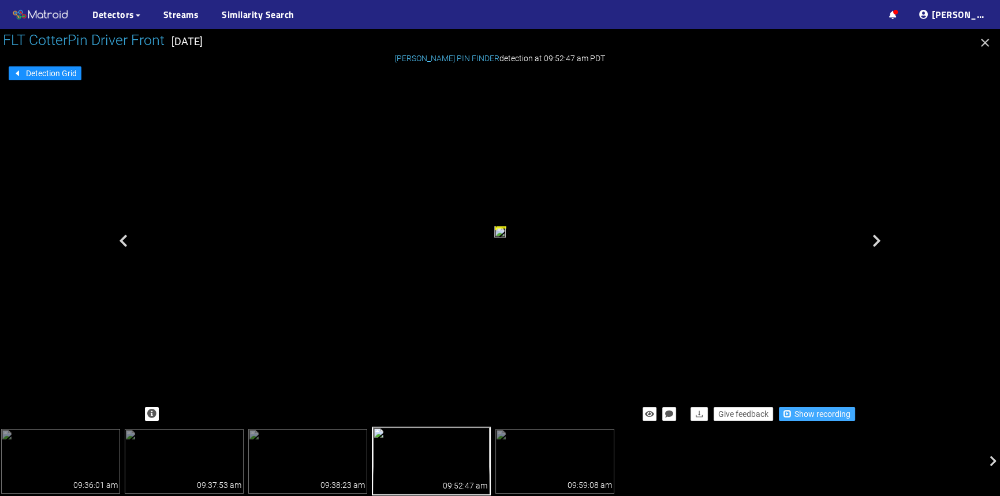
click at [817, 416] on span "Show recording" at bounding box center [822, 414] width 56 height 13
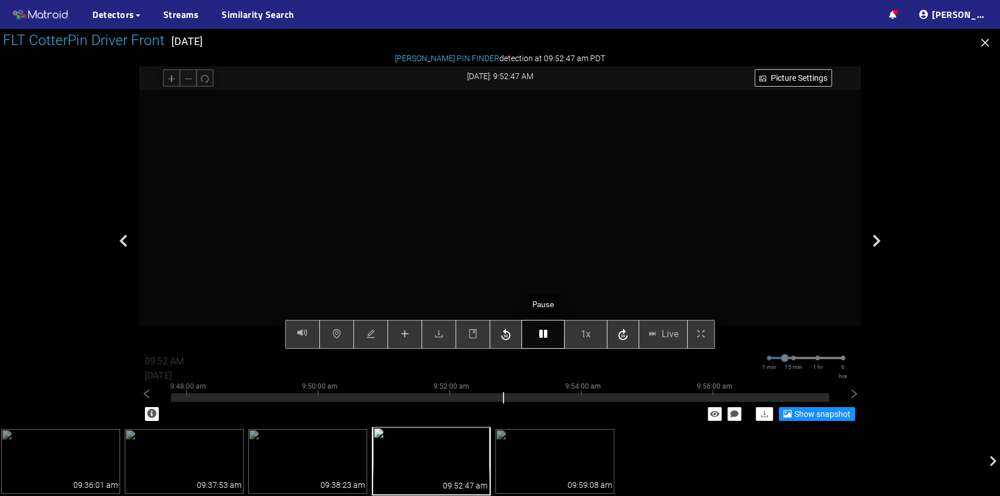
click at [535, 347] on button "button" at bounding box center [542, 334] width 43 height 29
click at [501, 339] on icon "button" at bounding box center [506, 334] width 14 height 17
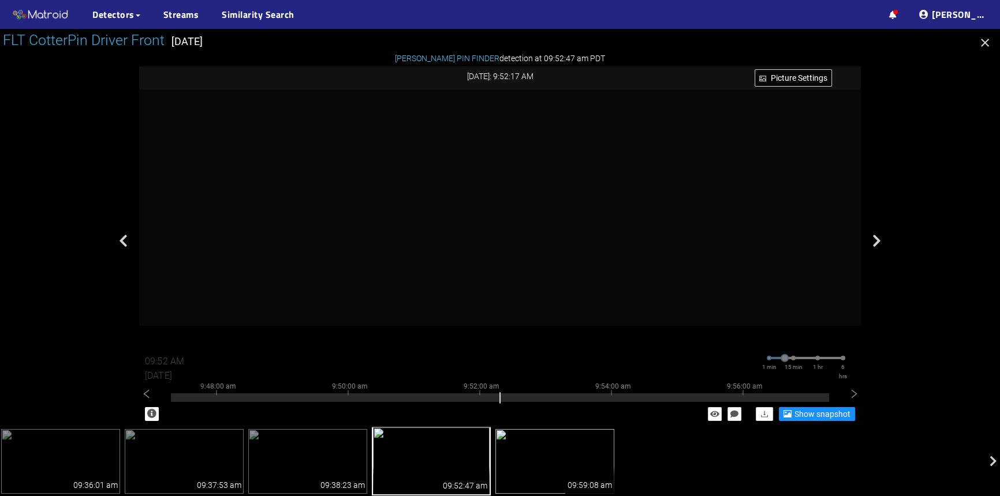
click at [535, 468] on img at bounding box center [554, 461] width 119 height 65
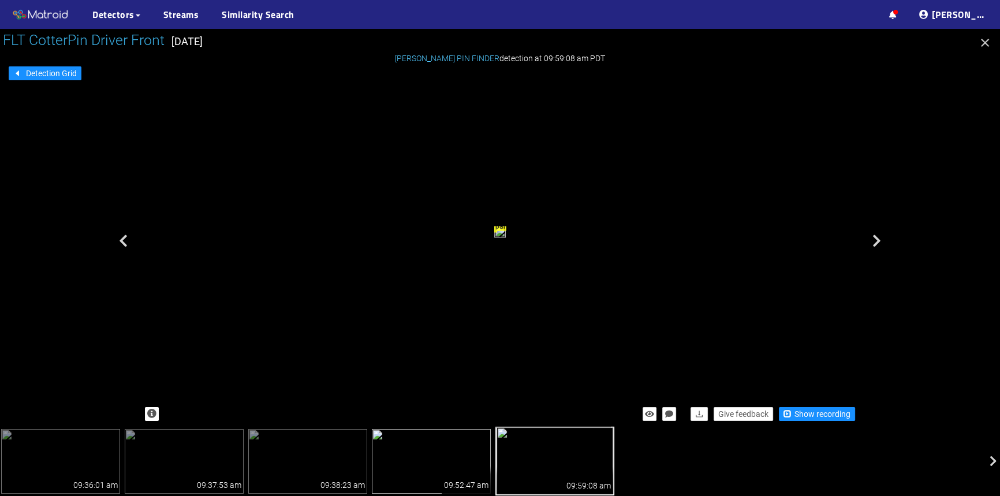
click at [447, 463] on img at bounding box center [431, 461] width 119 height 65
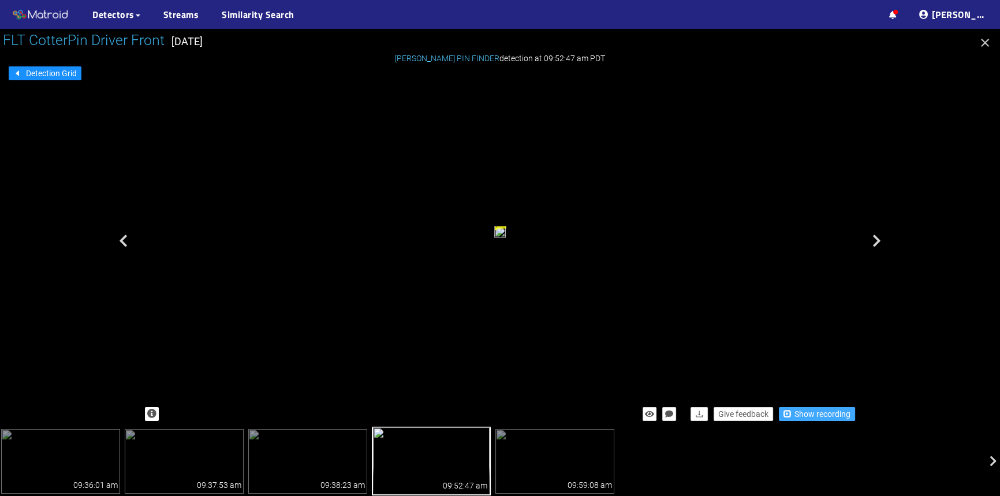
click at [813, 410] on span "Show recording" at bounding box center [822, 414] width 56 height 13
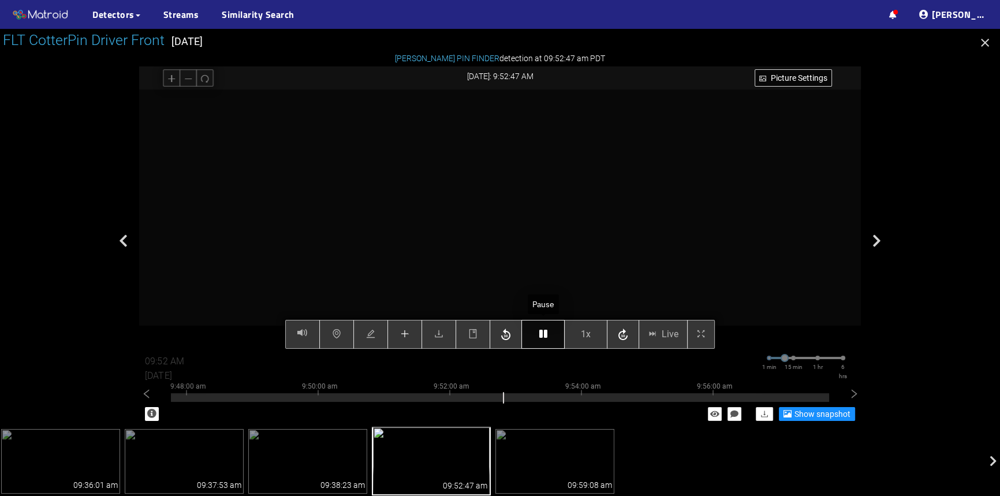
click at [548, 339] on button "button" at bounding box center [542, 334] width 43 height 29
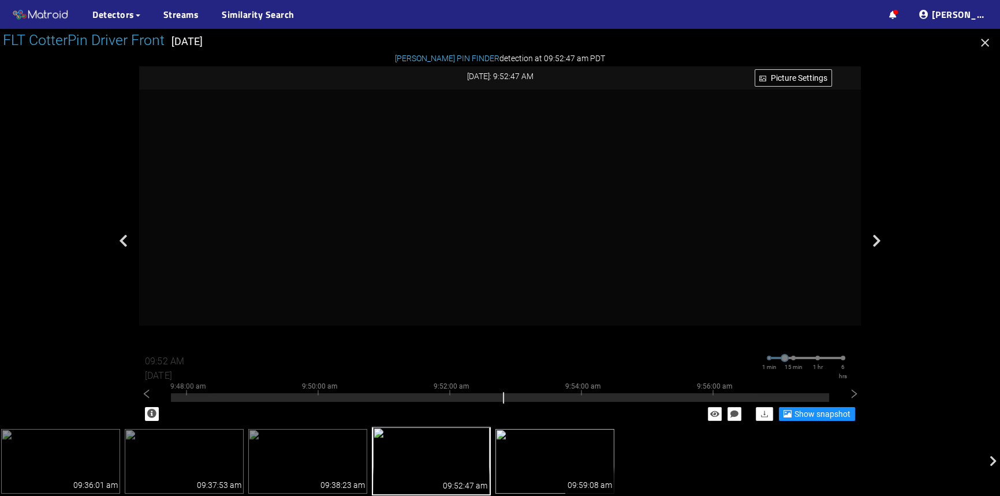
click at [561, 459] on img at bounding box center [554, 461] width 119 height 65
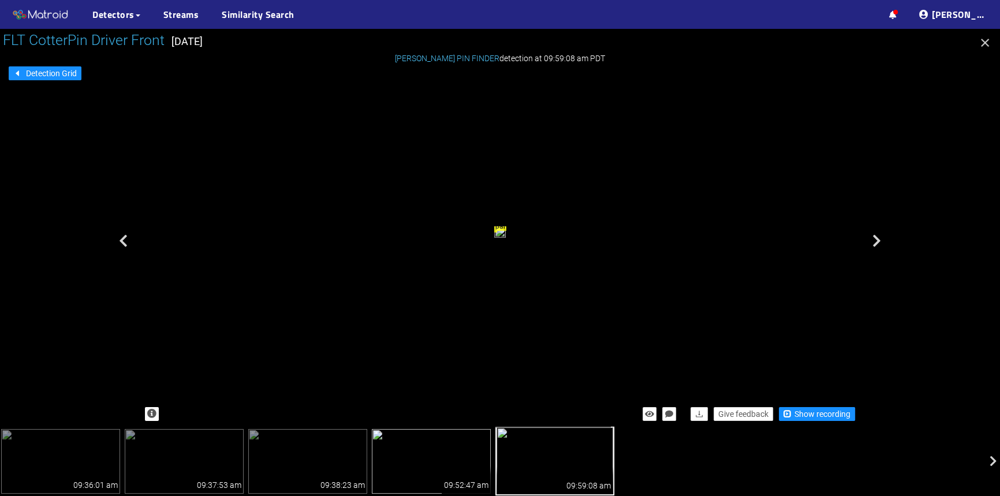
click at [461, 459] on img at bounding box center [431, 461] width 119 height 65
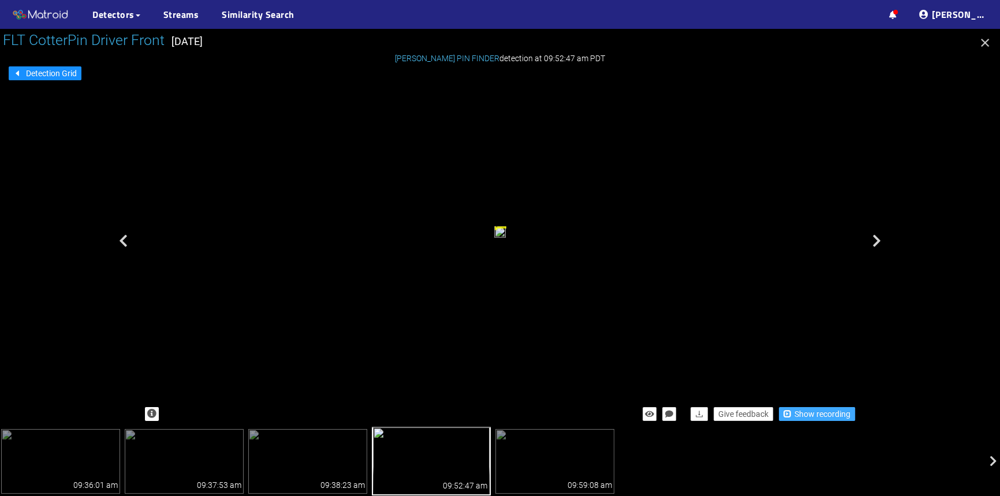
click at [805, 414] on span "Show recording" at bounding box center [822, 414] width 56 height 13
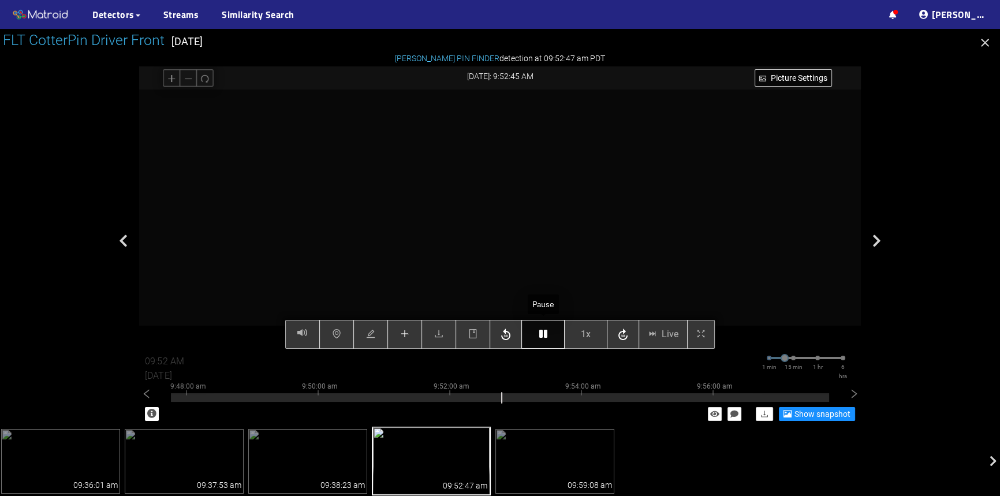
click at [545, 335] on icon "button" at bounding box center [543, 333] width 8 height 9
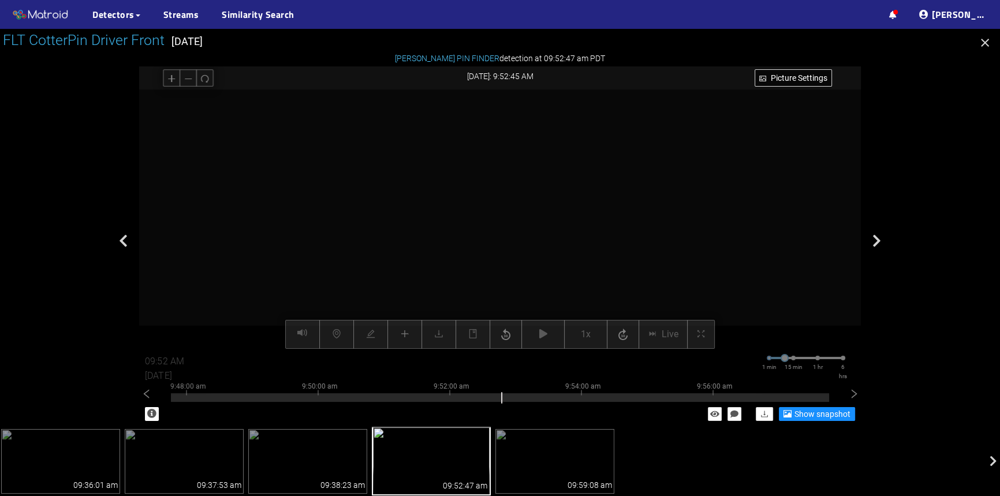
click at [406, 335] on icon "plus" at bounding box center [404, 333] width 9 height 9
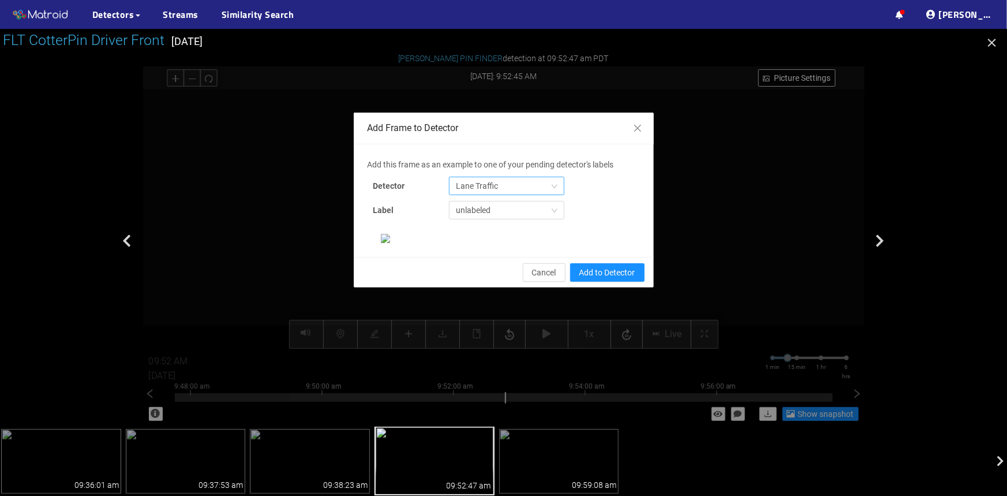
click at [461, 187] on span "Lane Traffic" at bounding box center [507, 185] width 102 height 17
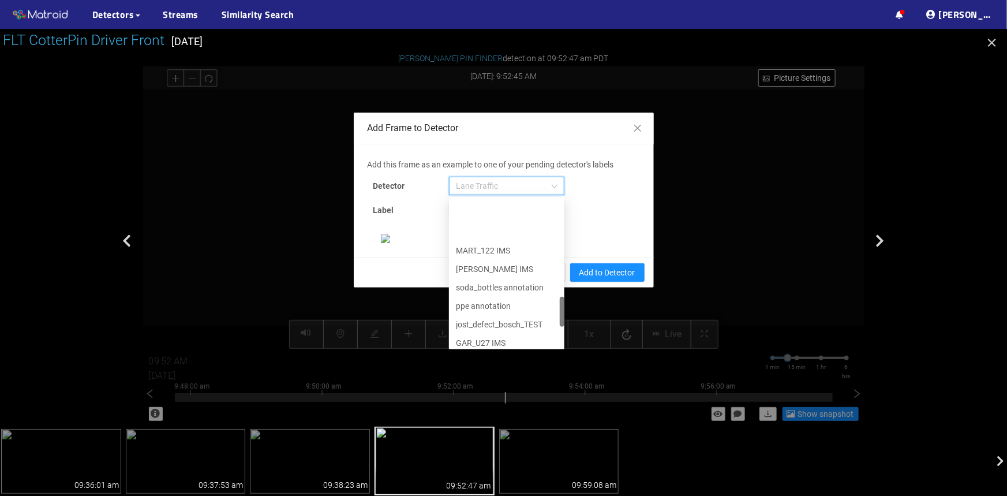
scroll to position [591, 0]
click at [477, 335] on div "[PERSON_NAME] Pin" at bounding box center [507, 338] width 102 height 13
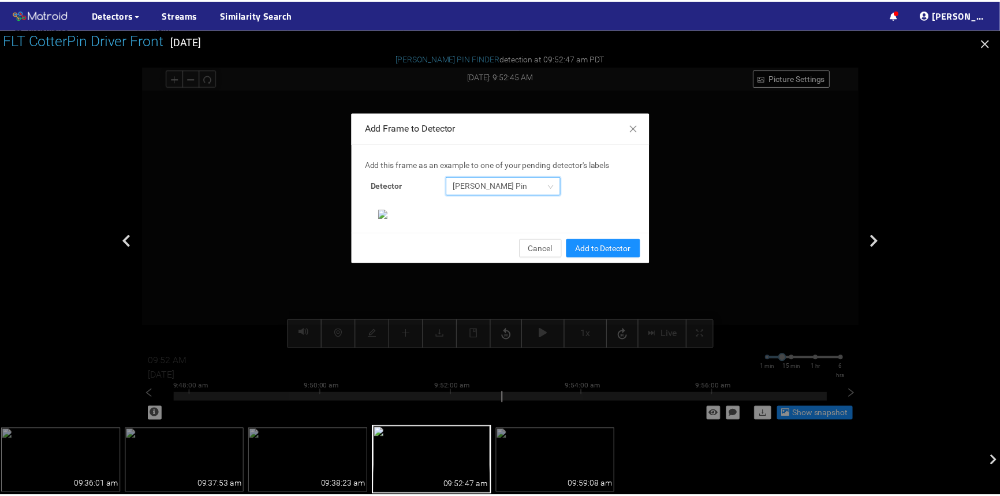
scroll to position [277, 0]
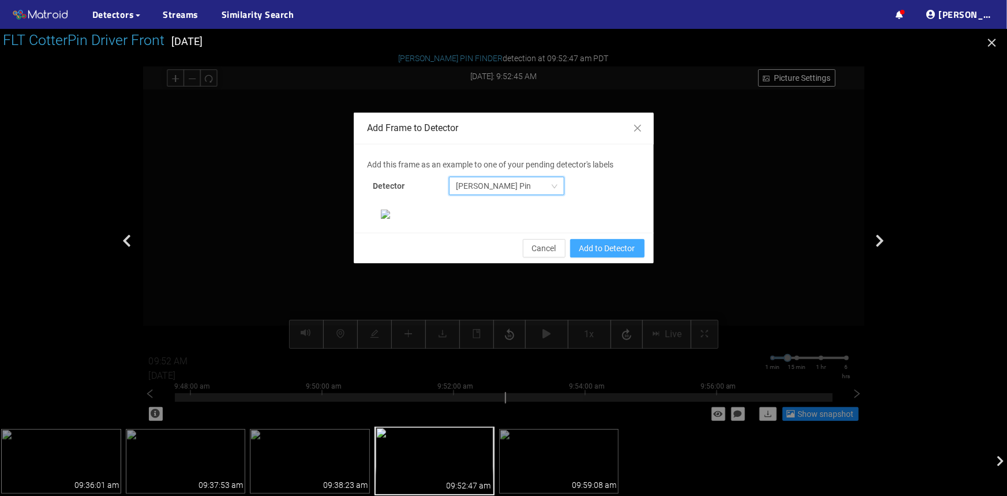
click at [595, 255] on span "Add to Detector" at bounding box center [608, 248] width 56 height 13
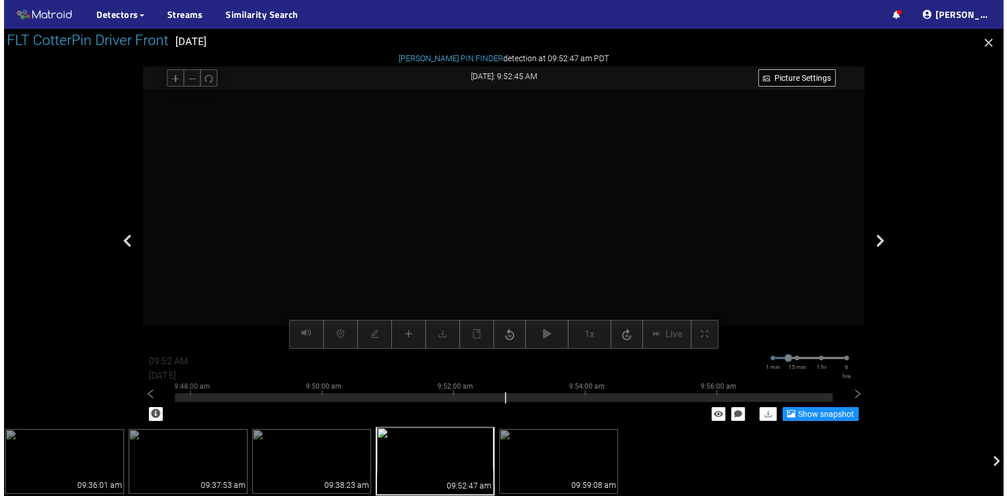
scroll to position [219, 0]
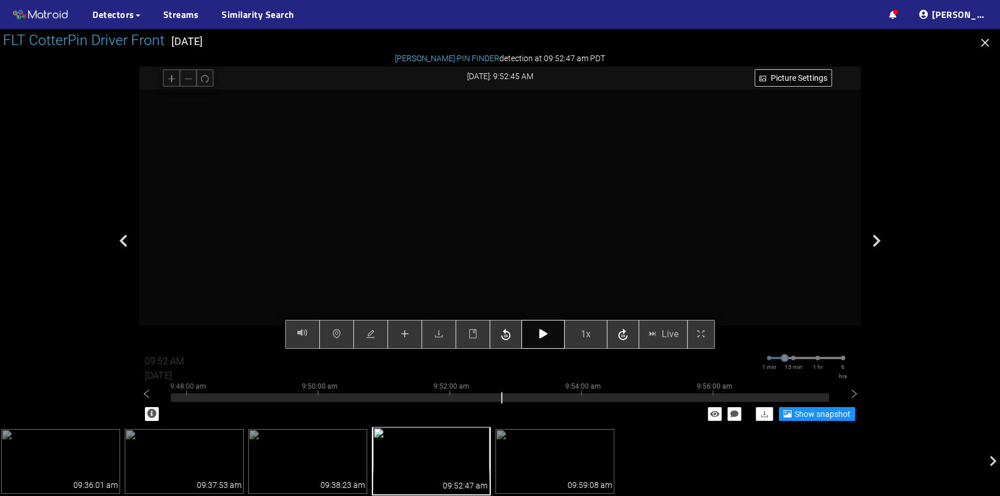
click at [544, 339] on button "button" at bounding box center [542, 334] width 43 height 29
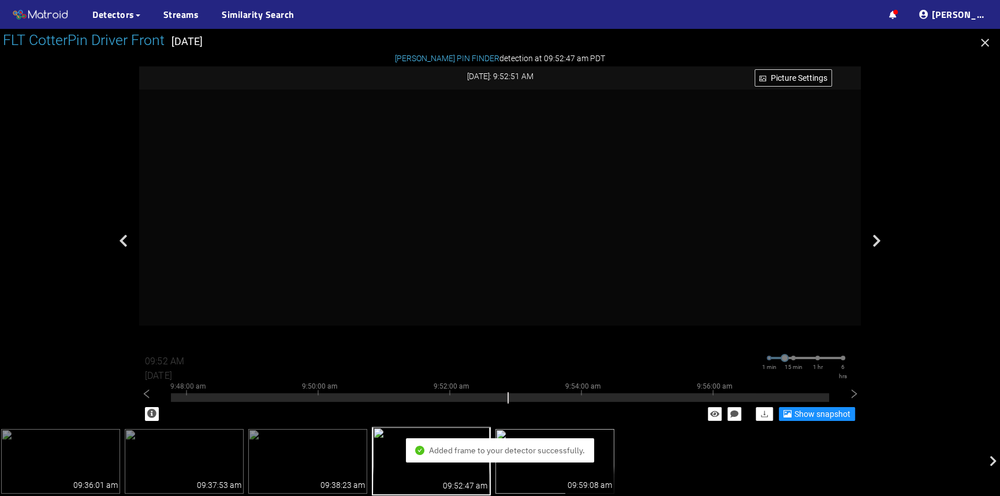
click at [565, 473] on img at bounding box center [554, 461] width 119 height 65
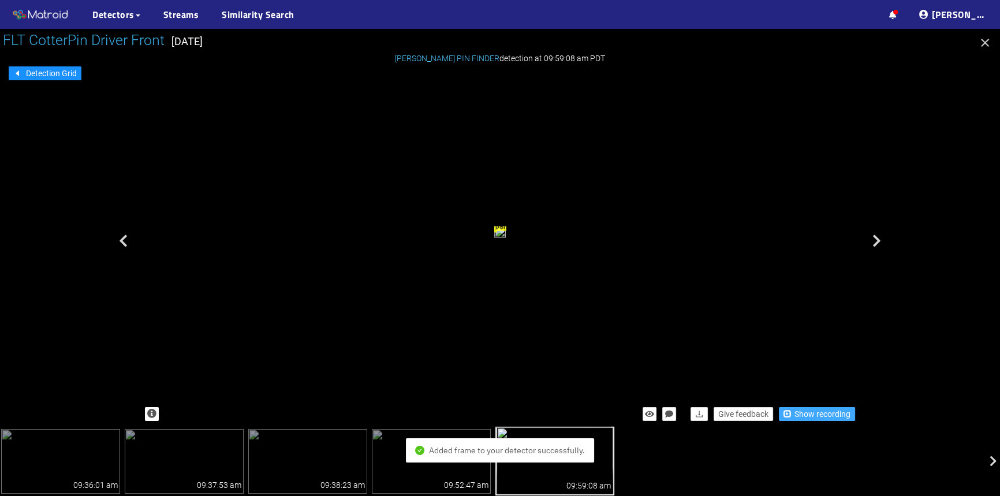
click at [806, 413] on span "Show recording" at bounding box center [822, 414] width 56 height 13
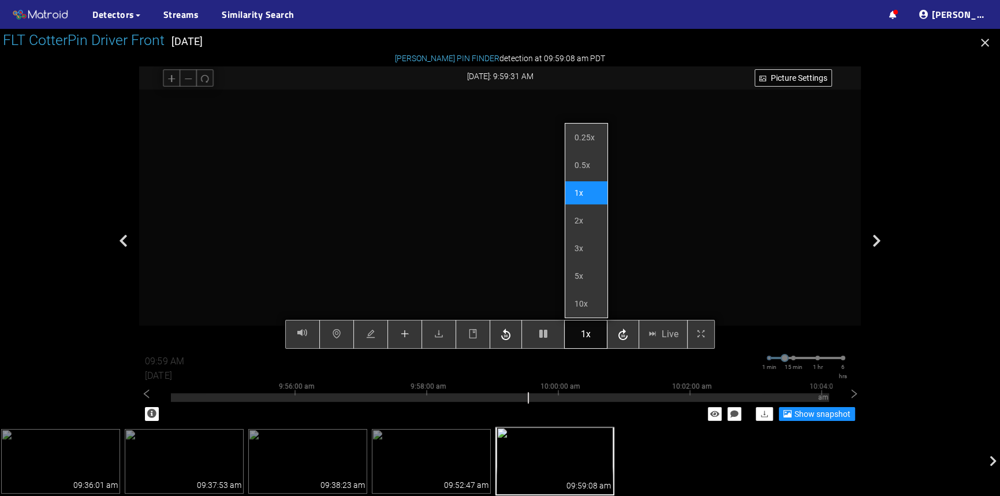
click at [579, 332] on button "1x" at bounding box center [585, 334] width 43 height 29
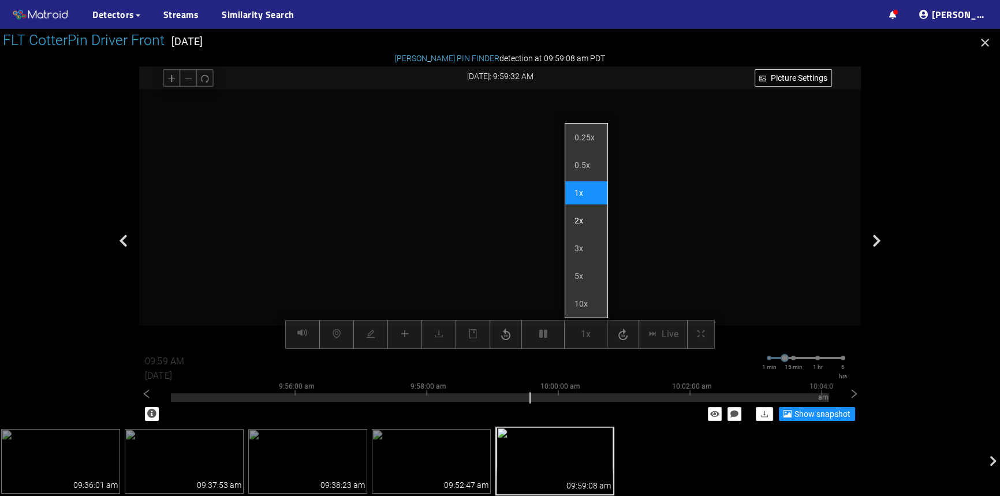
click at [586, 223] on li "2x" at bounding box center [586, 220] width 42 height 23
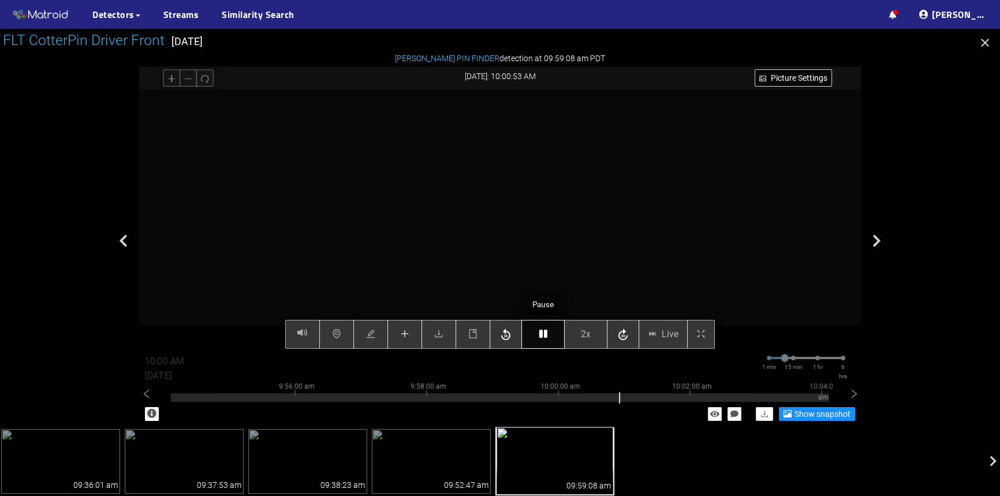
click at [538, 338] on button "button" at bounding box center [542, 334] width 43 height 29
click at [406, 338] on icon "plus" at bounding box center [404, 333] width 9 height 9
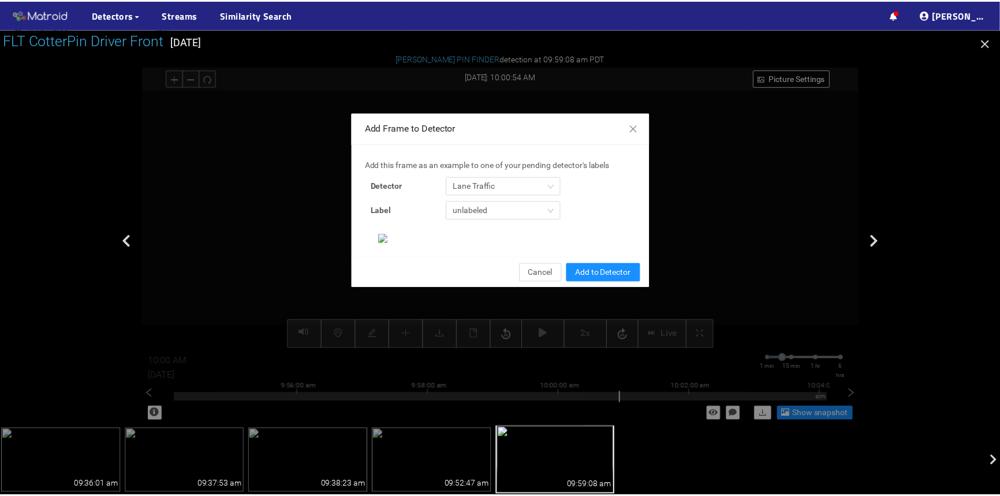
scroll to position [301, 0]
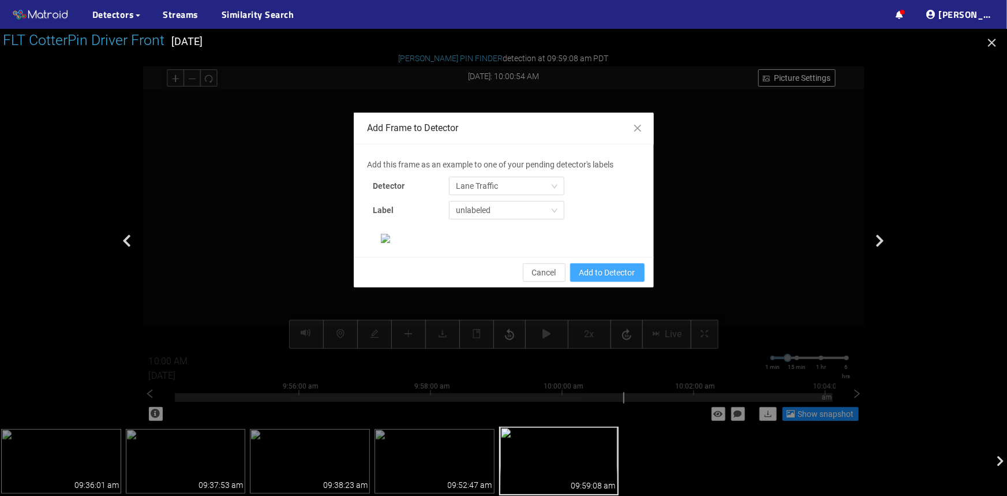
click at [600, 279] on span "Add to Detector" at bounding box center [608, 272] width 56 height 13
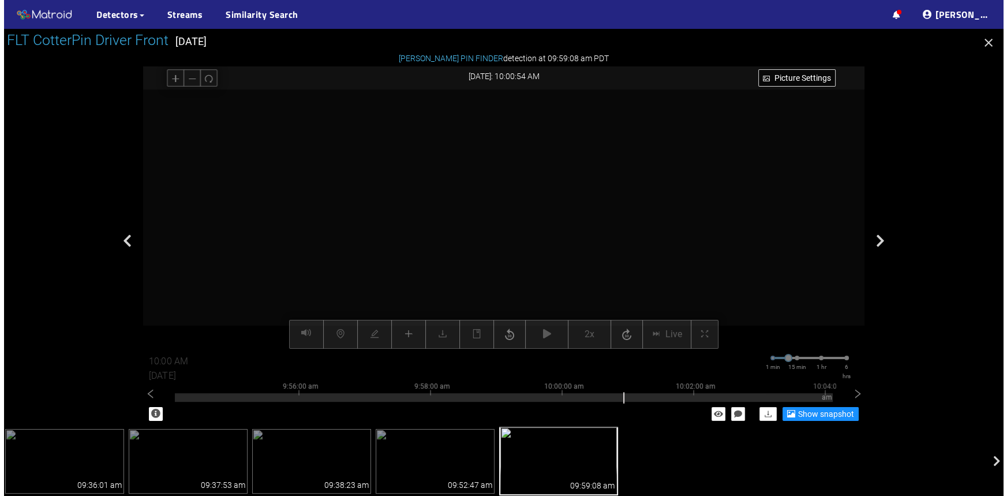
scroll to position [244, 0]
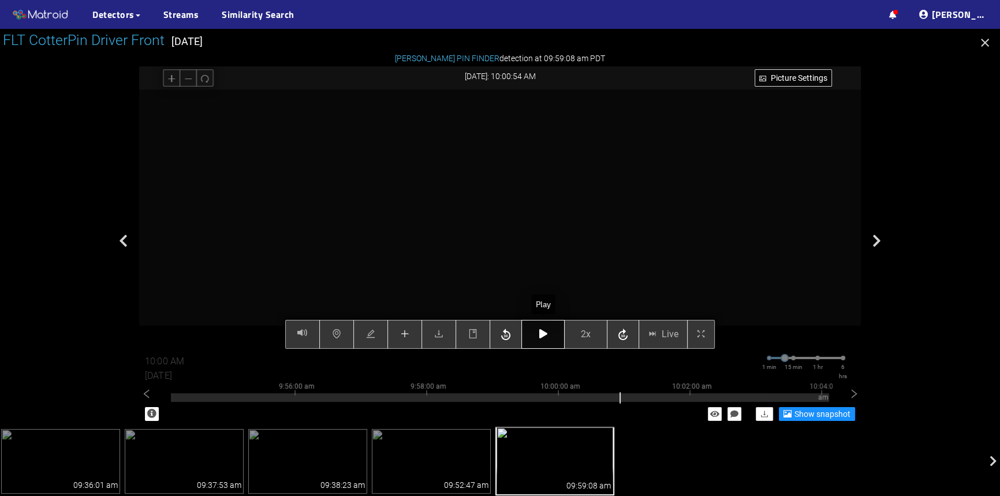
click at [539, 335] on icon "button" at bounding box center [543, 333] width 8 height 9
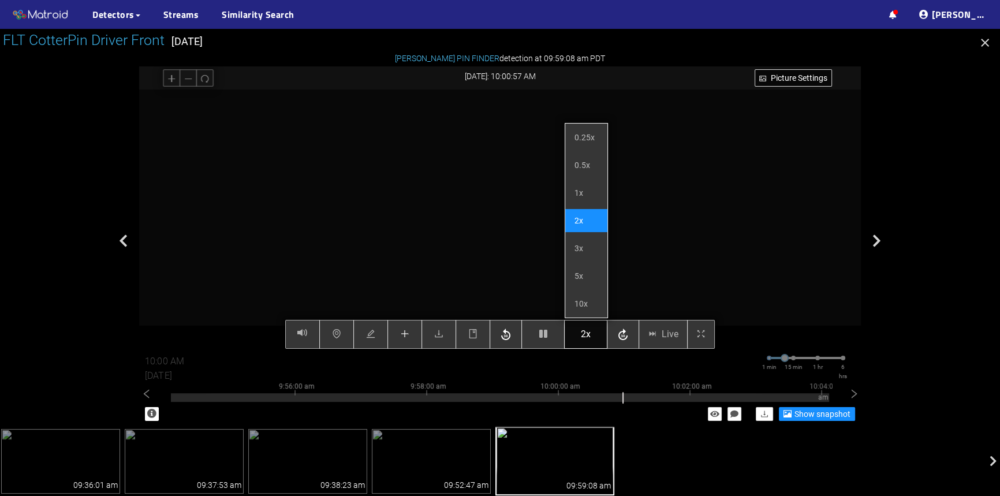
click at [585, 333] on span "2x" at bounding box center [586, 334] width 10 height 14
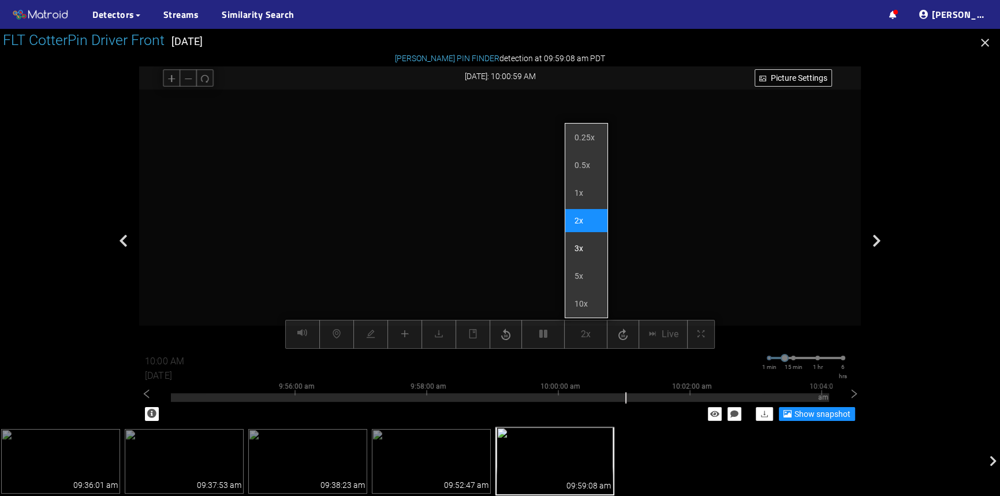
click at [578, 253] on li "3x" at bounding box center [586, 248] width 42 height 23
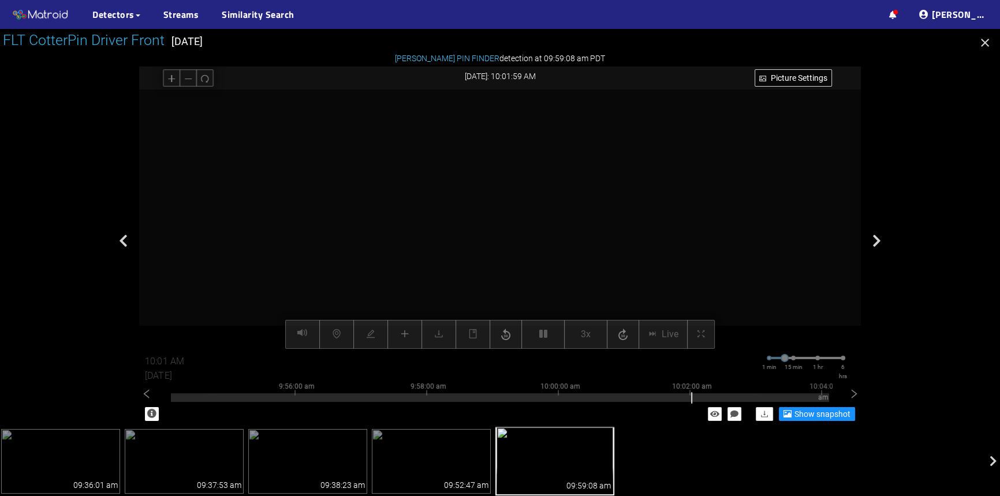
type input "10:02 AM"
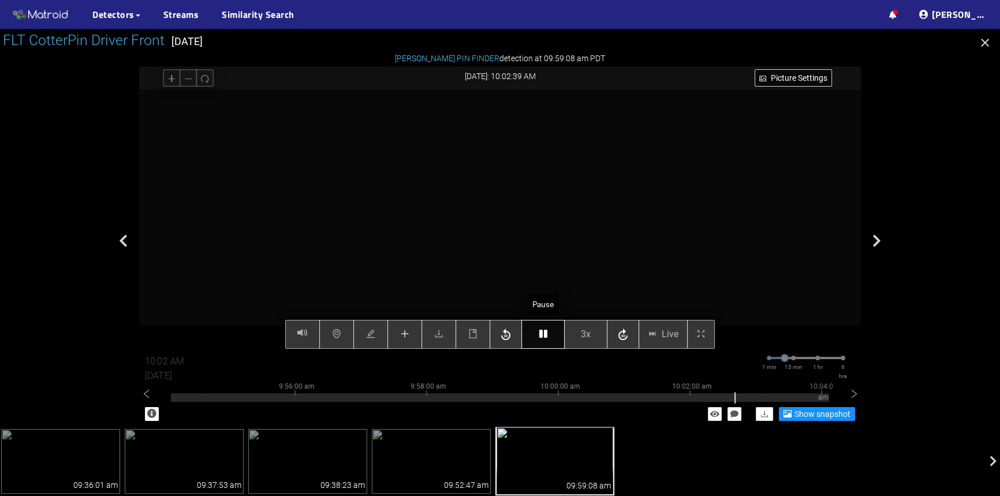
click at [543, 337] on icon "button" at bounding box center [543, 333] width 8 height 9
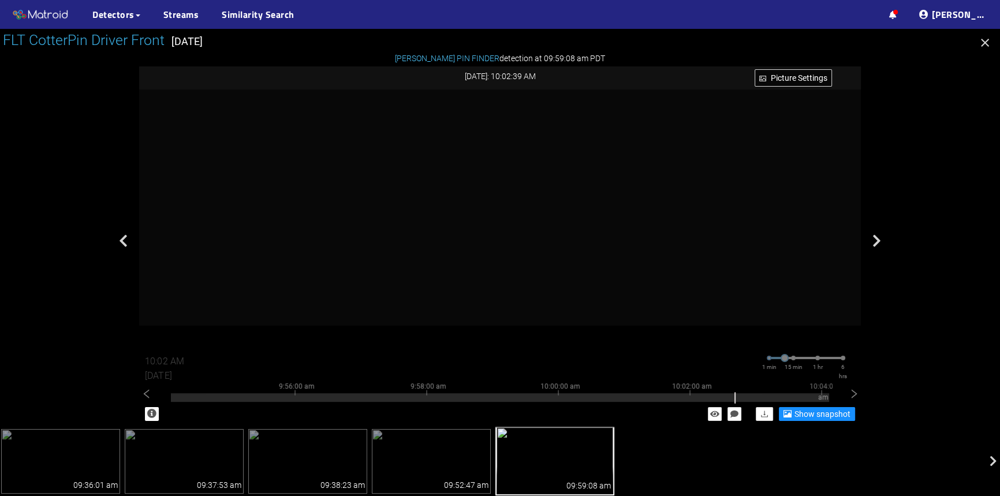
click at [982, 47] on icon "button" at bounding box center [985, 43] width 14 height 14
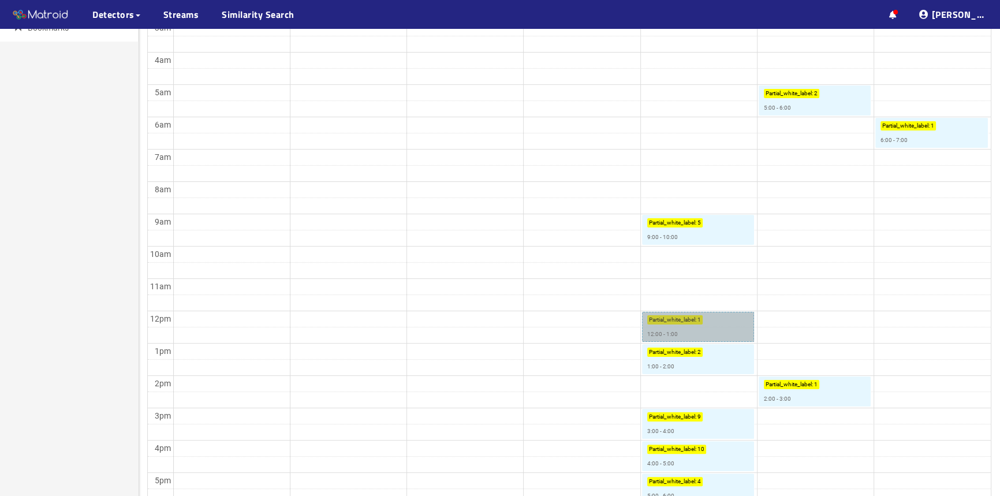
click at [717, 331] on link "Partial_white_label : 1 12:00 - 1:00" at bounding box center [698, 327] width 112 height 30
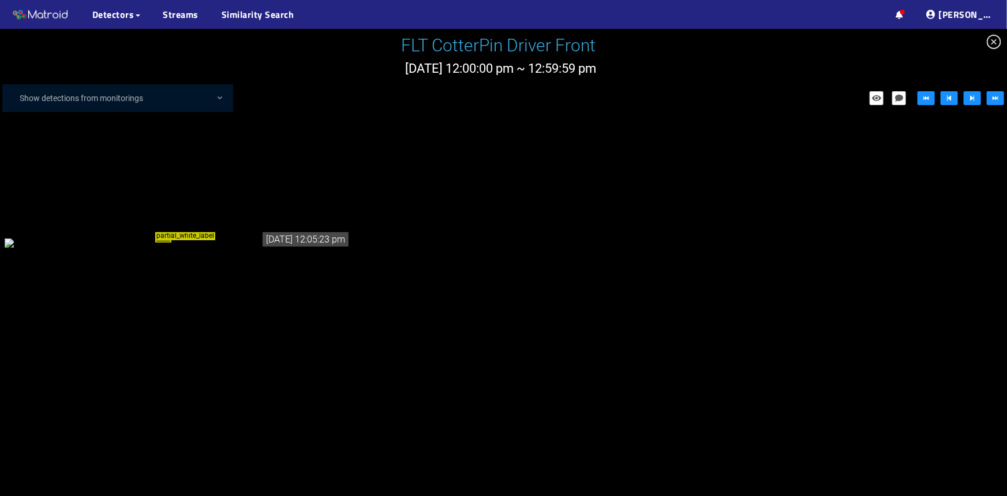
click at [236, 249] on div "partial_white_label" at bounding box center [178, 242] width 346 height 13
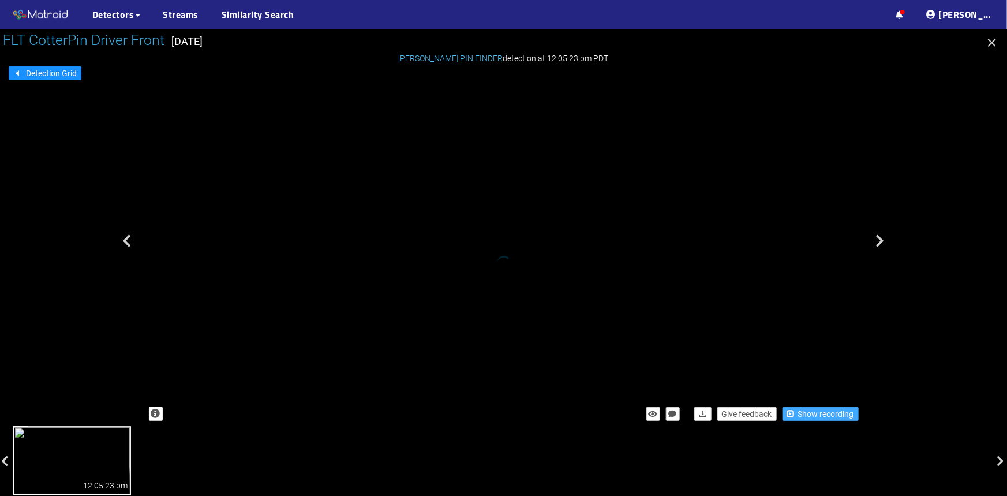
click at [833, 416] on span "Show recording" at bounding box center [826, 414] width 56 height 13
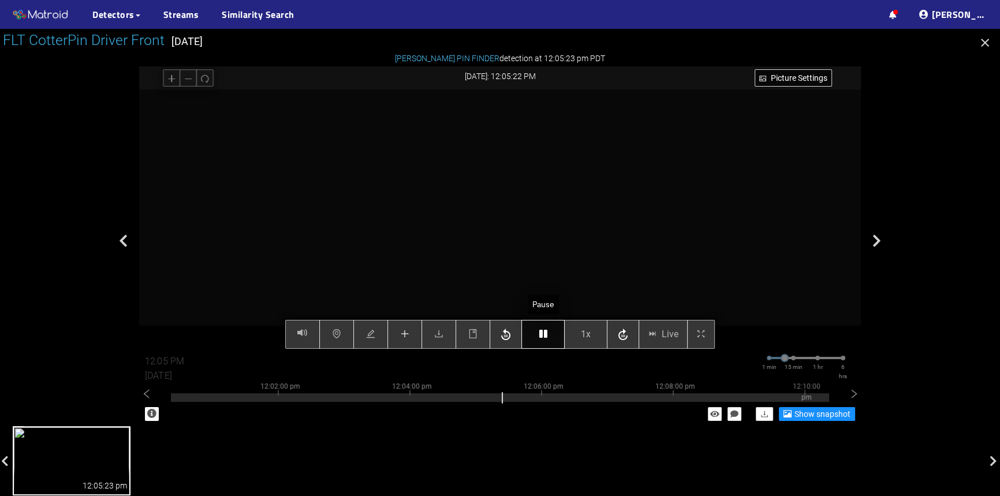
click at [539, 338] on icon "button" at bounding box center [543, 333] width 8 height 9
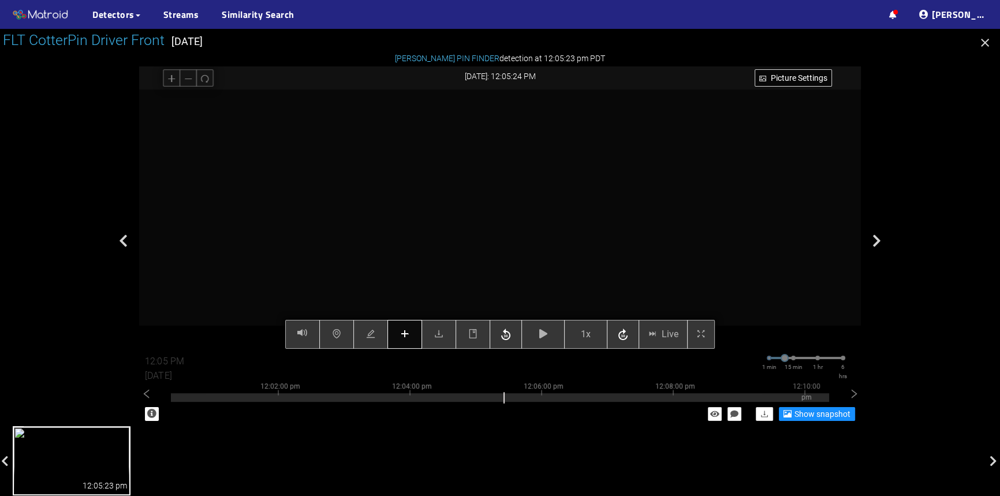
click at [401, 335] on icon "plus" at bounding box center [404, 333] width 9 height 9
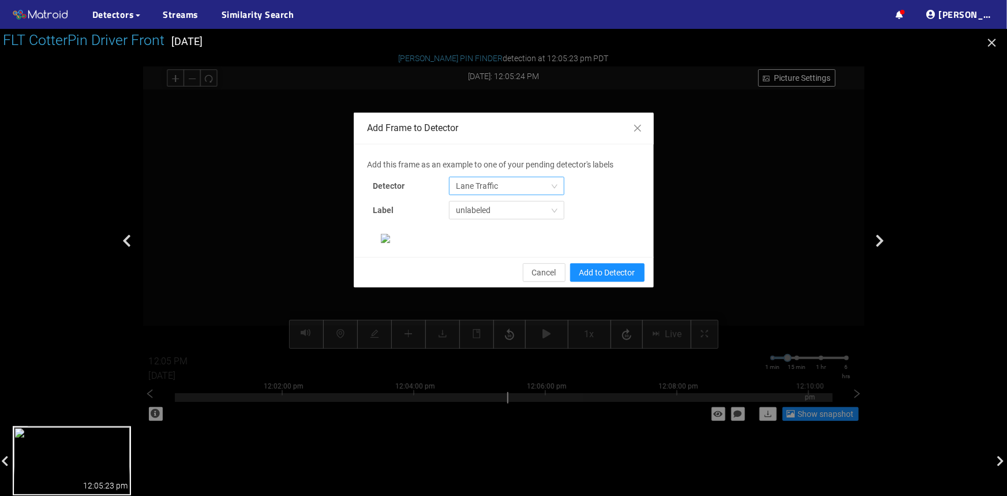
click at [477, 188] on span "Lane Traffic" at bounding box center [507, 185] width 102 height 17
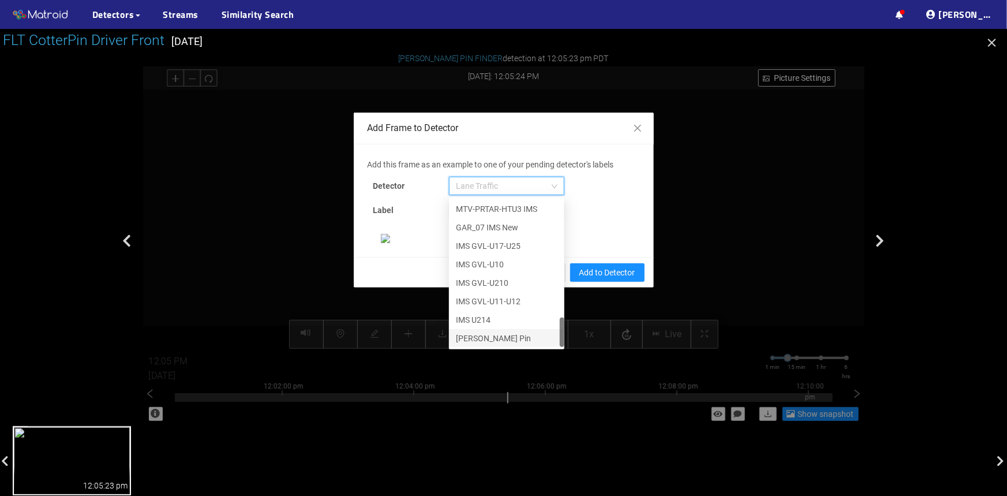
scroll to position [210, 0]
click at [482, 332] on div "[PERSON_NAME] Pin" at bounding box center [507, 338] width 102 height 13
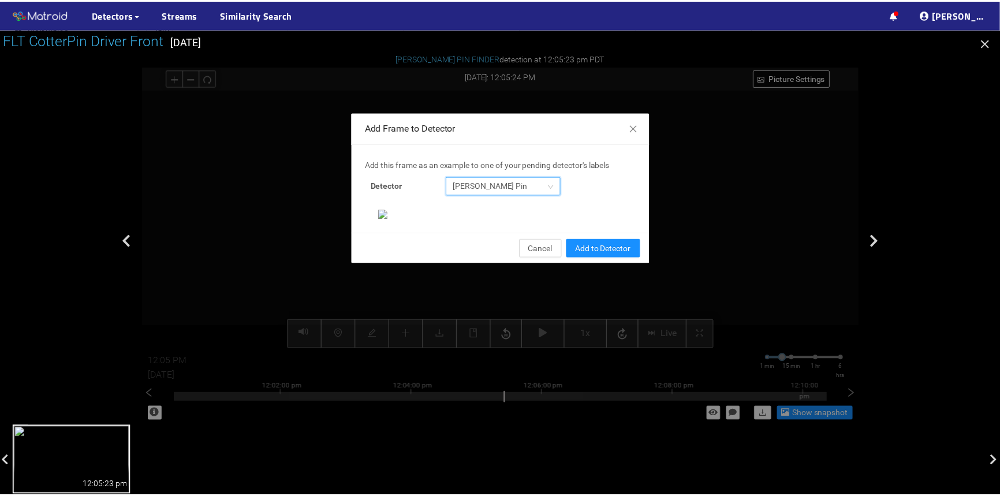
scroll to position [277, 0]
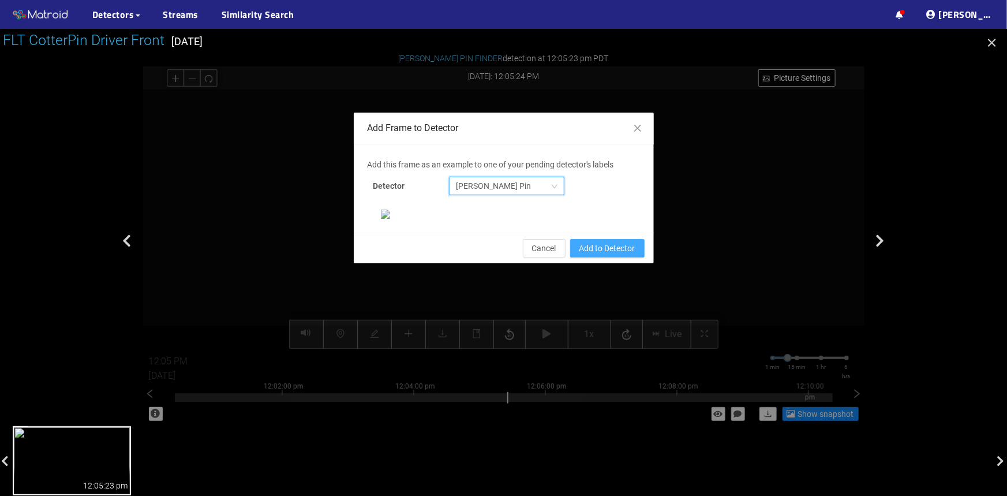
click at [588, 255] on span "Add to Detector" at bounding box center [608, 248] width 56 height 13
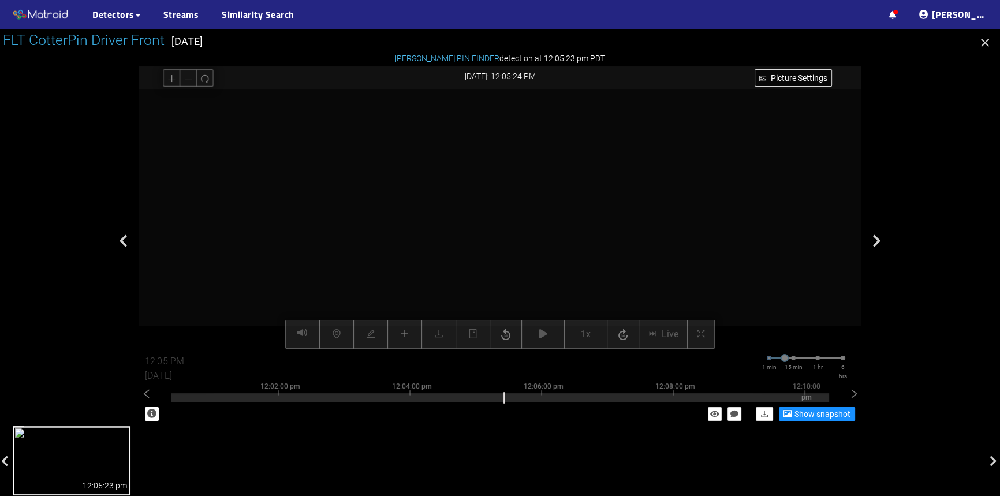
scroll to position [219, 0]
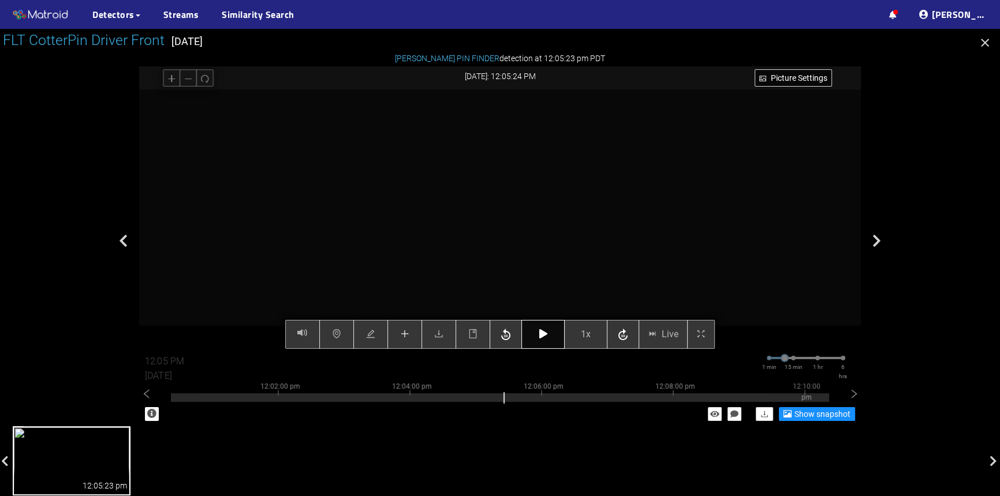
click at [536, 336] on button "button" at bounding box center [542, 334] width 43 height 29
click at [580, 333] on button "1x" at bounding box center [585, 334] width 43 height 29
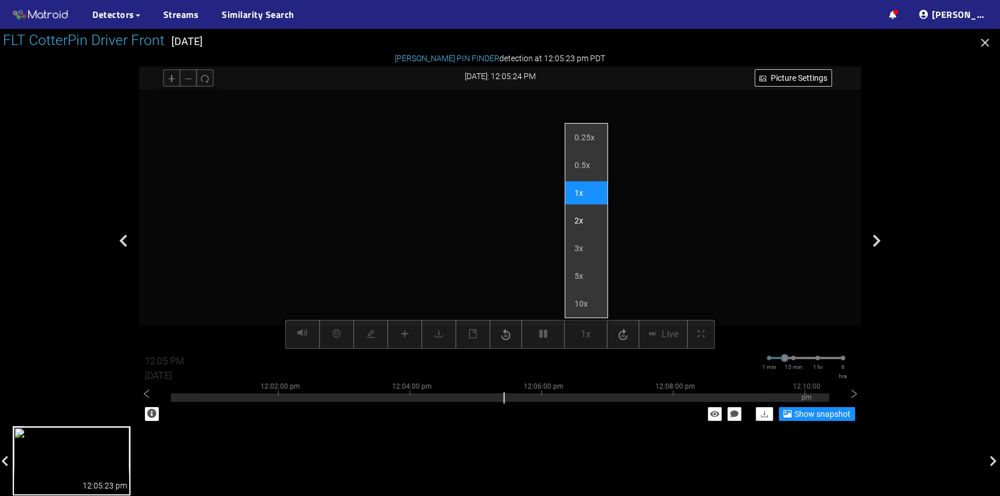
click at [578, 223] on li "2x" at bounding box center [586, 220] width 42 height 23
type input "12:06 PM"
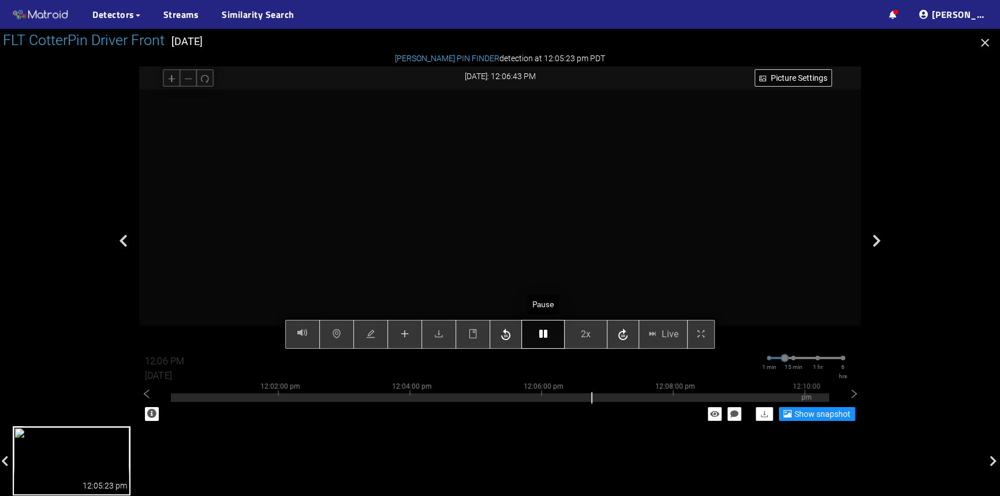
click at [547, 332] on icon "button" at bounding box center [543, 333] width 8 height 9
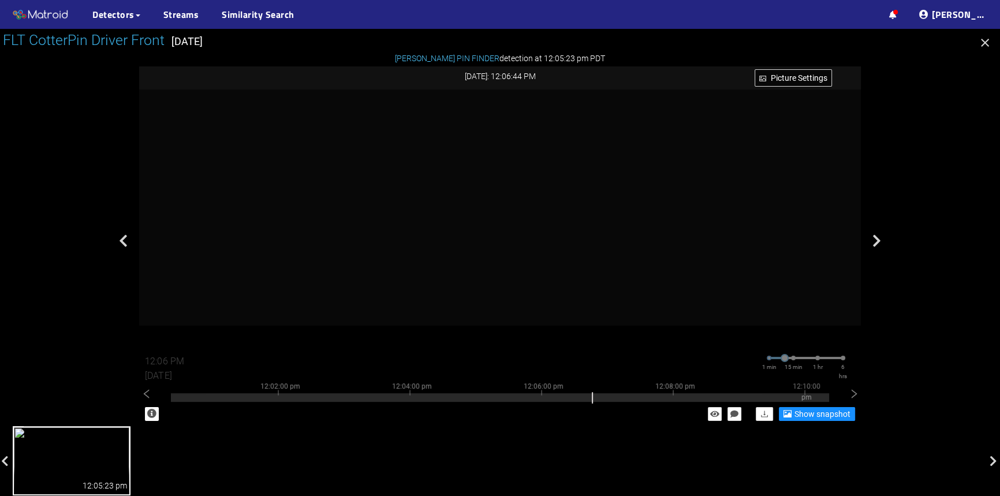
click at [988, 39] on icon "button" at bounding box center [985, 43] width 14 height 14
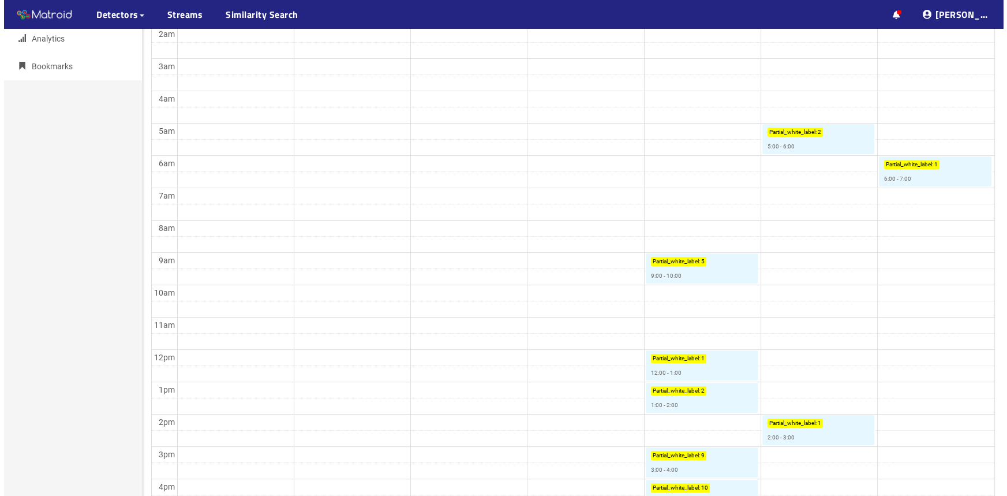
scroll to position [157, 0]
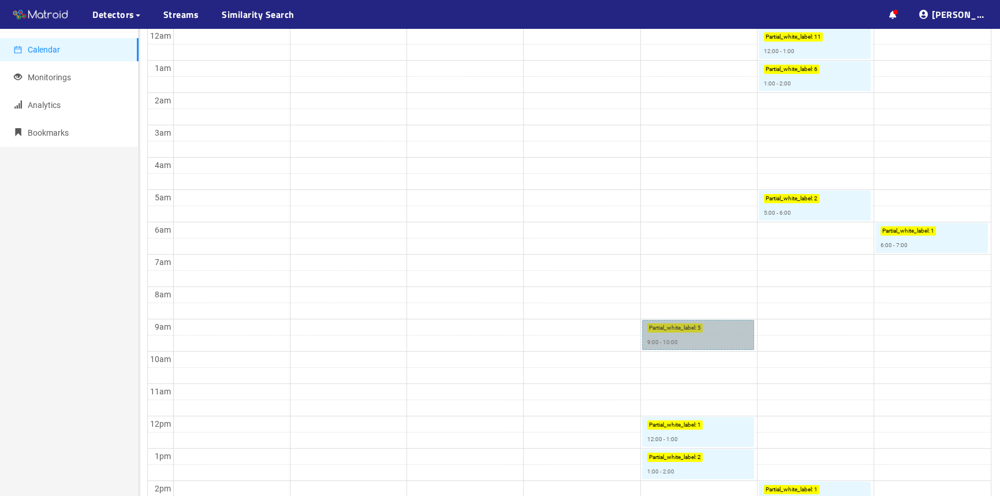
click at [717, 335] on link "Partial_white_label : 5 9:00 - 10:00" at bounding box center [698, 335] width 112 height 30
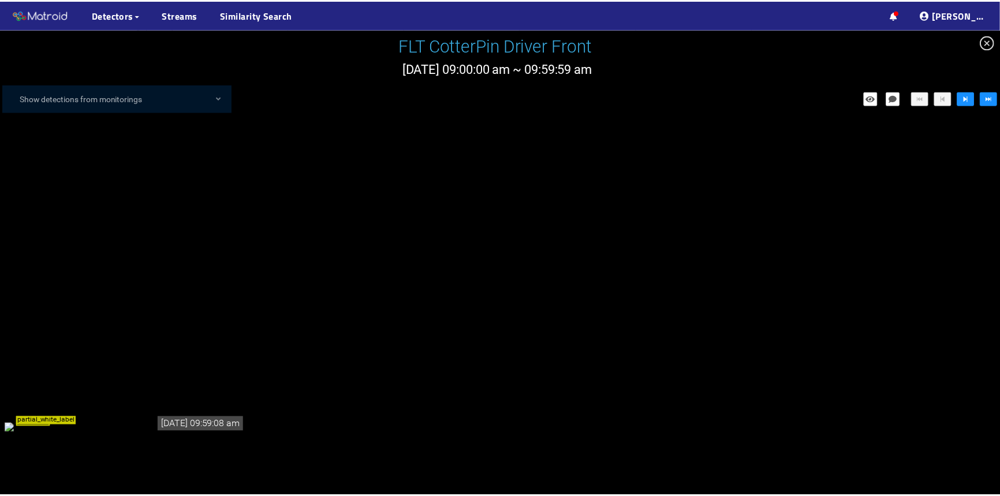
scroll to position [157, 0]
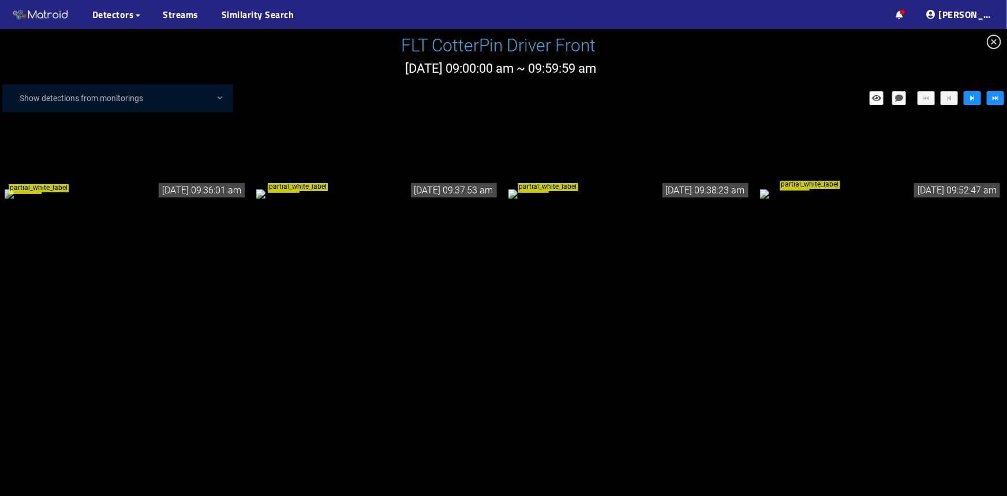
click at [143, 200] on div "partial_white_label" at bounding box center [126, 193] width 242 height 13
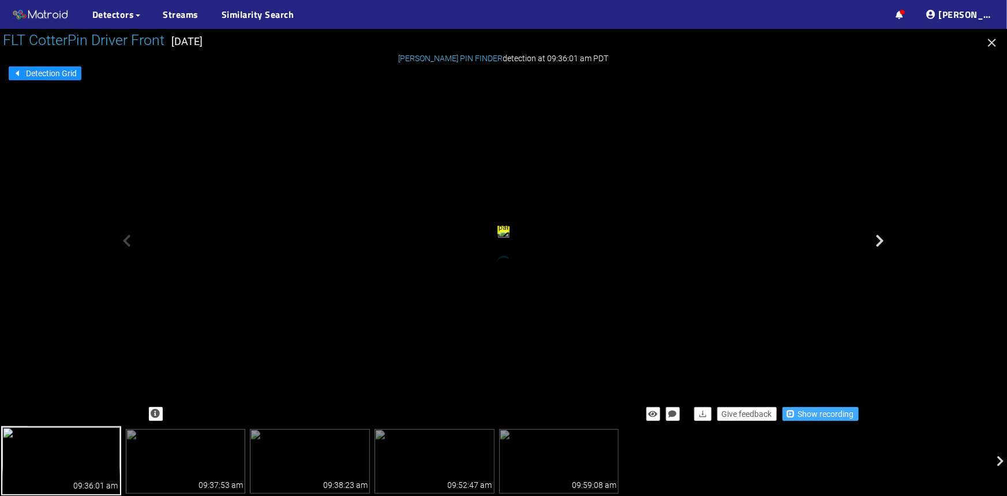
click at [836, 413] on span "Show recording" at bounding box center [826, 414] width 56 height 13
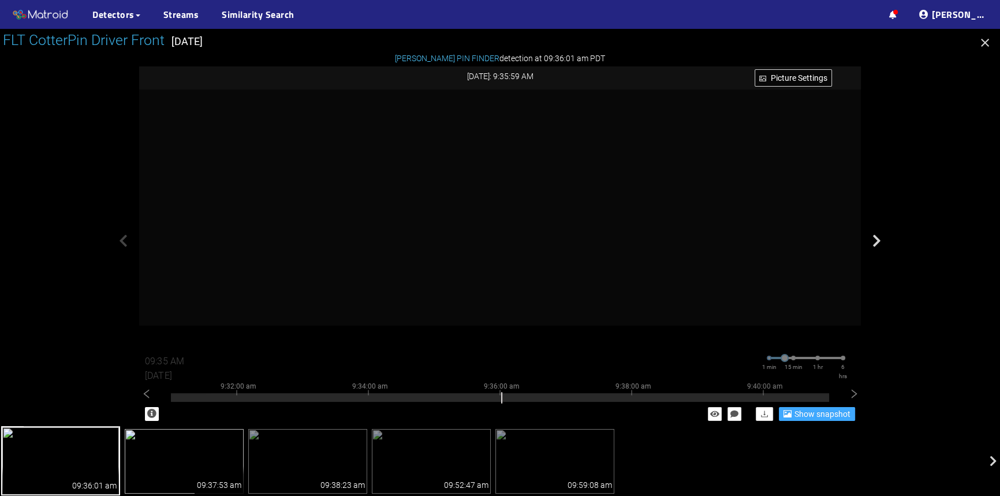
type input "09:36 AM"
click at [92, 458] on img at bounding box center [60, 460] width 119 height 69
click at [187, 458] on img at bounding box center [184, 461] width 119 height 65
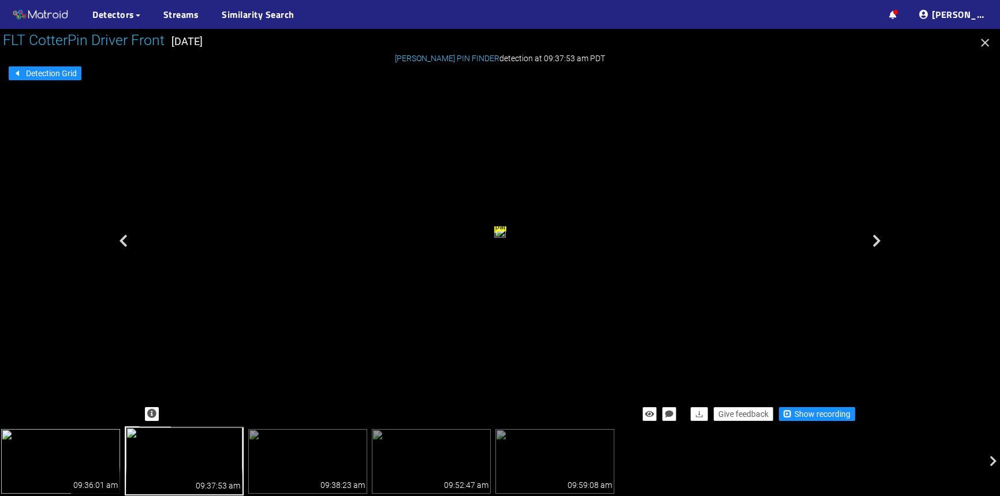
click at [95, 462] on img at bounding box center [60, 461] width 119 height 65
click at [144, 462] on img at bounding box center [184, 461] width 119 height 65
click at [357, 446] on img at bounding box center [307, 461] width 119 height 65
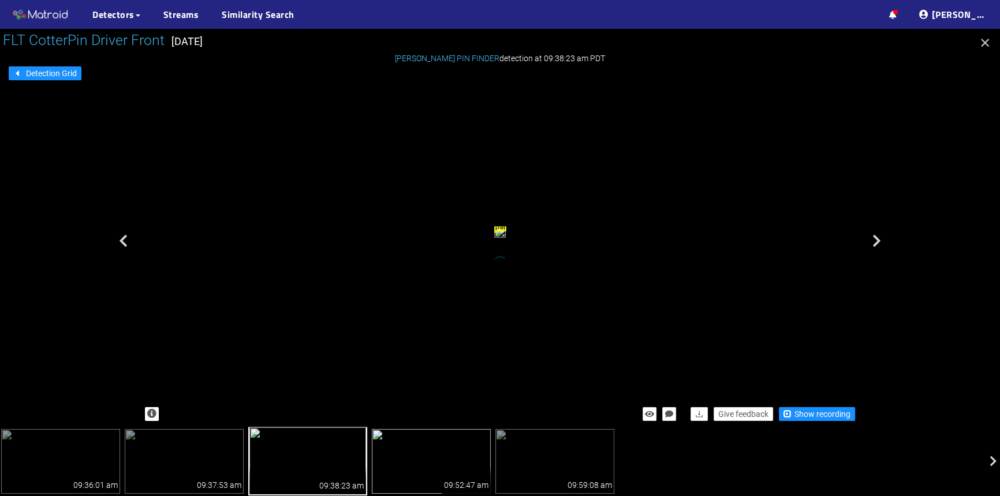
click at [419, 461] on img at bounding box center [431, 461] width 119 height 65
click at [73, 447] on img at bounding box center [60, 461] width 119 height 65
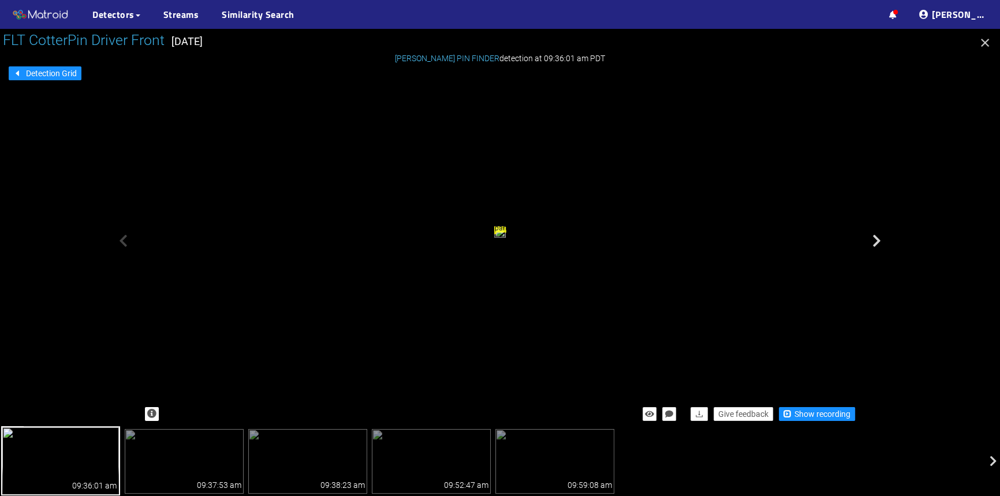
click at [982, 43] on icon "button" at bounding box center [985, 43] width 14 height 14
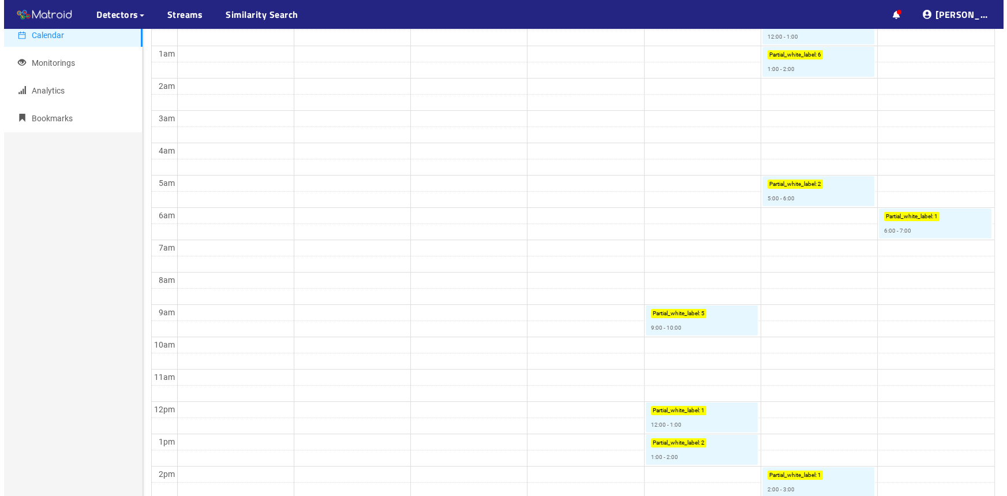
scroll to position [350, 0]
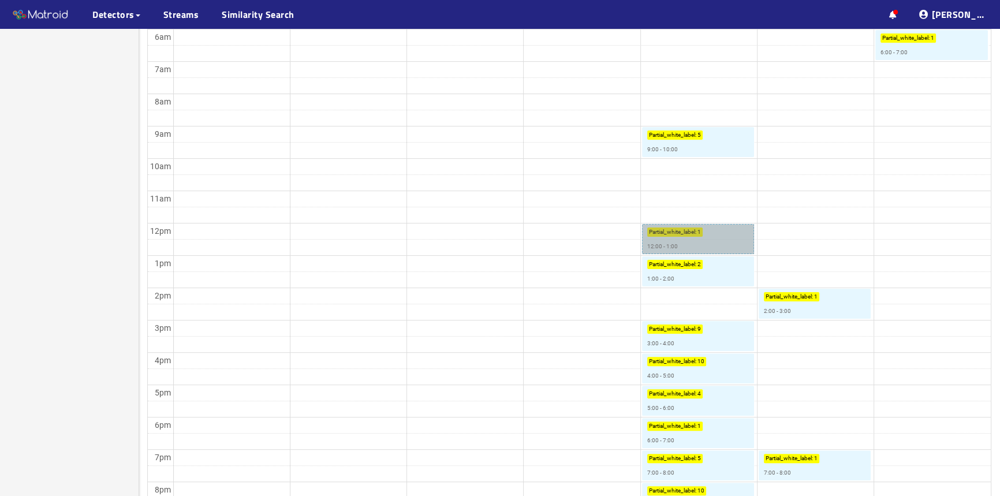
click at [712, 245] on link "Partial_white_label : 1 12:00 - 1:00" at bounding box center [698, 239] width 112 height 30
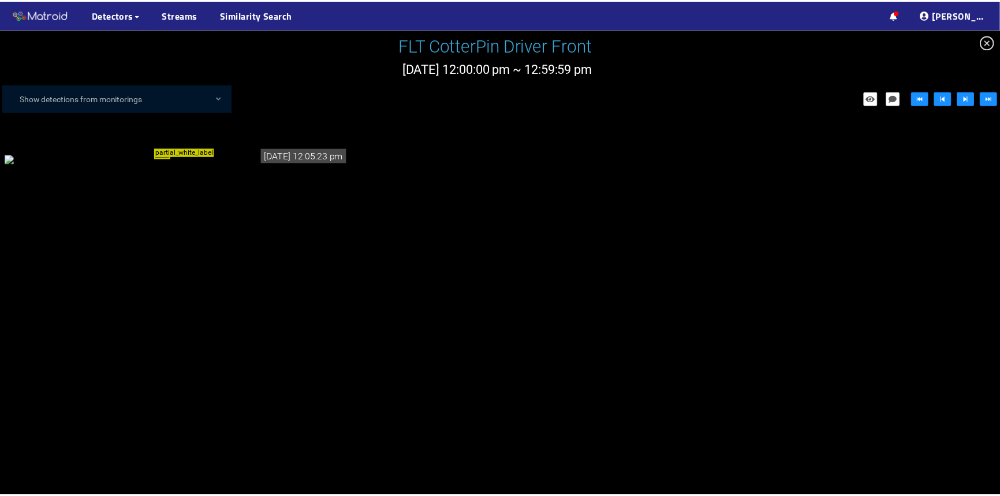
scroll to position [264, 0]
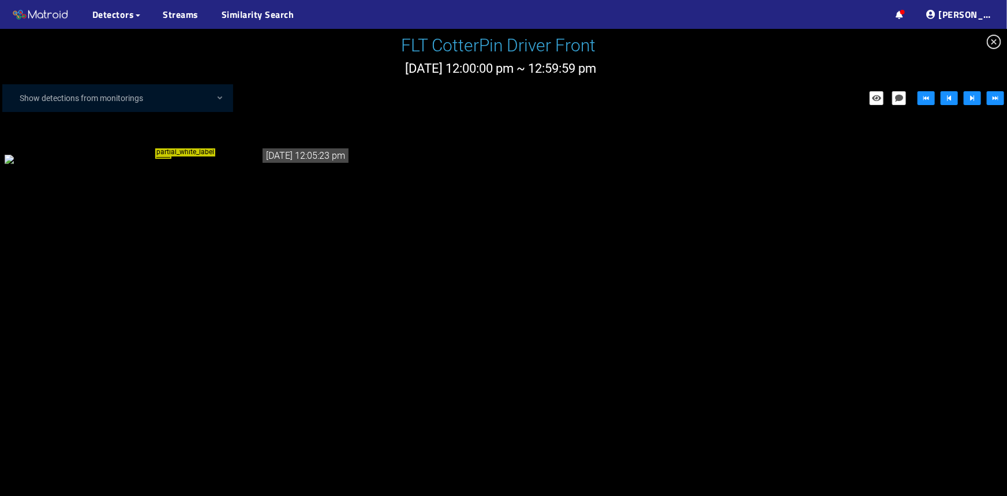
click at [250, 165] on div "partial_white_label" at bounding box center [178, 158] width 346 height 13
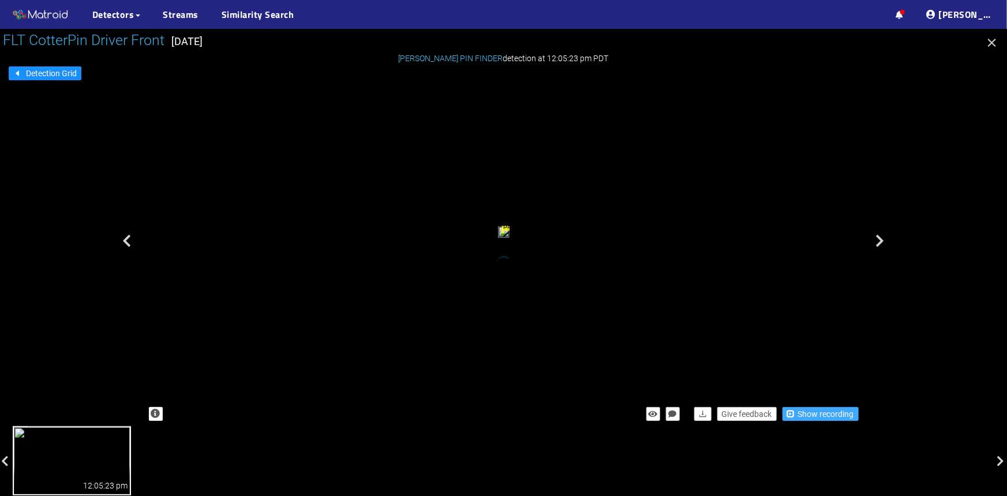
click at [829, 409] on span "Show recording" at bounding box center [826, 414] width 56 height 13
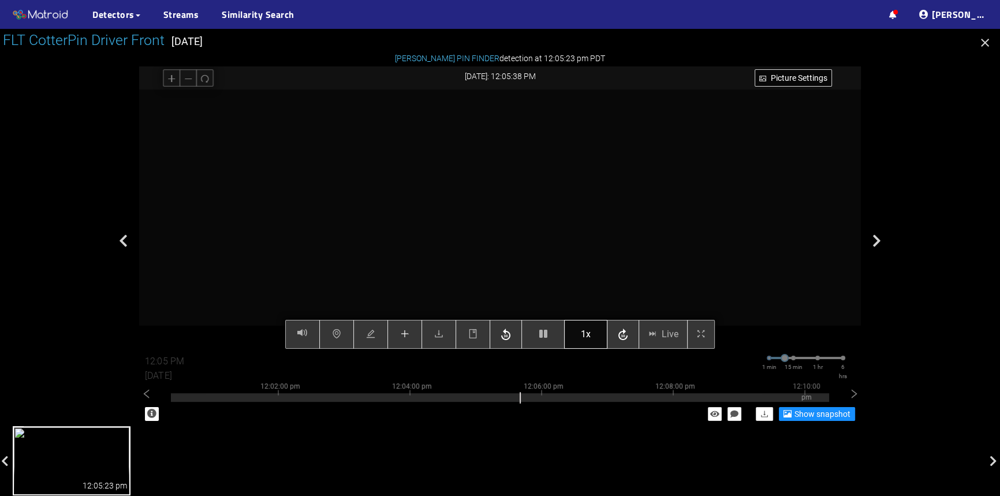
click at [585, 333] on span "1x" at bounding box center [586, 334] width 10 height 14
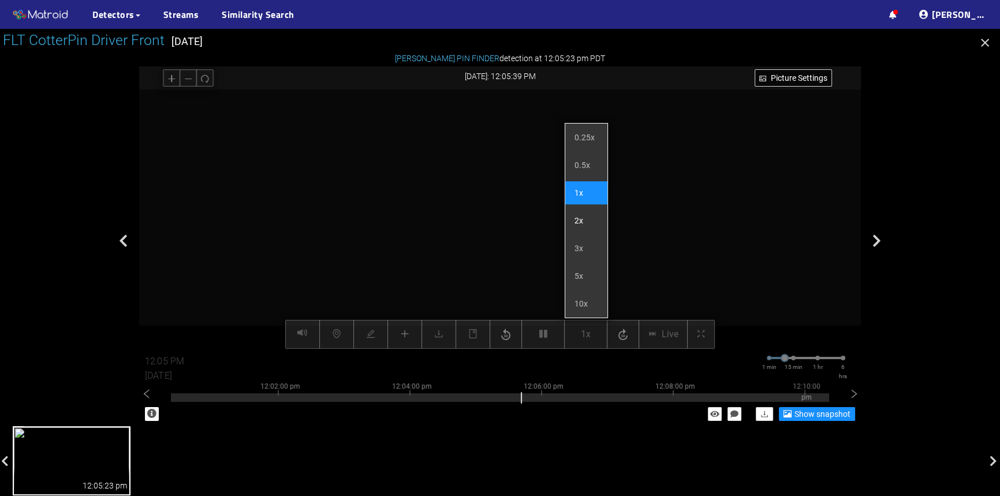
click at [588, 225] on li "2x" at bounding box center [586, 220] width 42 height 23
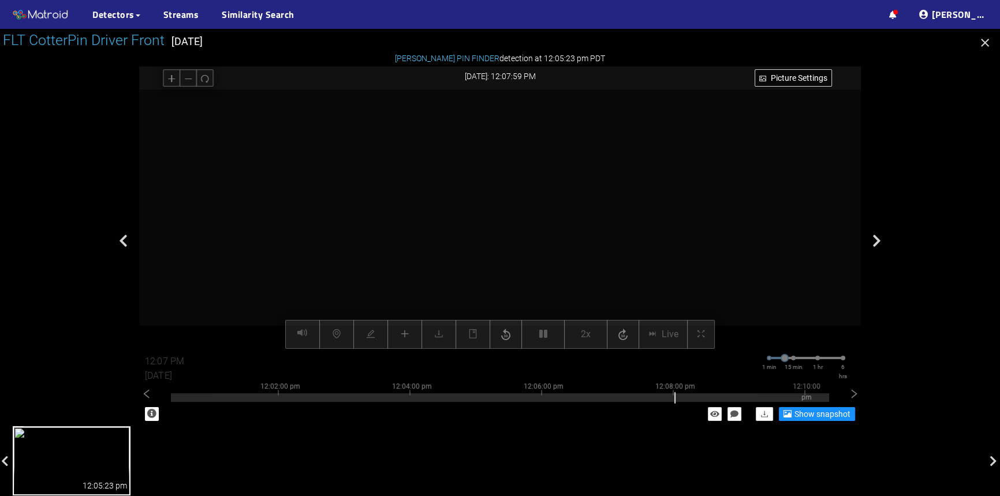
type input "12:08 PM"
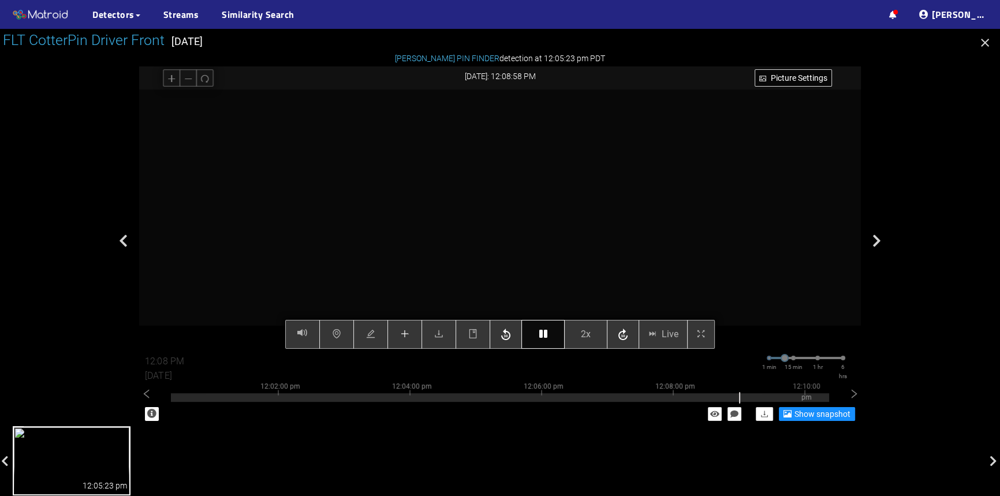
click at [536, 336] on button "button" at bounding box center [542, 334] width 43 height 29
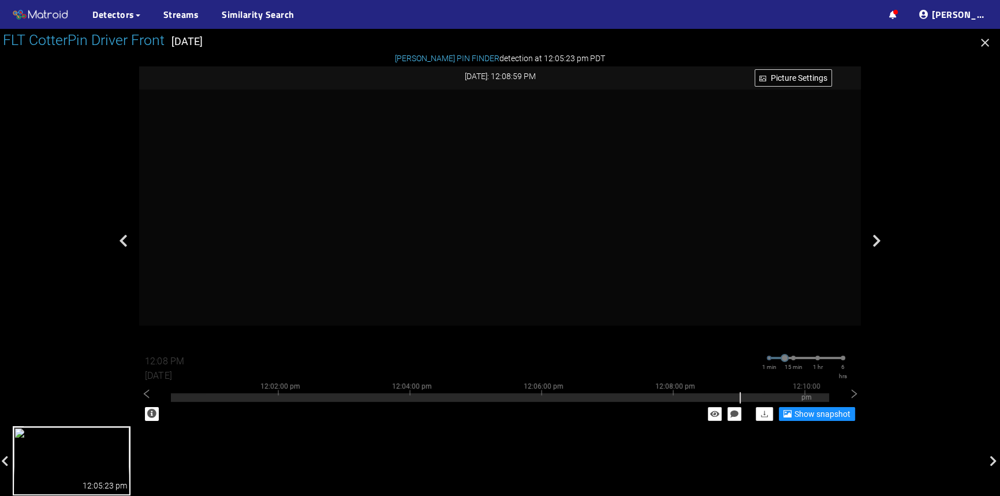
click at [982, 44] on icon "button" at bounding box center [985, 43] width 8 height 8
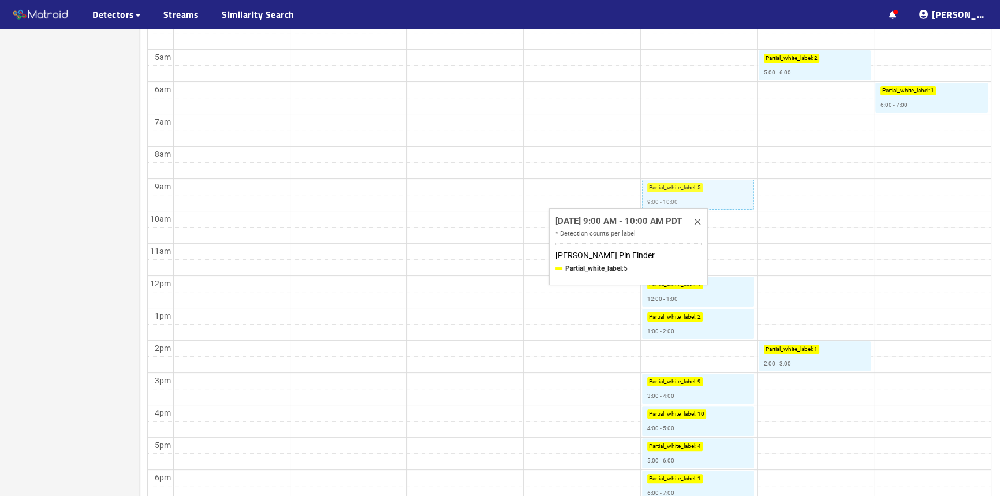
scroll to position [350, 0]
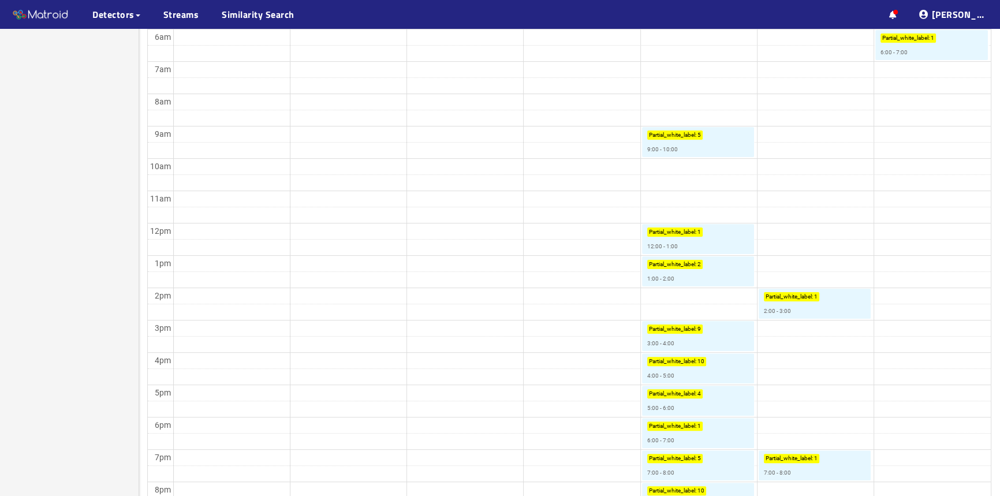
click at [809, 192] on td at bounding box center [581, 198] width 817 height 16
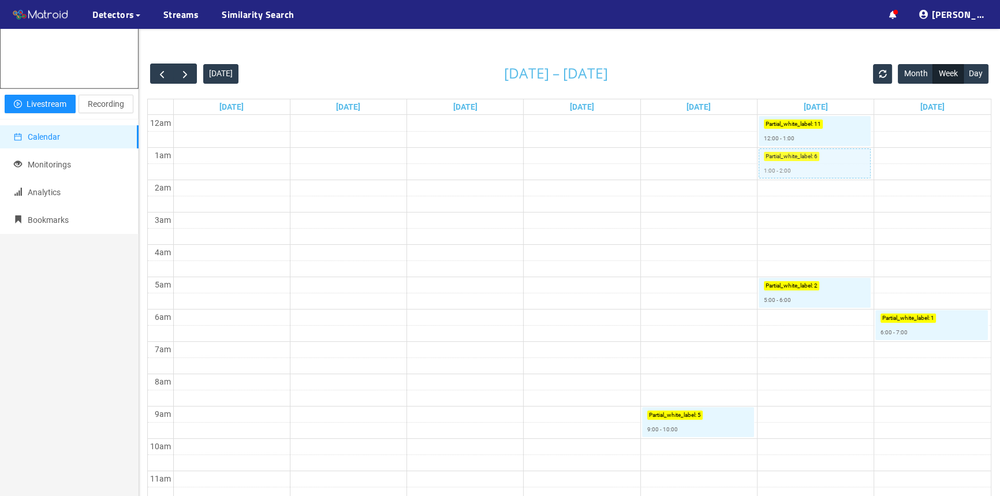
scroll to position [0, 0]
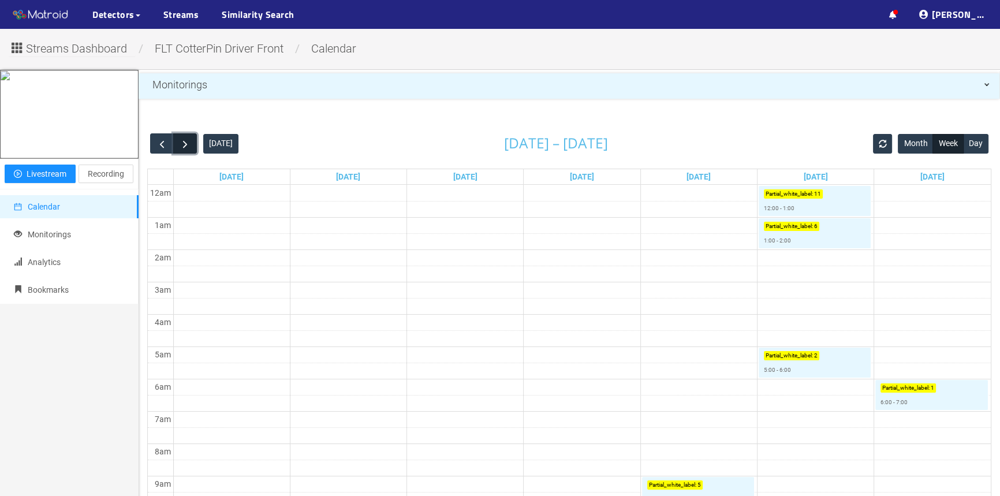
click at [185, 144] on span "button" at bounding box center [185, 144] width 12 height 12
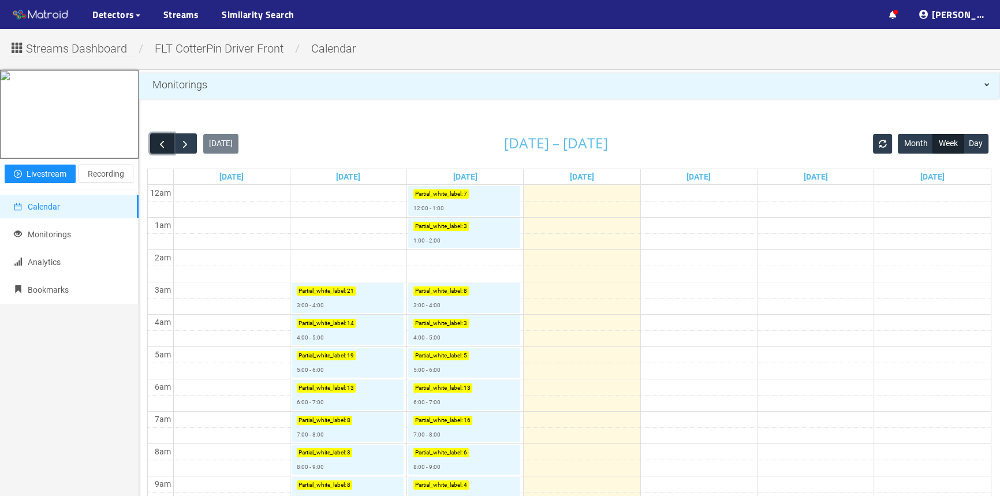
click at [155, 145] on button "button" at bounding box center [162, 143] width 24 height 20
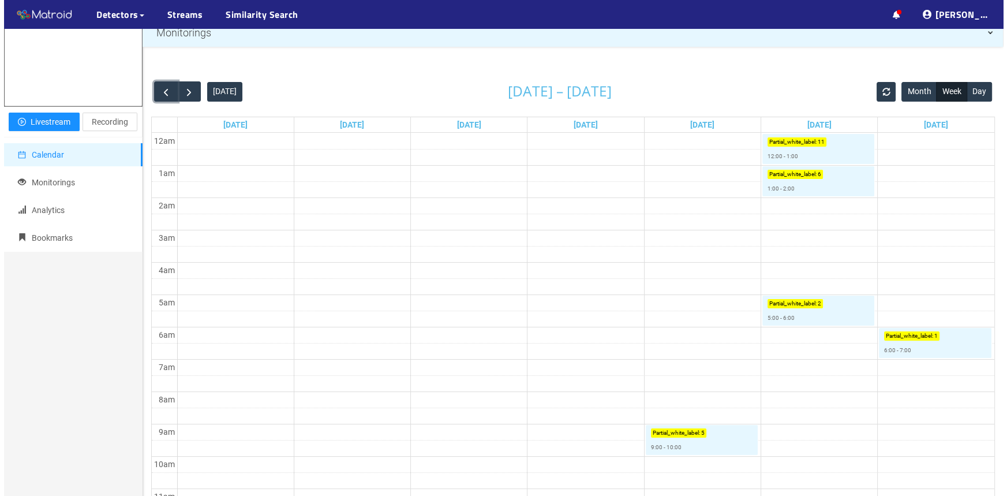
scroll to position [262, 0]
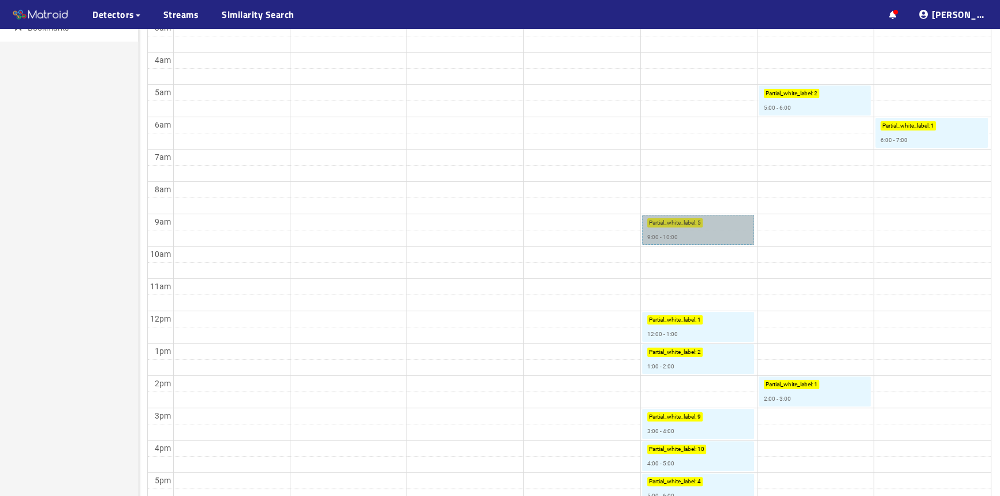
click at [728, 226] on link "Partial_white_label : 5 9:00 - 10:00" at bounding box center [698, 230] width 112 height 30
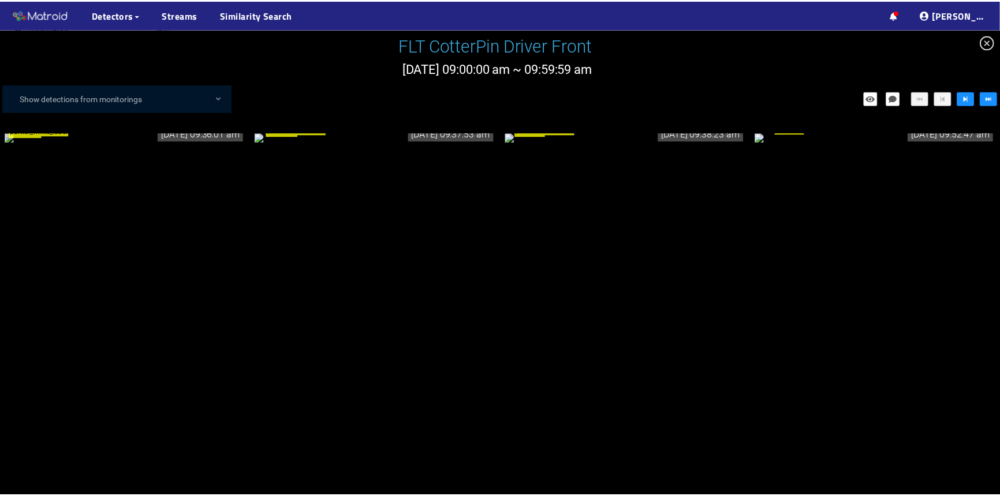
scroll to position [315, 0]
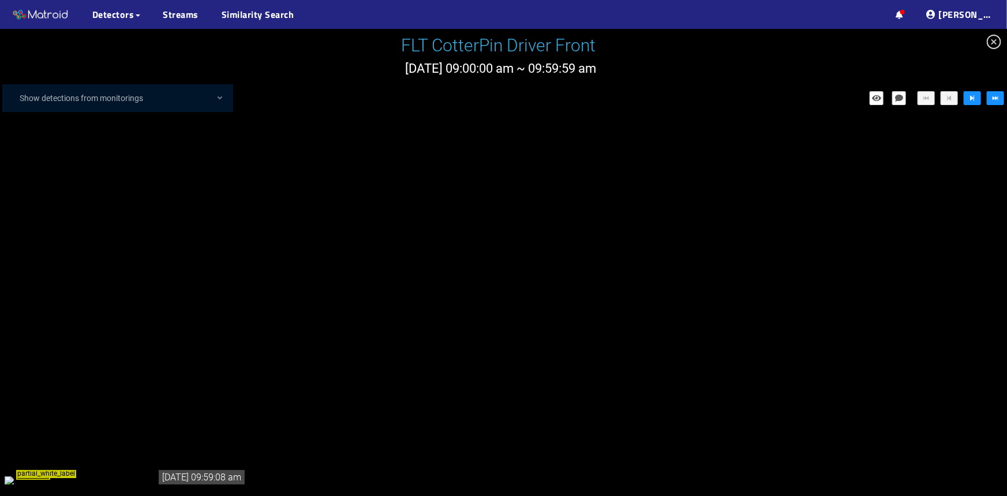
click at [177, 42] on div "partial_white_label" at bounding box center [126, 35] width 242 height 13
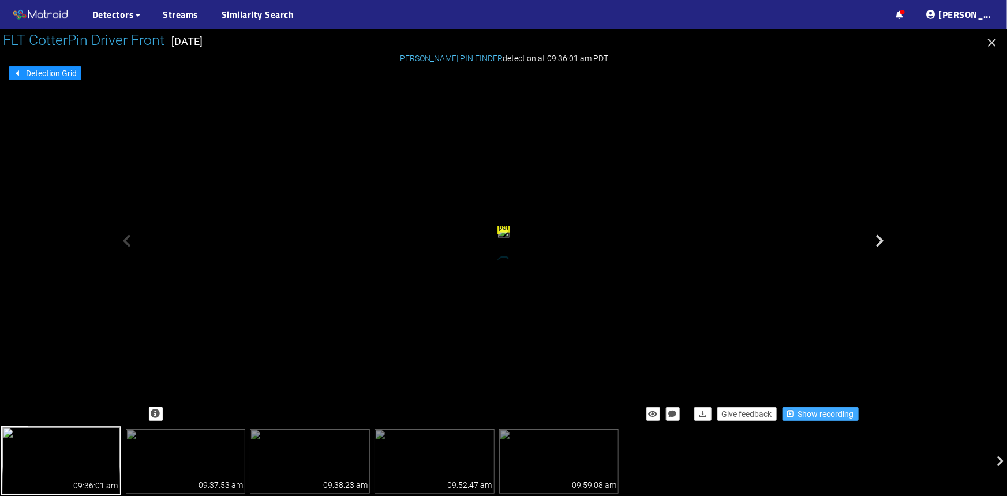
click at [836, 418] on span "Show recording" at bounding box center [826, 414] width 56 height 13
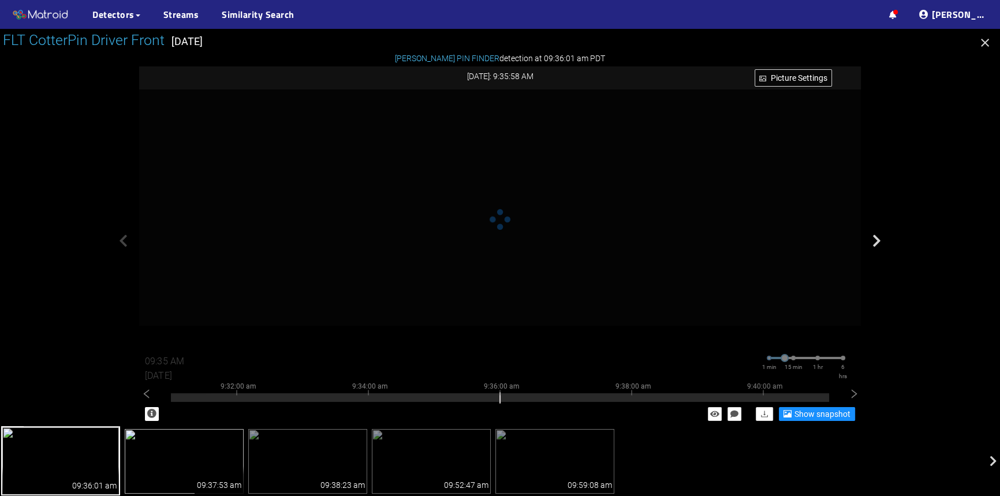
click at [202, 464] on img at bounding box center [184, 461] width 119 height 65
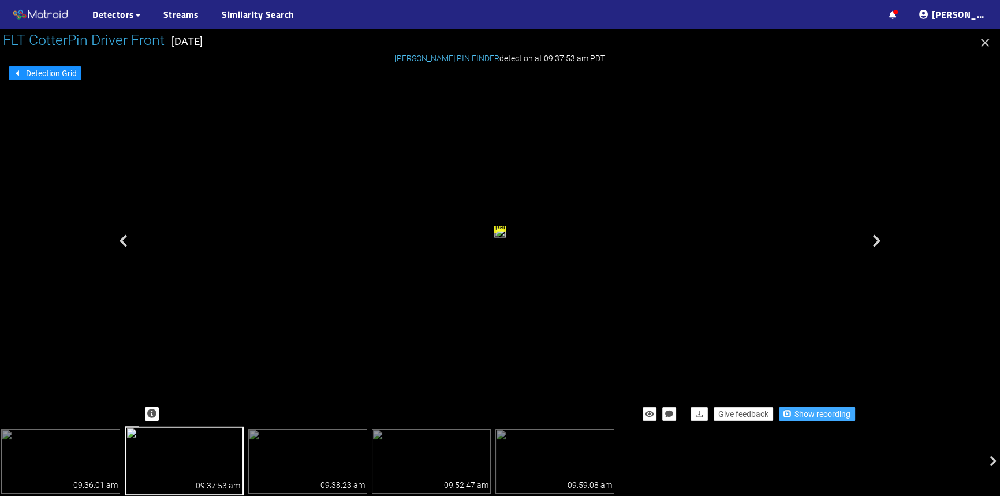
click at [842, 418] on span "Show recording" at bounding box center [822, 414] width 56 height 13
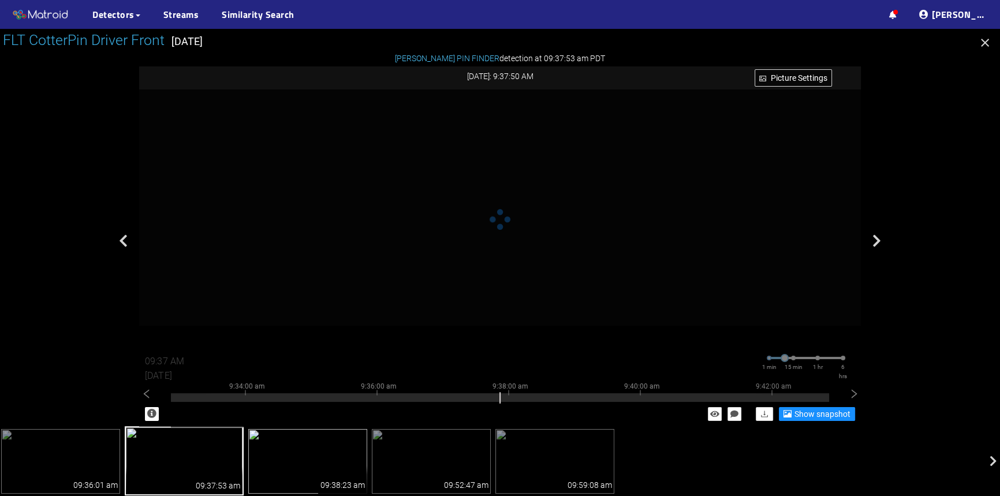
click at [293, 477] on img at bounding box center [307, 461] width 119 height 65
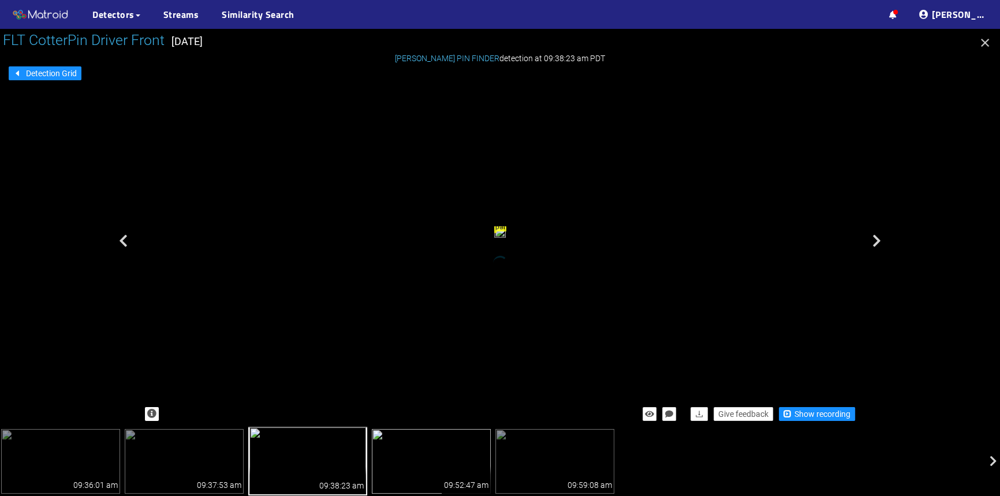
click at [463, 473] on div "09:52:47 am" at bounding box center [466, 480] width 49 height 28
click at [580, 467] on div "09:59:08 am" at bounding box center [589, 480] width 49 height 28
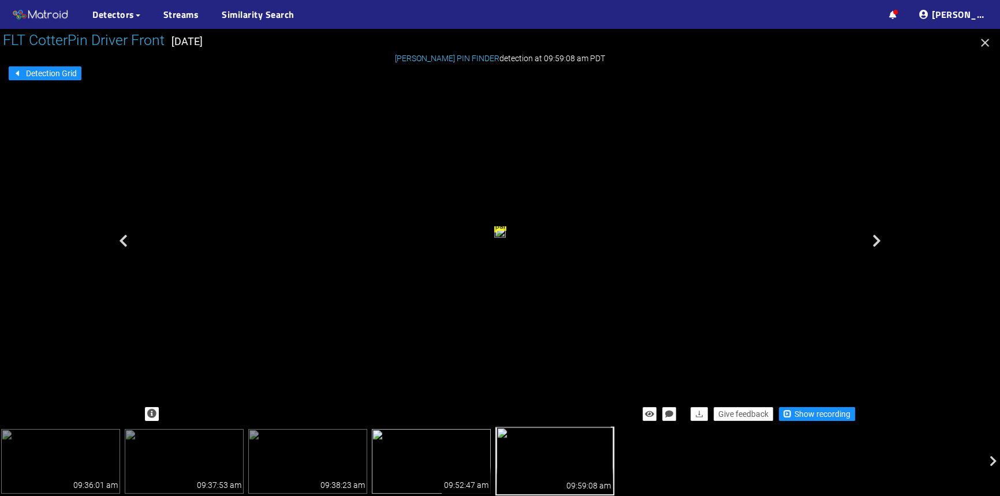
click at [427, 459] on img at bounding box center [431, 461] width 119 height 65
click at [538, 458] on img at bounding box center [554, 461] width 119 height 65
click at [440, 460] on img at bounding box center [431, 461] width 119 height 65
click at [527, 448] on img at bounding box center [554, 461] width 119 height 65
click at [444, 453] on img at bounding box center [431, 461] width 119 height 65
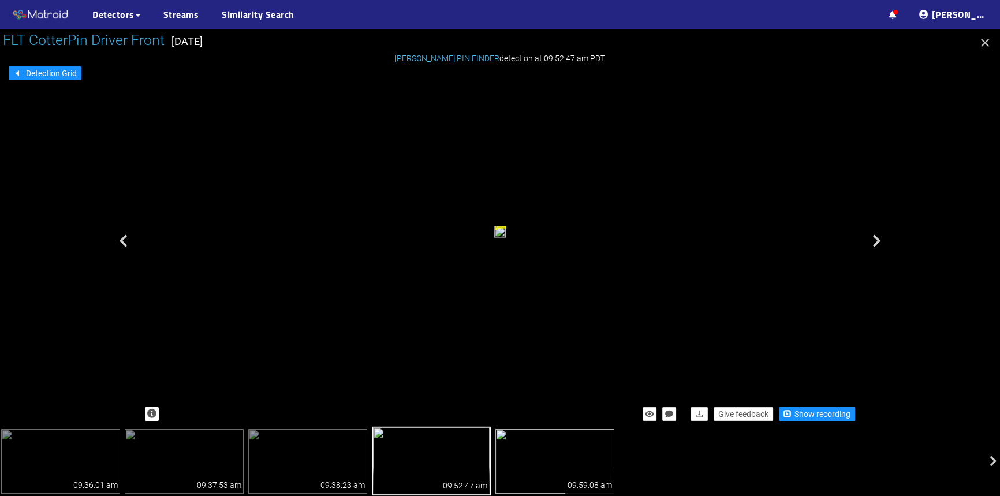
click at [524, 457] on img at bounding box center [554, 461] width 119 height 65
click at [440, 462] on img at bounding box center [431, 461] width 119 height 65
click at [504, 463] on img at bounding box center [554, 461] width 119 height 65
click at [439, 465] on img at bounding box center [431, 461] width 119 height 65
click at [537, 465] on img at bounding box center [554, 461] width 119 height 65
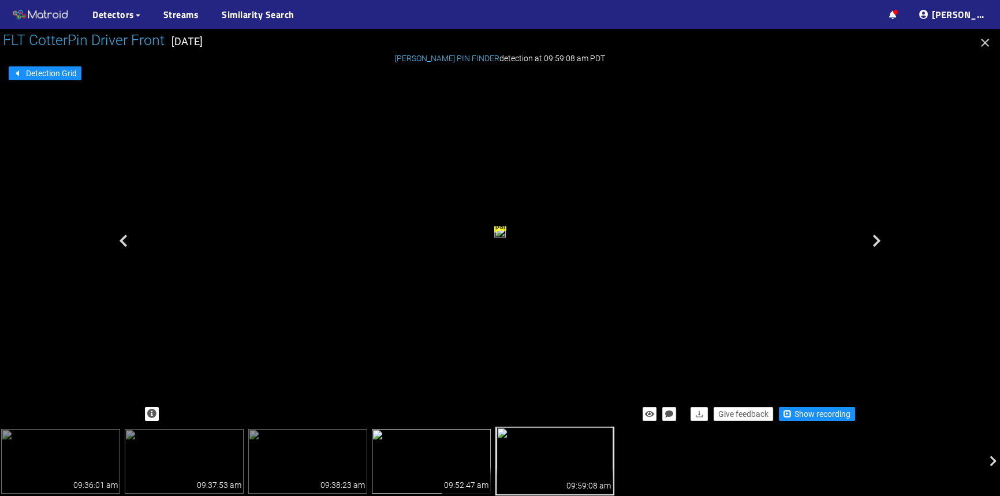
click at [457, 464] on img at bounding box center [431, 461] width 119 height 65
click at [706, 111] on div "partial_white_label" at bounding box center [500, 233] width 722 height 328
click at [987, 46] on icon "button" at bounding box center [985, 43] width 14 height 14
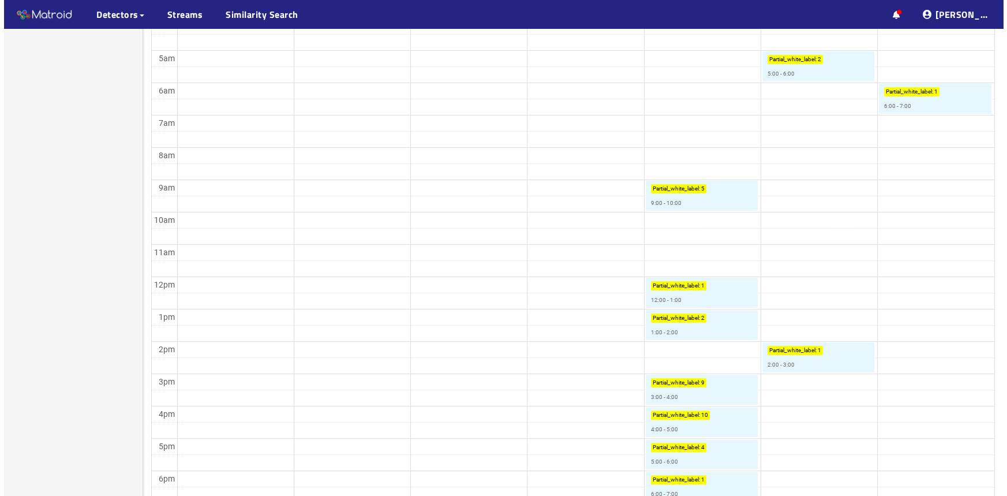
scroll to position [315, 0]
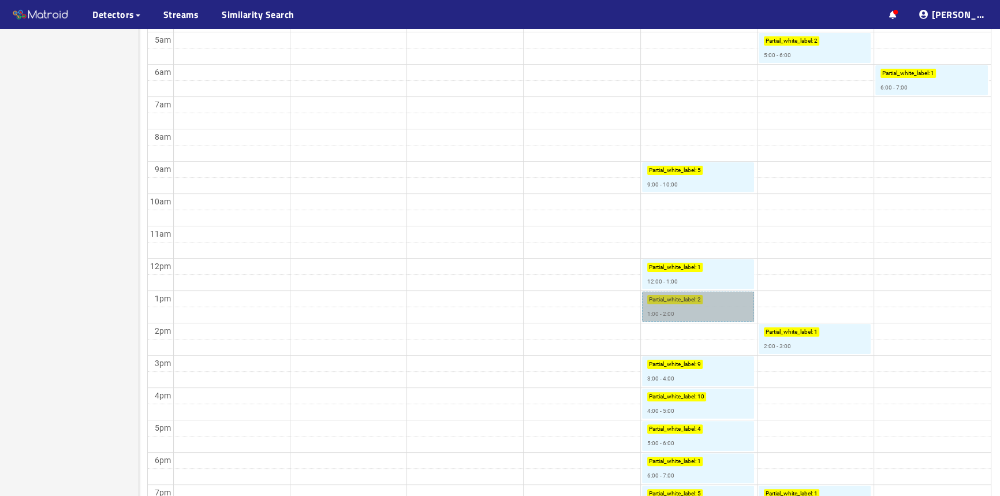
click at [710, 308] on link "Partial_white_label : 2 1:00 - 2:00" at bounding box center [698, 307] width 112 height 30
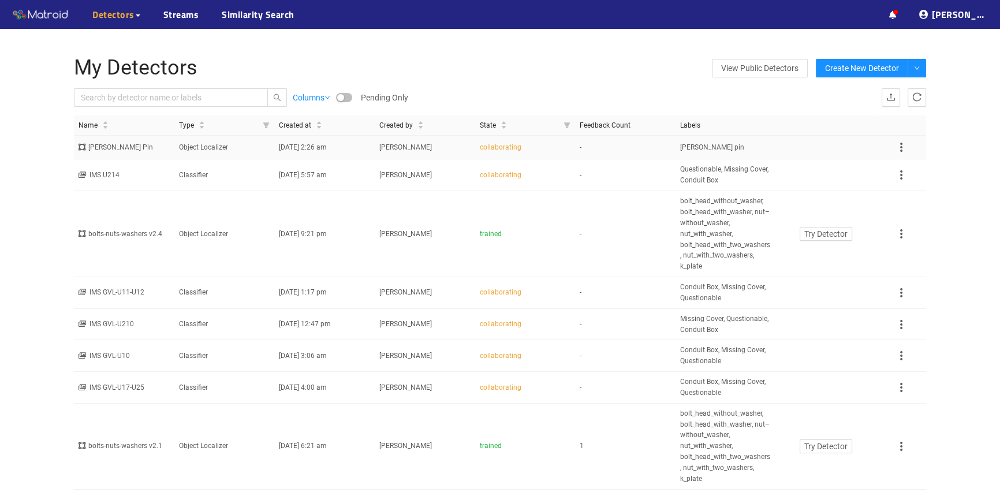
click at [194, 145] on td "Object Localizer" at bounding box center [224, 148] width 100 height 24
click at [698, 151] on span "cotter pin" at bounding box center [712, 147] width 64 height 11
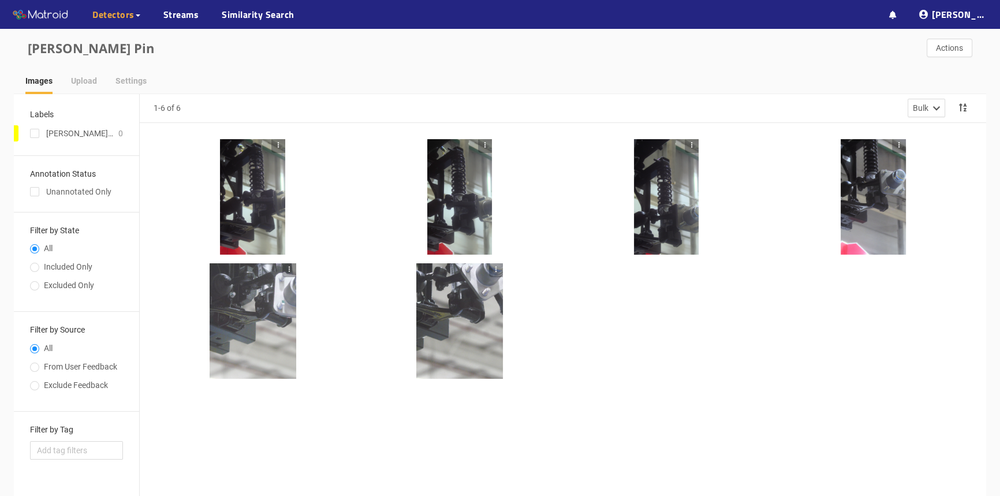
click at [257, 220] on div at bounding box center [252, 196] width 65 height 115
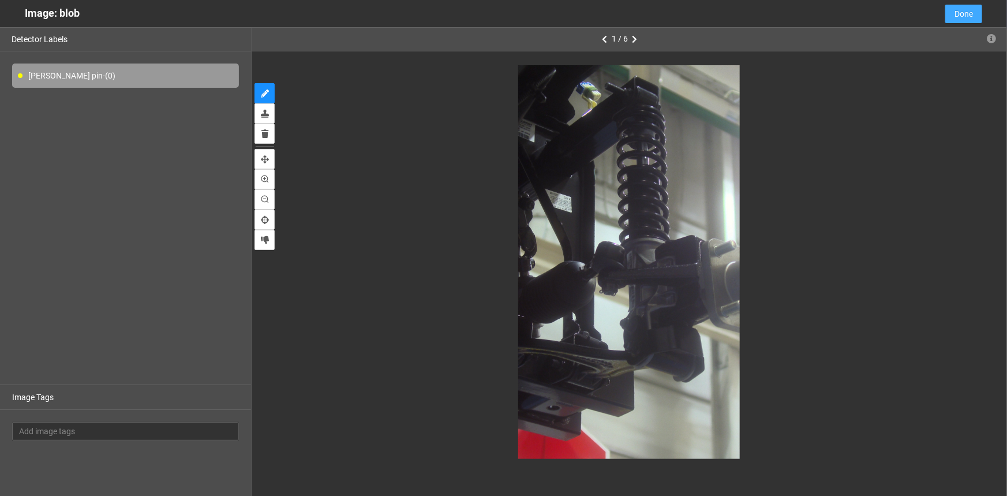
click at [965, 12] on span "Done" at bounding box center [964, 14] width 18 height 13
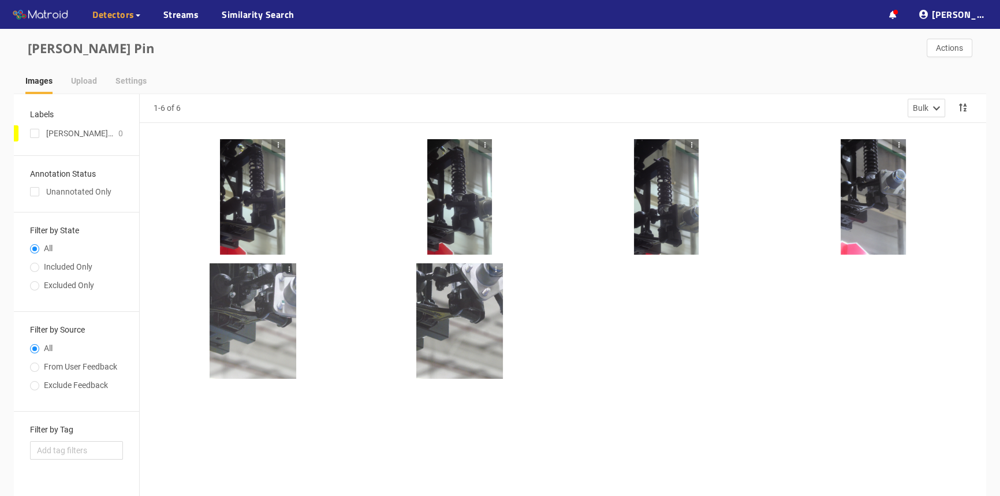
click at [276, 143] on icon "button" at bounding box center [278, 145] width 8 height 8
click at [313, 181] on li "Remove Image" at bounding box center [304, 182] width 67 height 18
click at [482, 144] on icon "button" at bounding box center [485, 145] width 8 height 8
click at [505, 184] on li "Remove Image" at bounding box center [511, 182] width 67 height 18
click at [275, 145] on icon "button" at bounding box center [278, 145] width 8 height 8
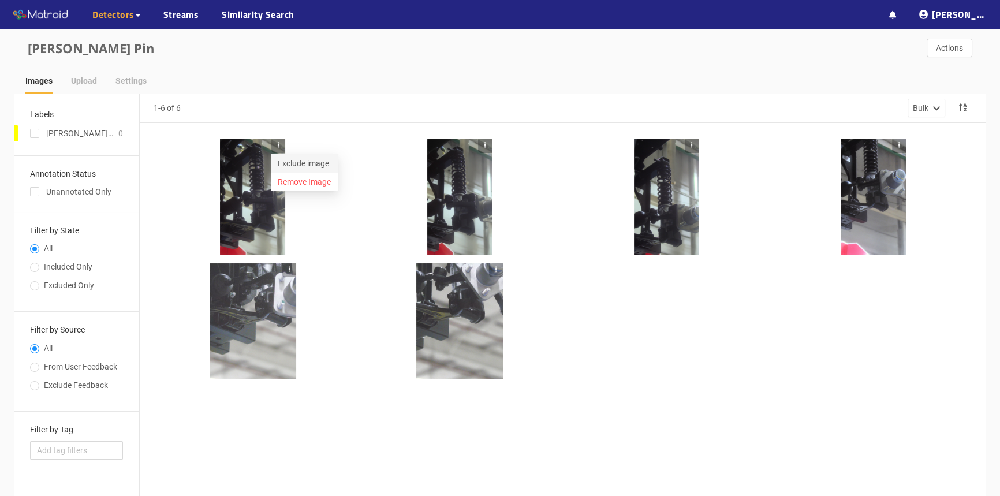
click at [293, 165] on li "Exclude image" at bounding box center [304, 163] width 67 height 18
click at [486, 147] on icon "button" at bounding box center [485, 145] width 8 height 8
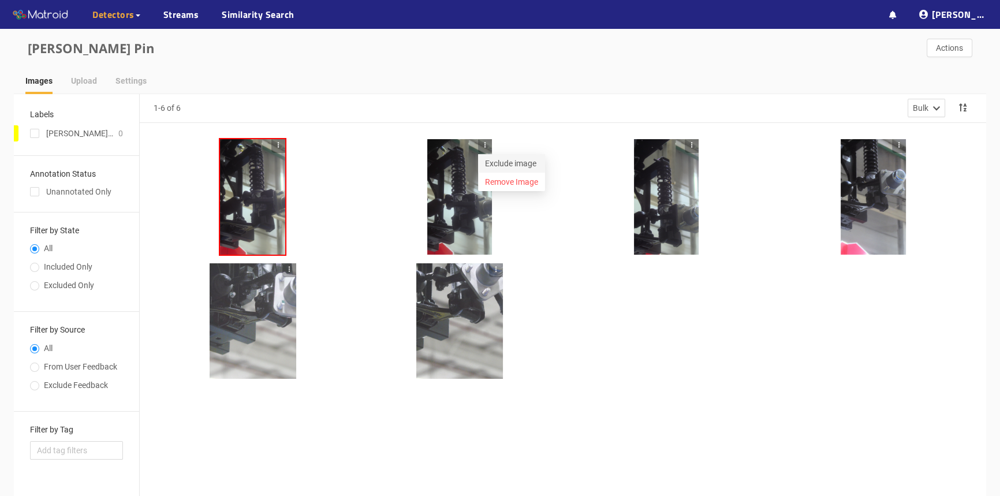
click at [498, 162] on li "Exclude image" at bounding box center [511, 163] width 67 height 18
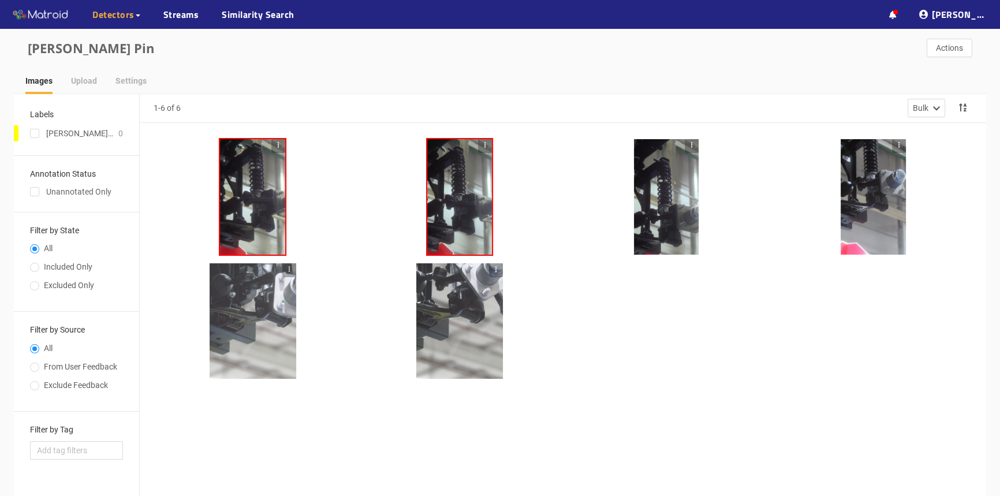
click at [487, 144] on icon "button" at bounding box center [485, 145] width 8 height 8
click at [503, 166] on li "Include image" at bounding box center [511, 163] width 67 height 18
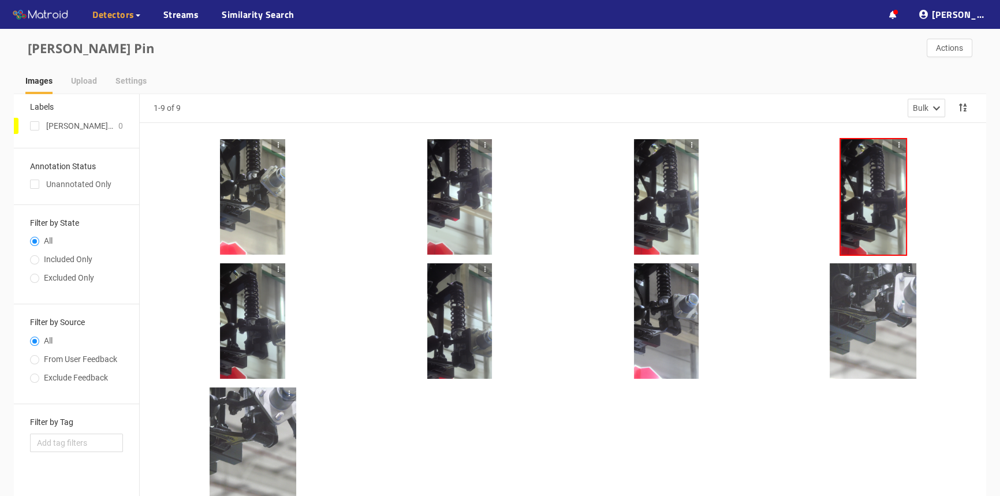
click at [231, 216] on div at bounding box center [252, 196] width 65 height 115
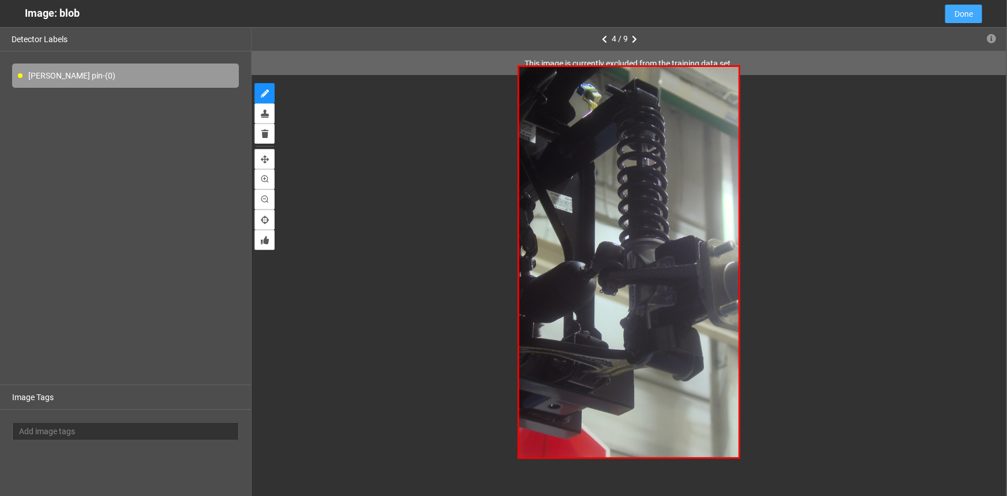
click at [952, 9] on button "Done" at bounding box center [964, 14] width 37 height 18
